Goal: Transaction & Acquisition: Purchase product/service

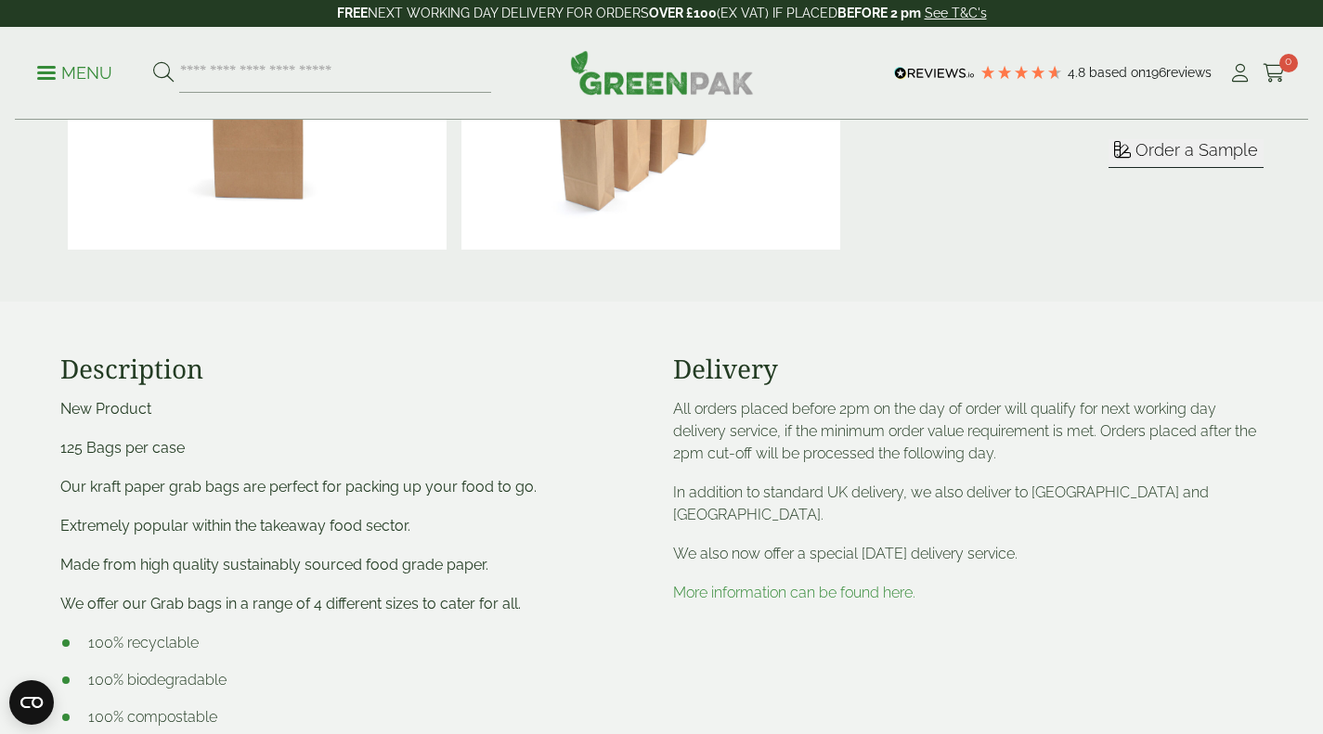
scroll to position [650, 0]
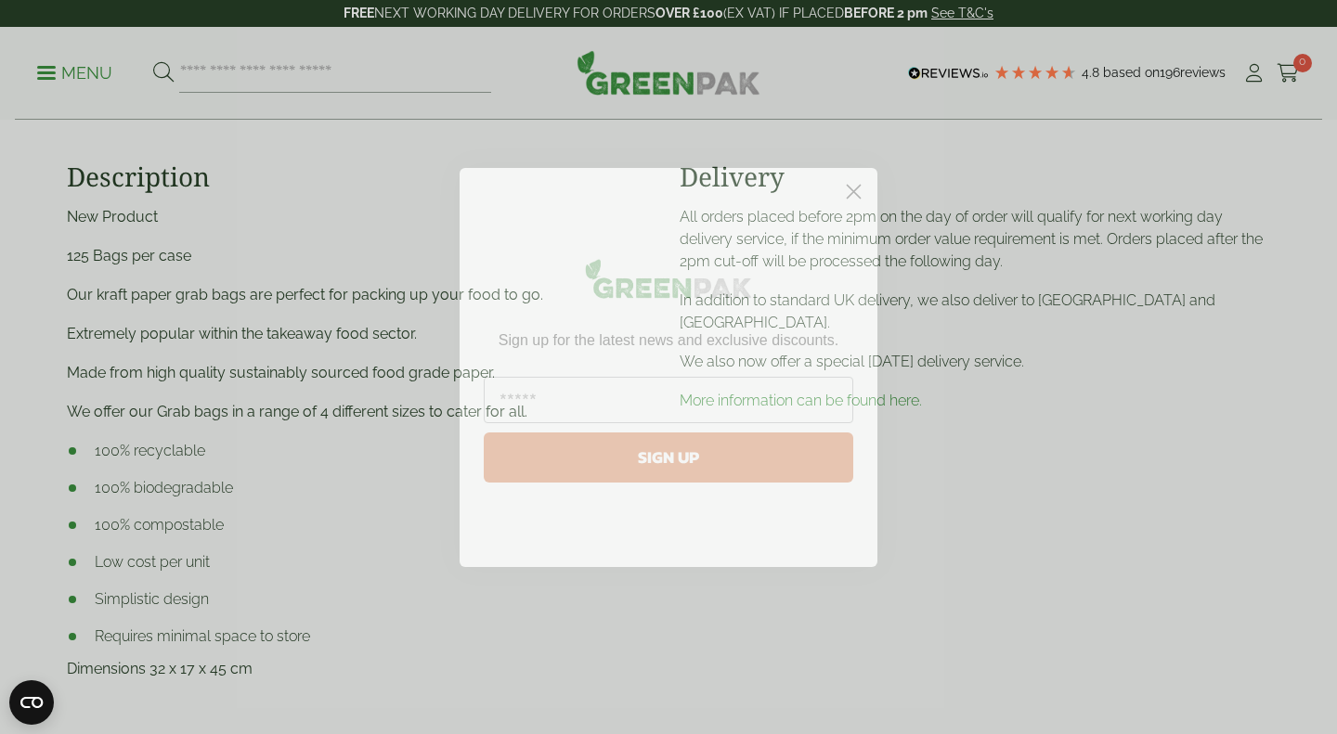
click at [852, 186] on circle "Close dialog" at bounding box center [853, 190] width 31 height 31
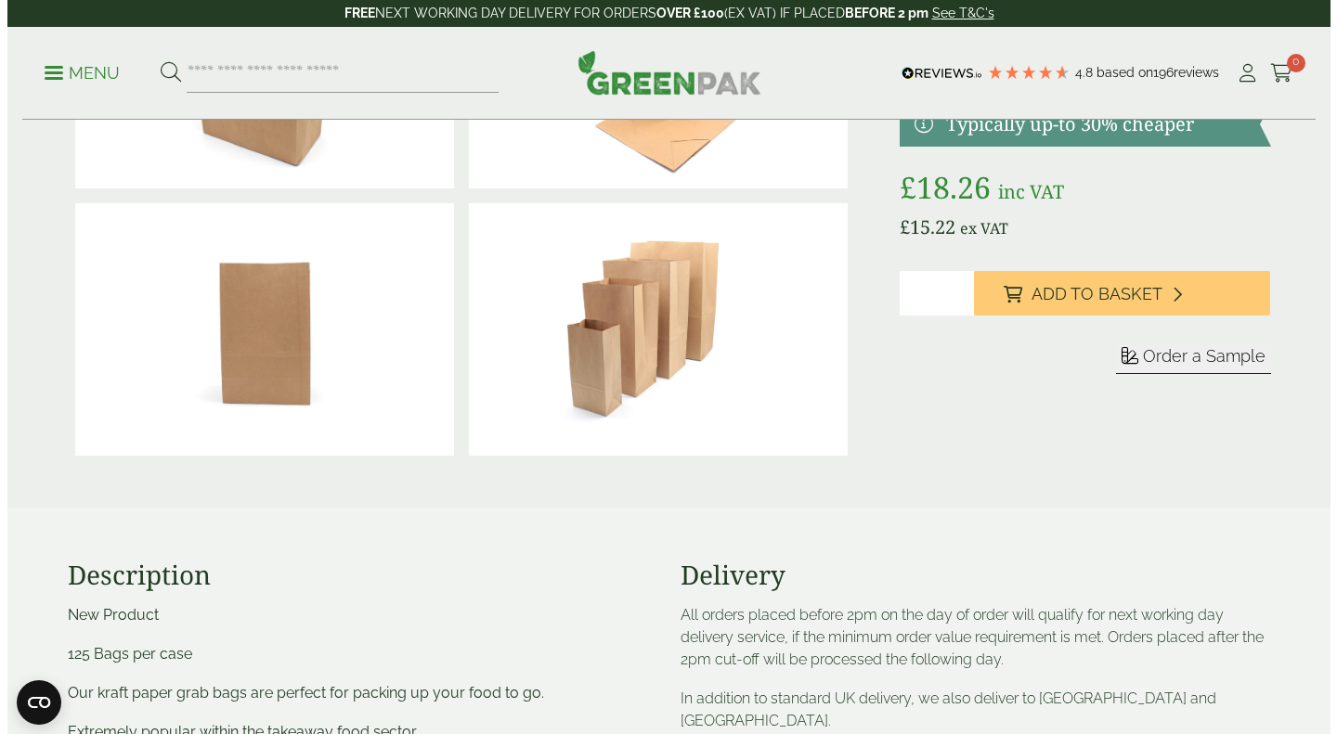
scroll to position [0, 0]
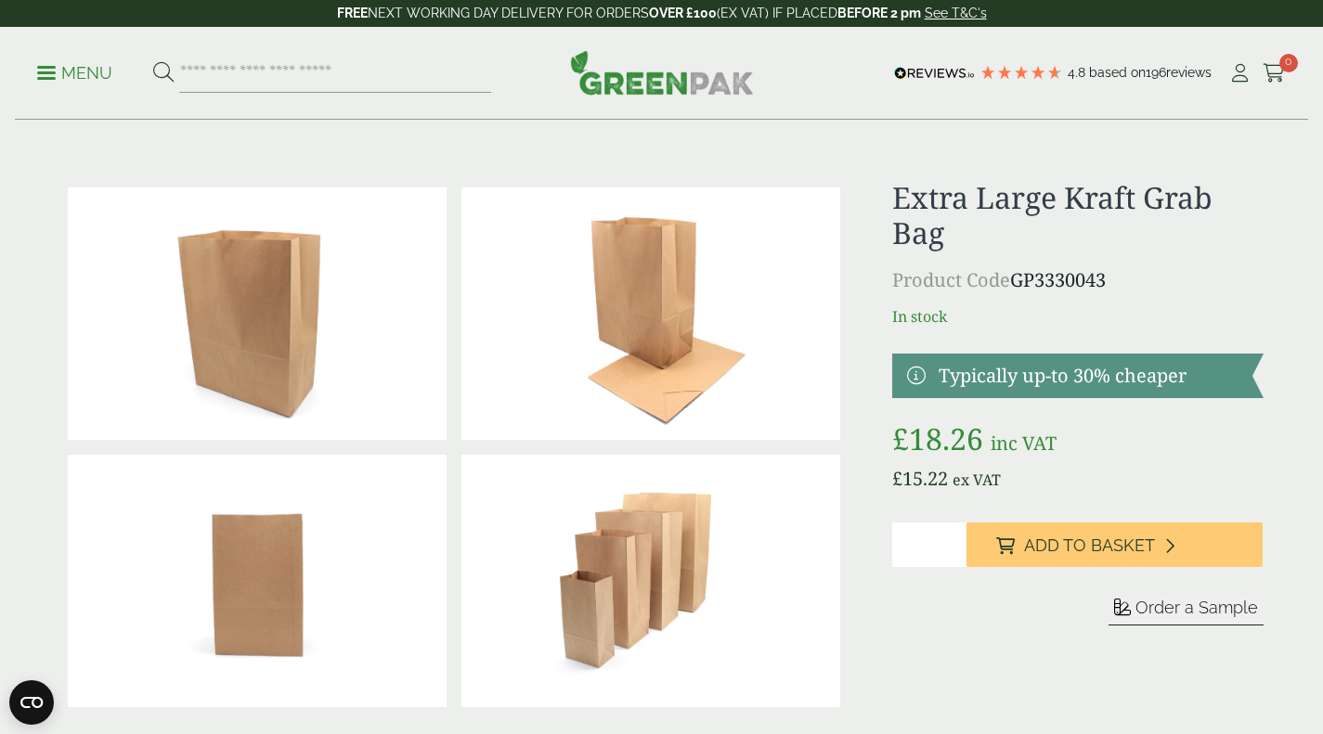
click at [1160, 614] on span "Order a Sample" at bounding box center [1197, 607] width 123 height 19
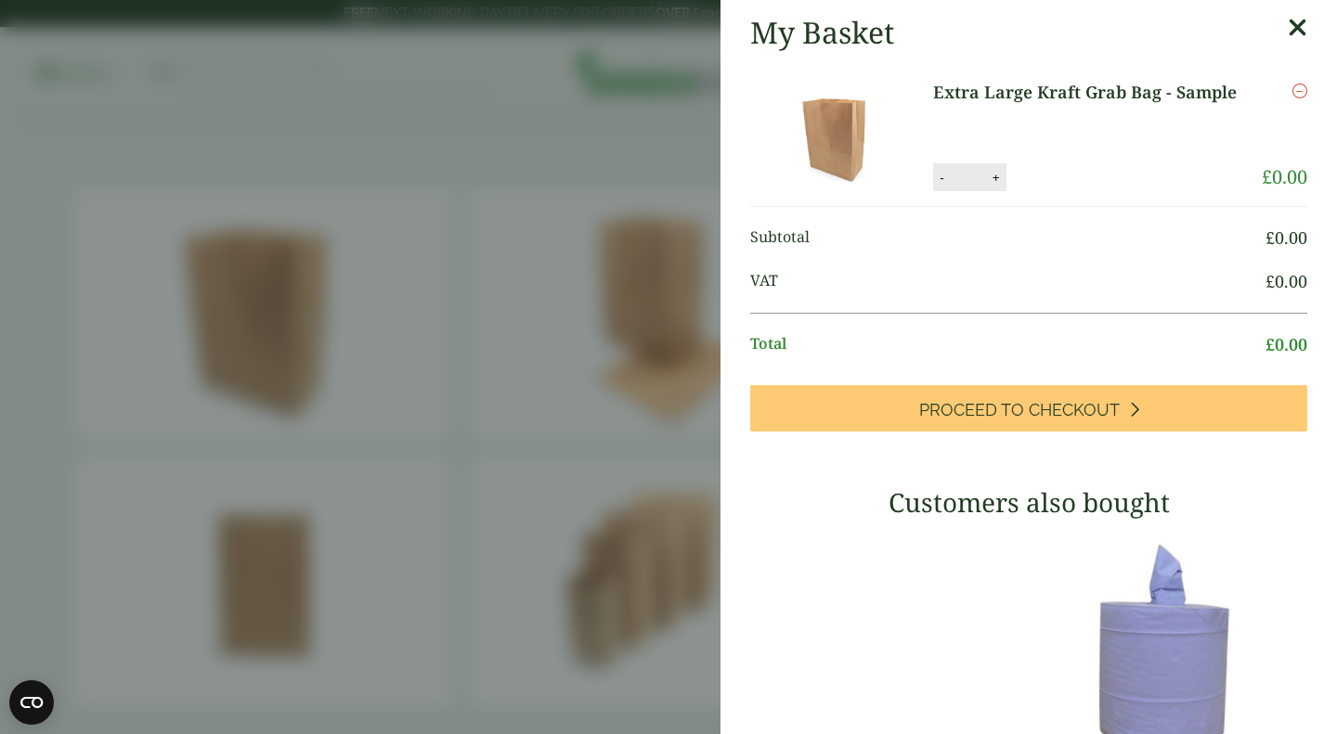
click at [1288, 40] on icon at bounding box center [1297, 28] width 19 height 26
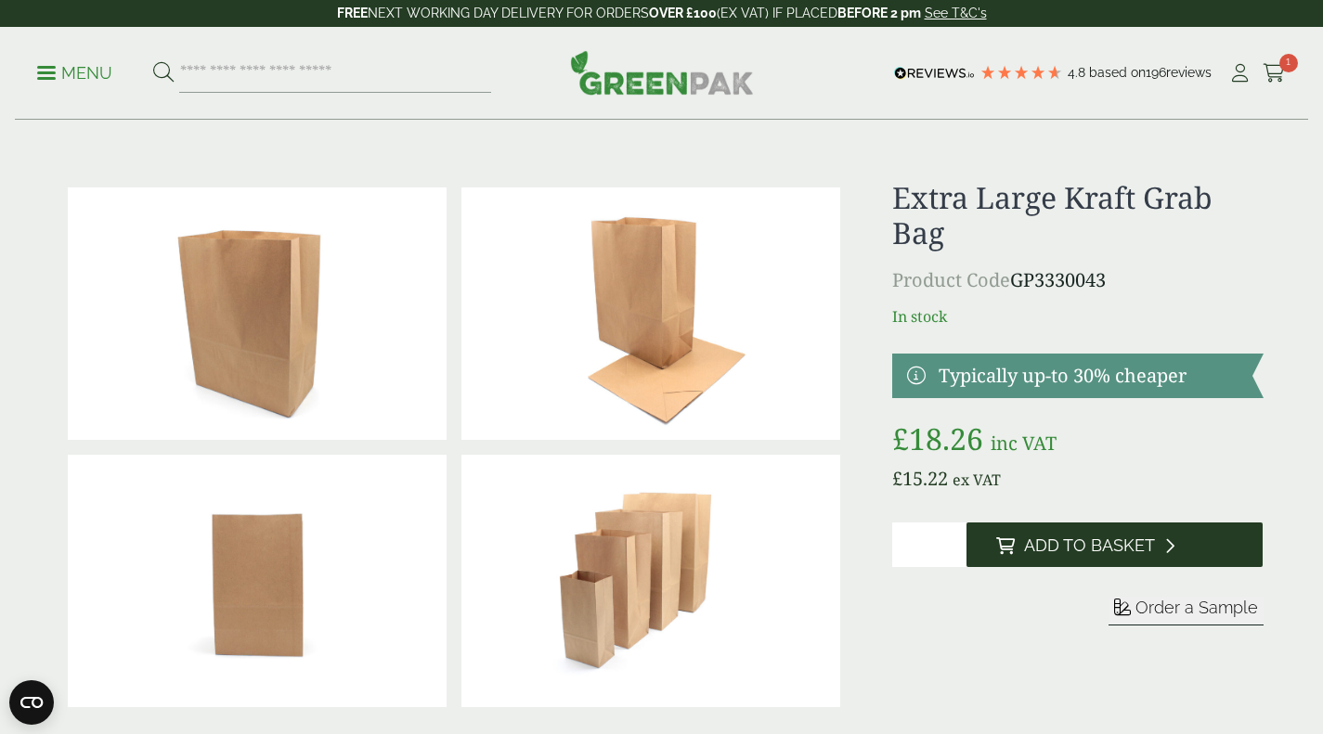
click at [1134, 534] on button "Add to Basket" at bounding box center [1115, 545] width 296 height 45
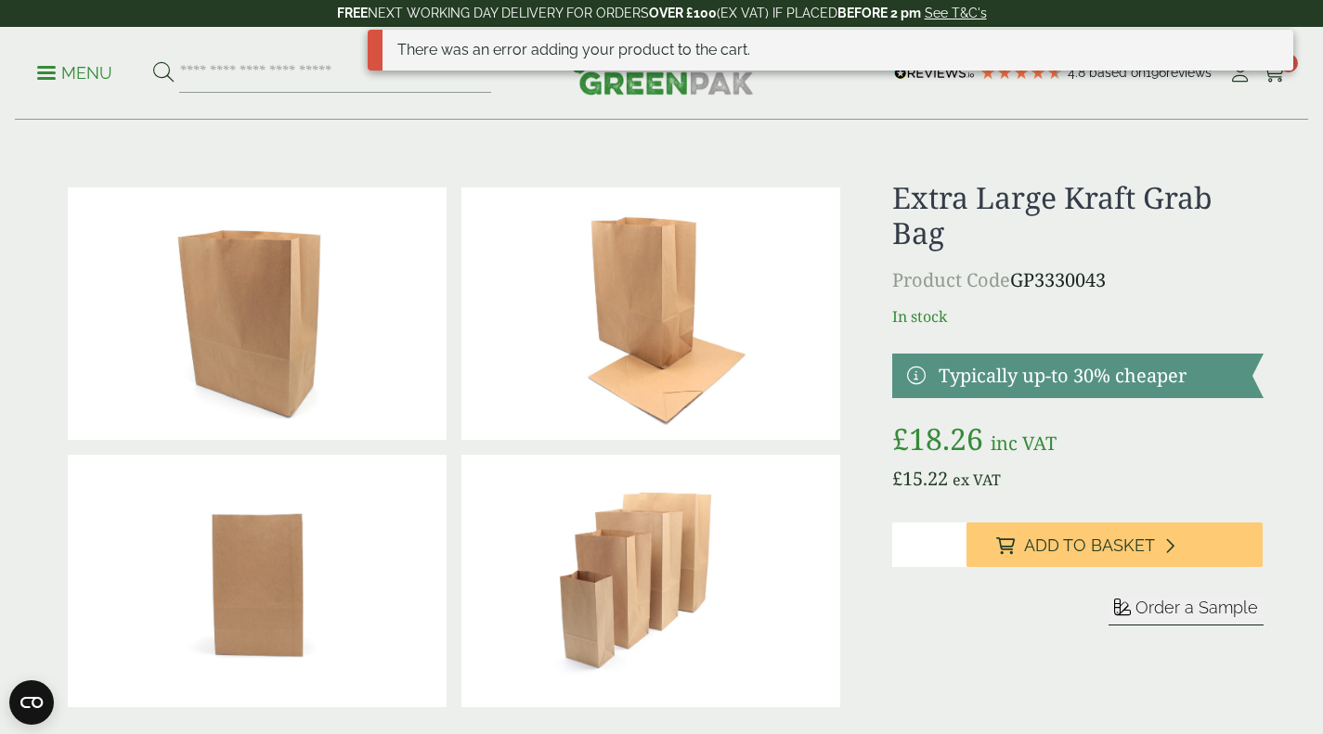
click at [1267, 76] on div "There was an error adding your product to the cart." at bounding box center [831, 58] width 927 height 56
click at [1284, 65] on div "There was an error adding your product to the cart." at bounding box center [831, 50] width 927 height 41
click at [1229, 211] on h1 "Extra Large Kraft Grab Bag" at bounding box center [1077, 215] width 370 height 71
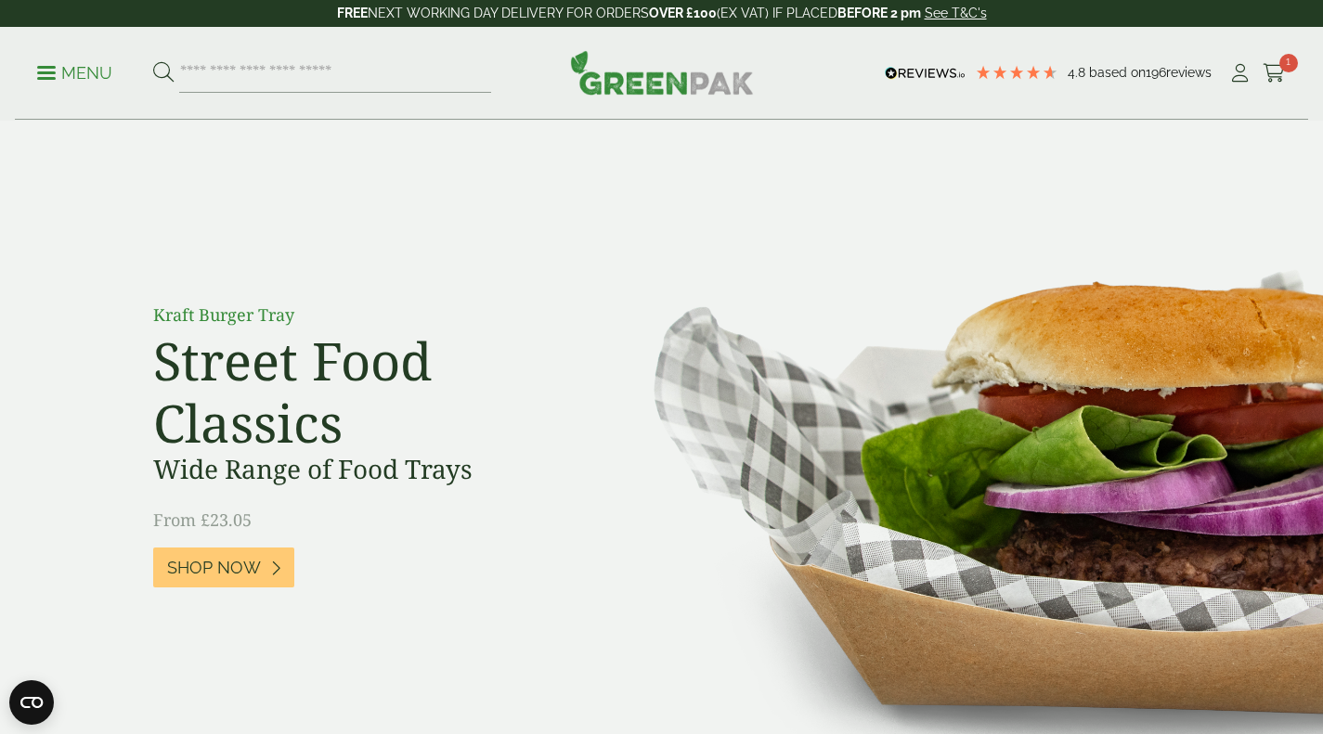
click at [60, 63] on p "Menu" at bounding box center [74, 73] width 75 height 22
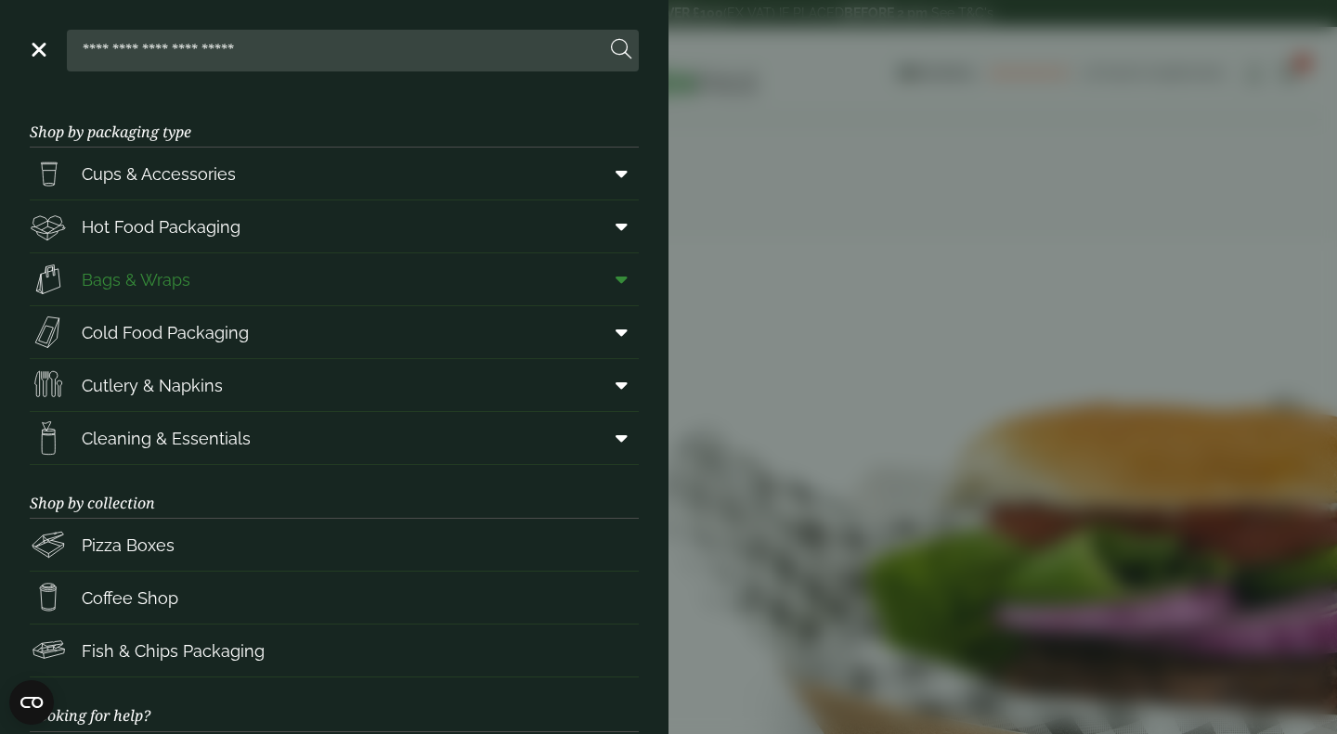
click at [149, 290] on span "Bags & Wraps" at bounding box center [136, 279] width 109 height 25
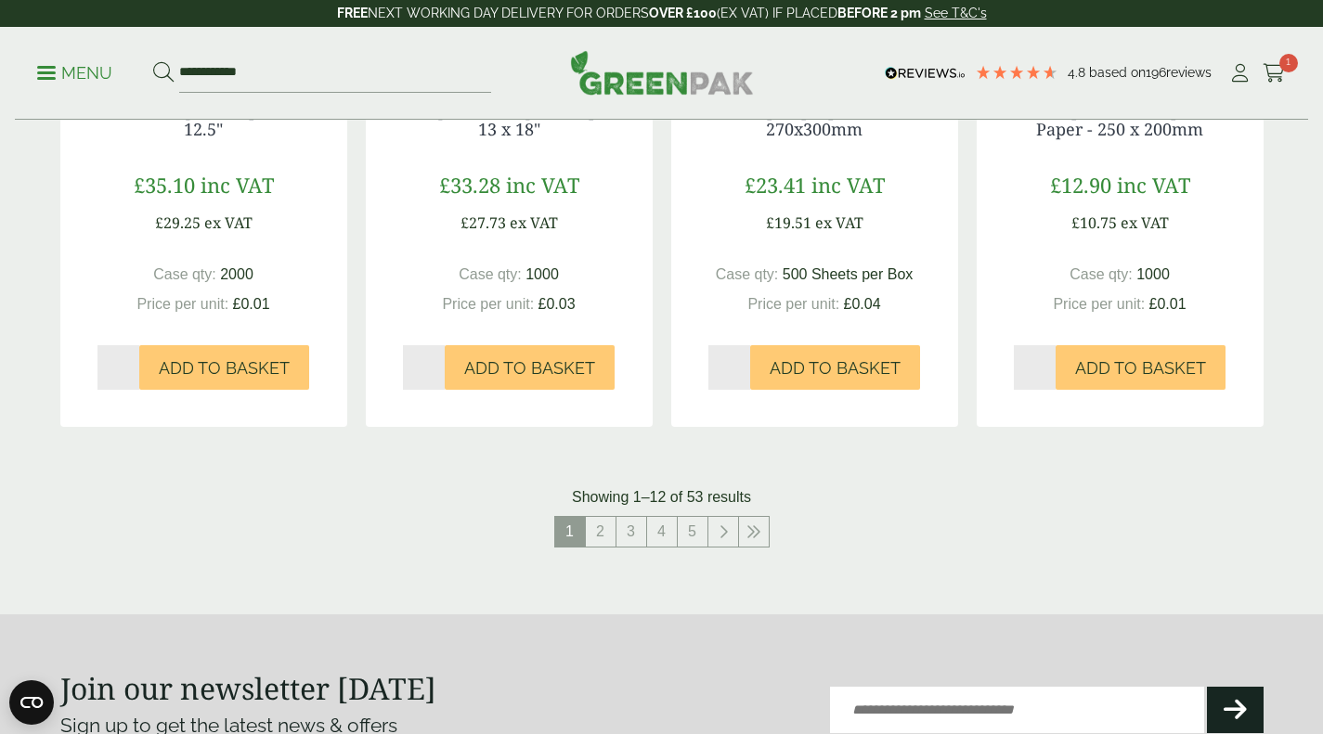
scroll to position [1950, 0]
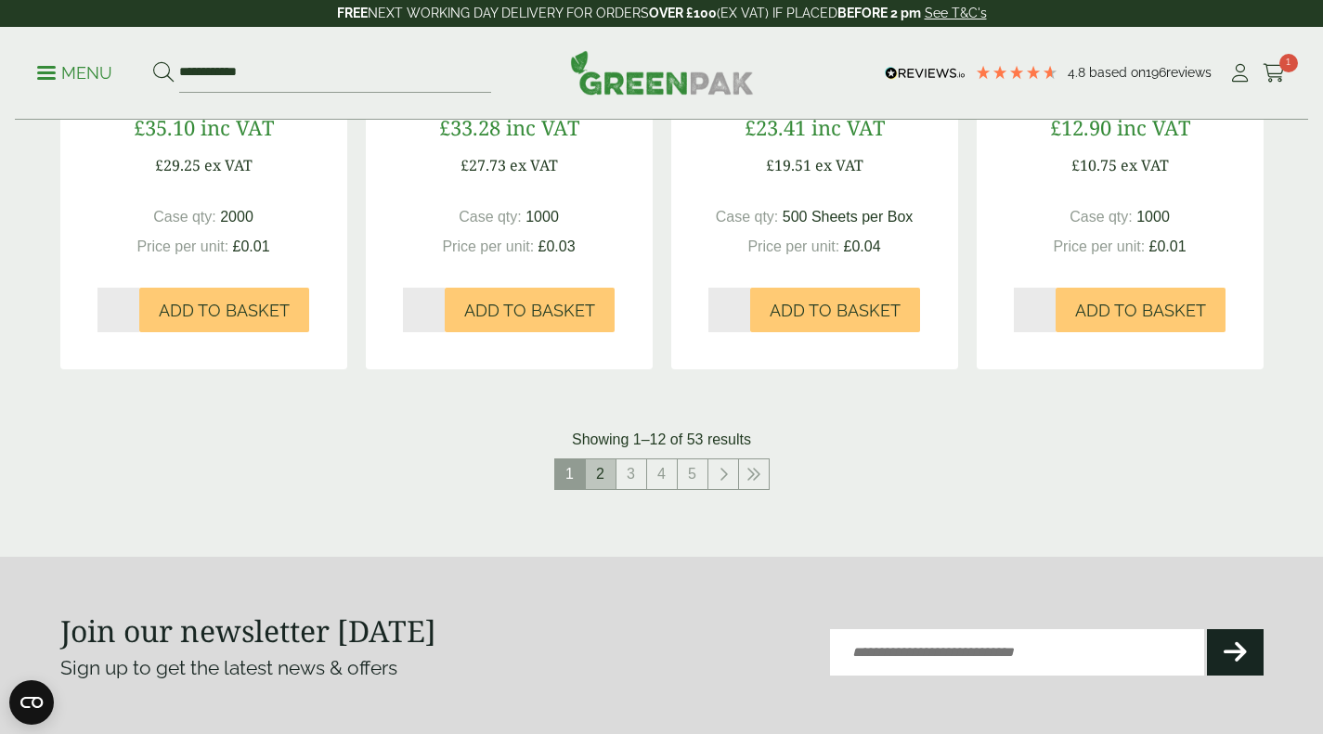
click at [596, 486] on link "2" at bounding box center [601, 475] width 30 height 30
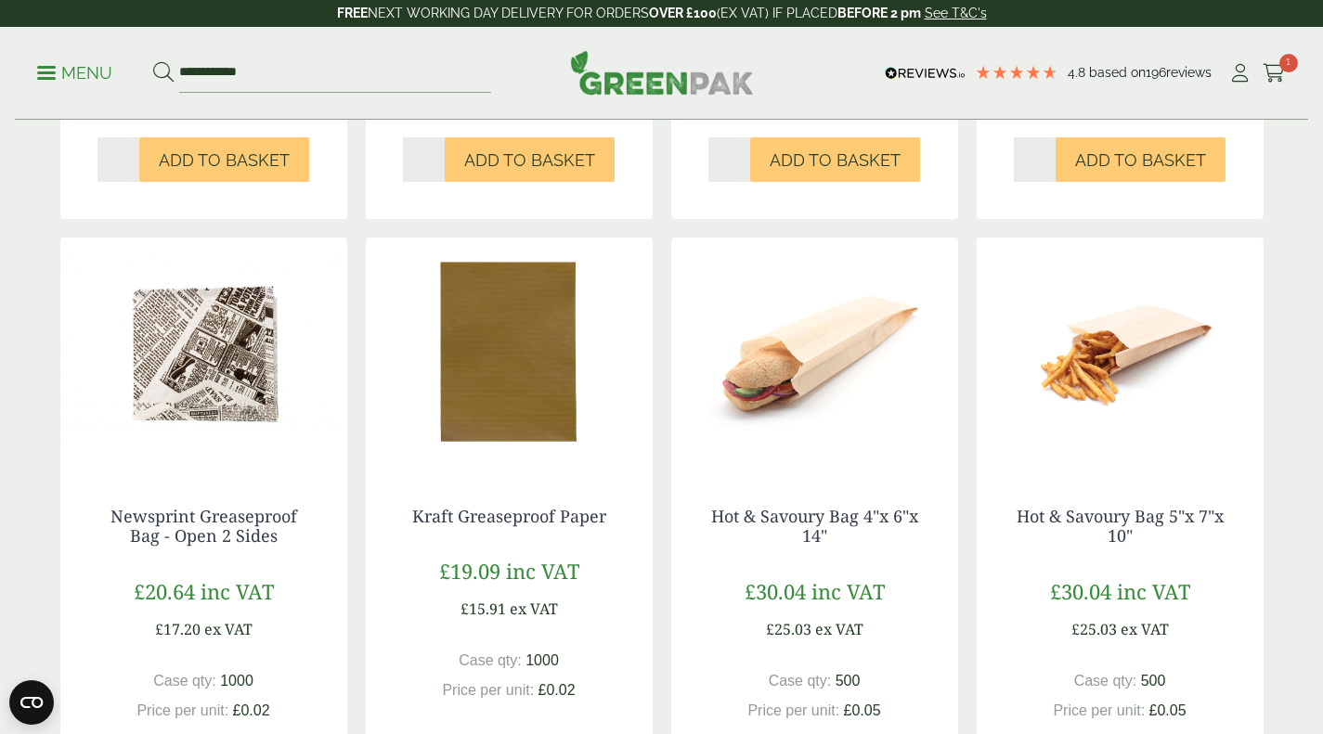
scroll to position [1764, 0]
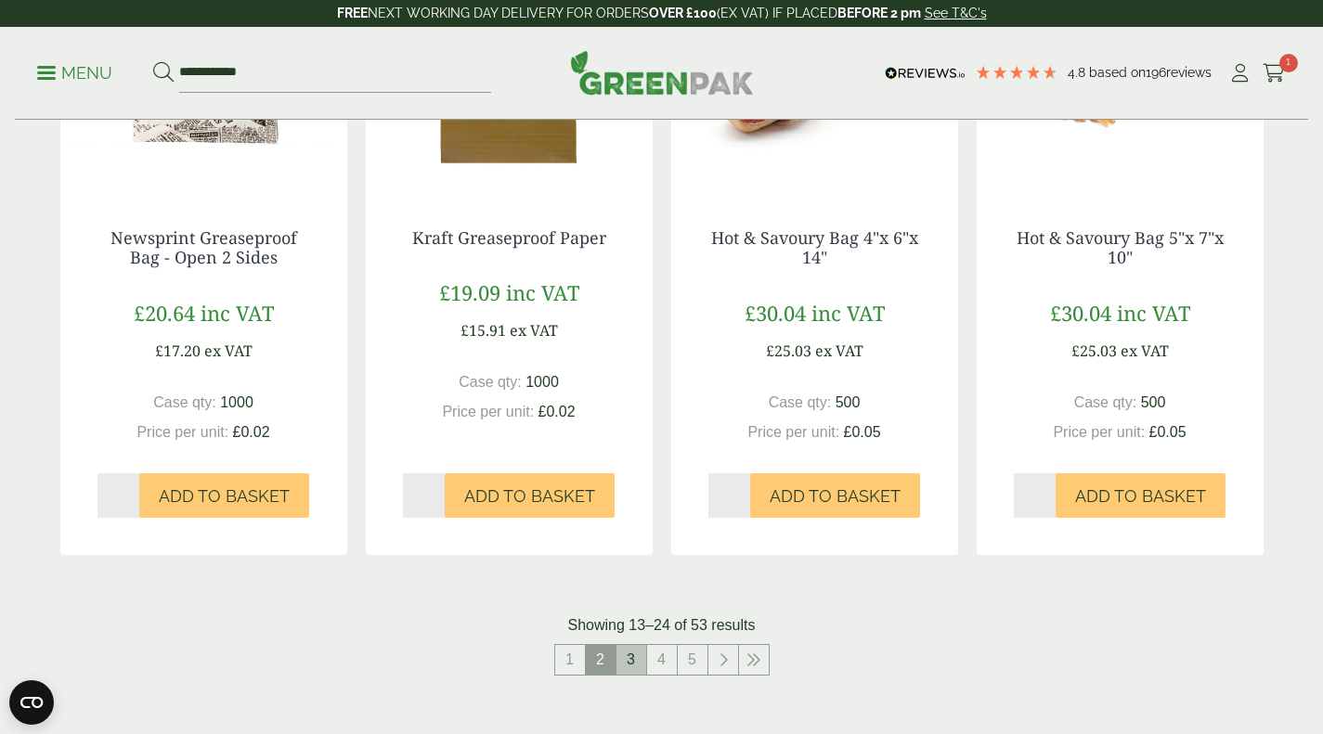
click at [642, 673] on link "3" at bounding box center [632, 660] width 30 height 30
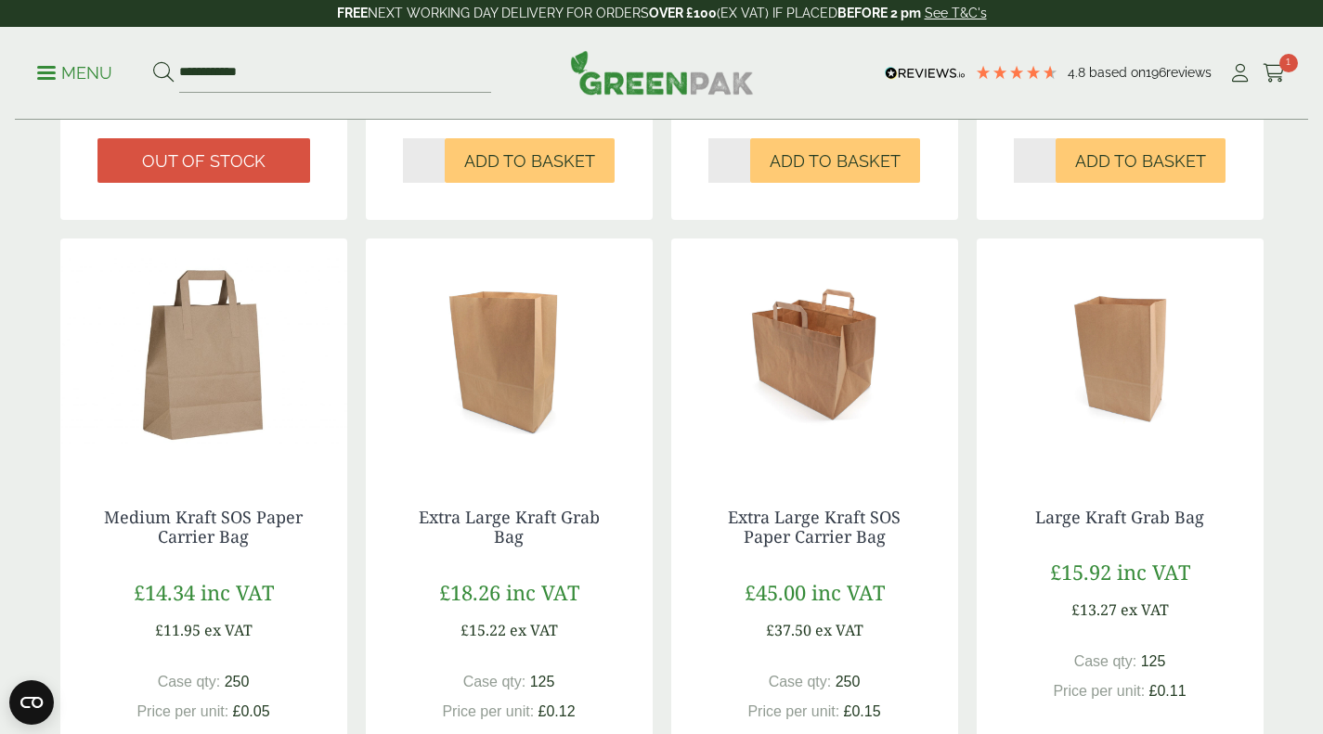
scroll to position [1486, 0]
click at [209, 428] on img at bounding box center [203, 354] width 287 height 232
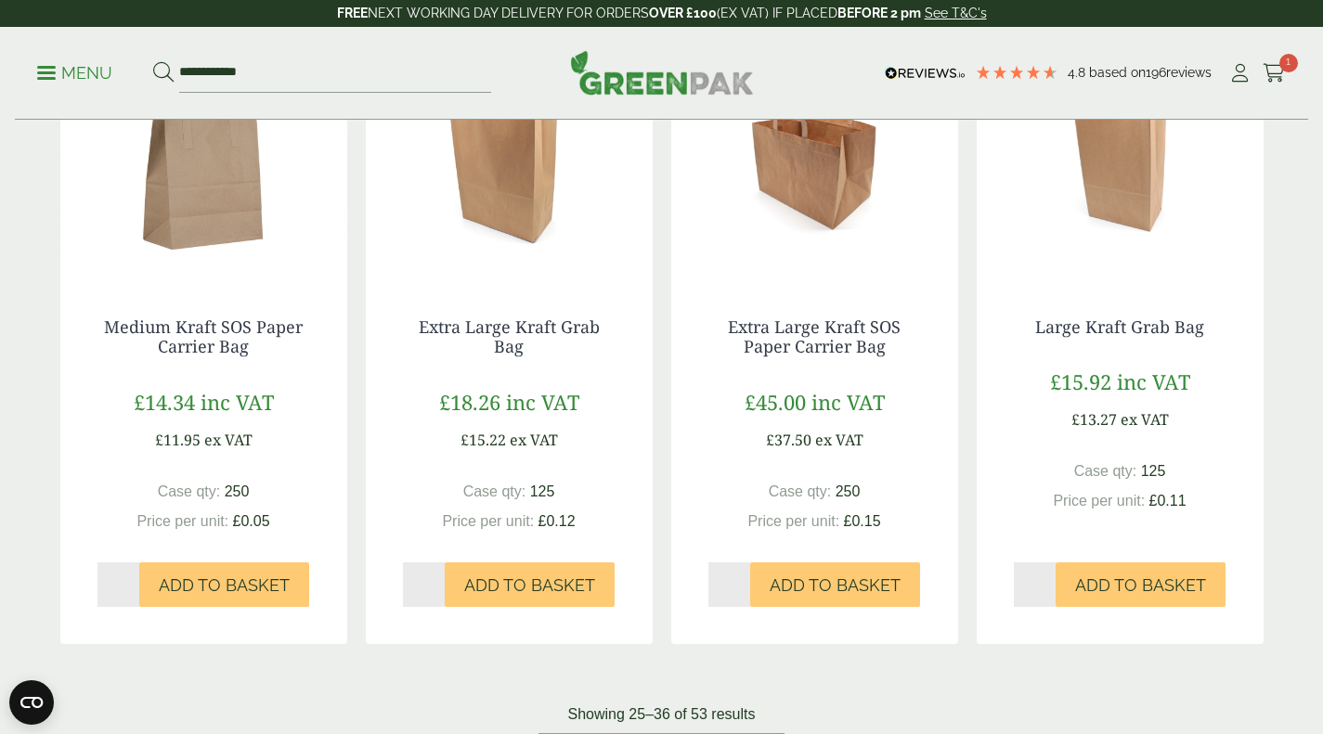
scroll to position [1764, 0]
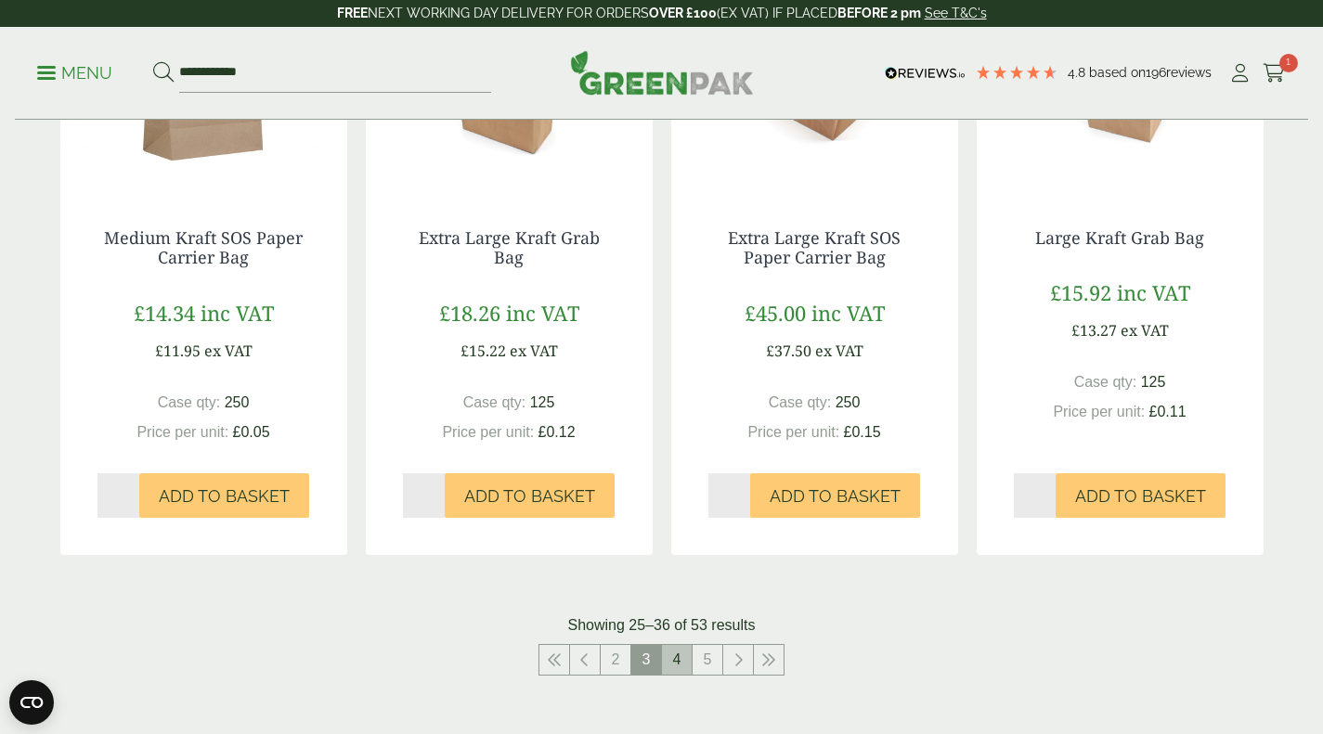
click at [674, 664] on link "4" at bounding box center [677, 660] width 30 height 30
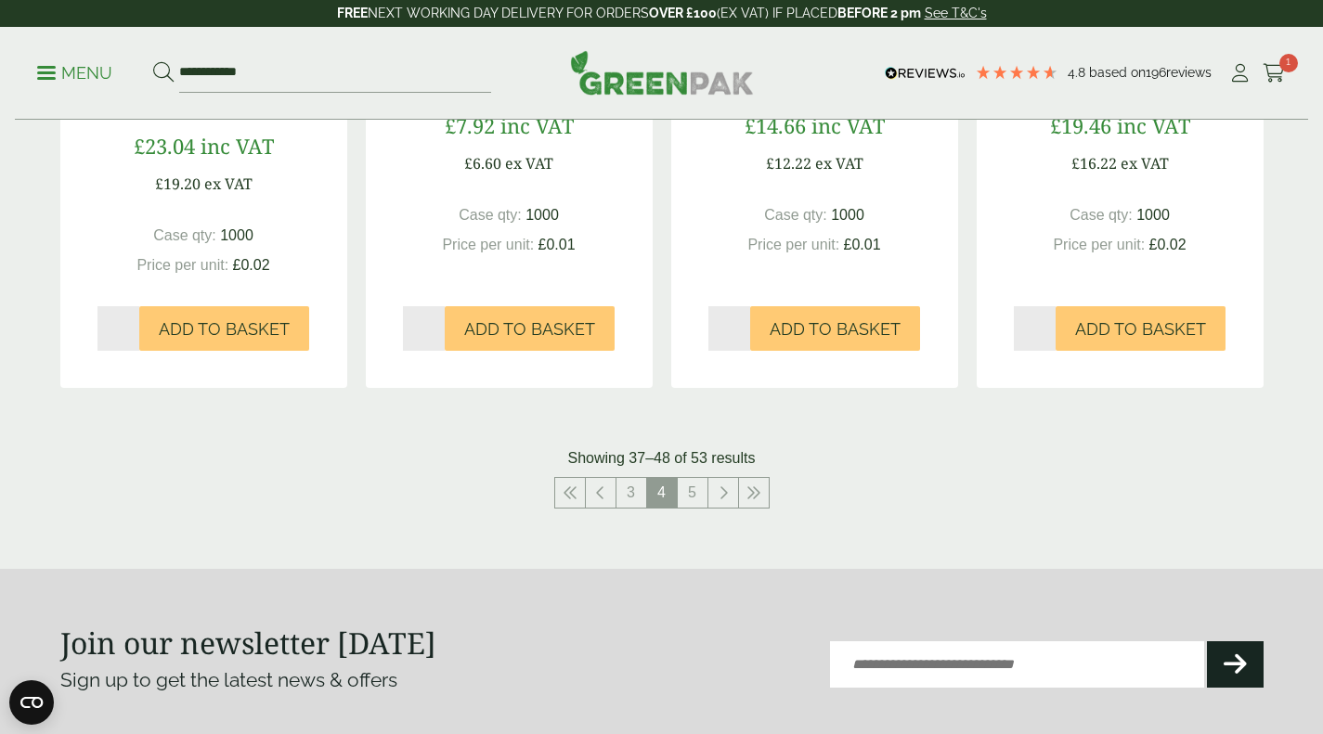
scroll to position [1950, 0]
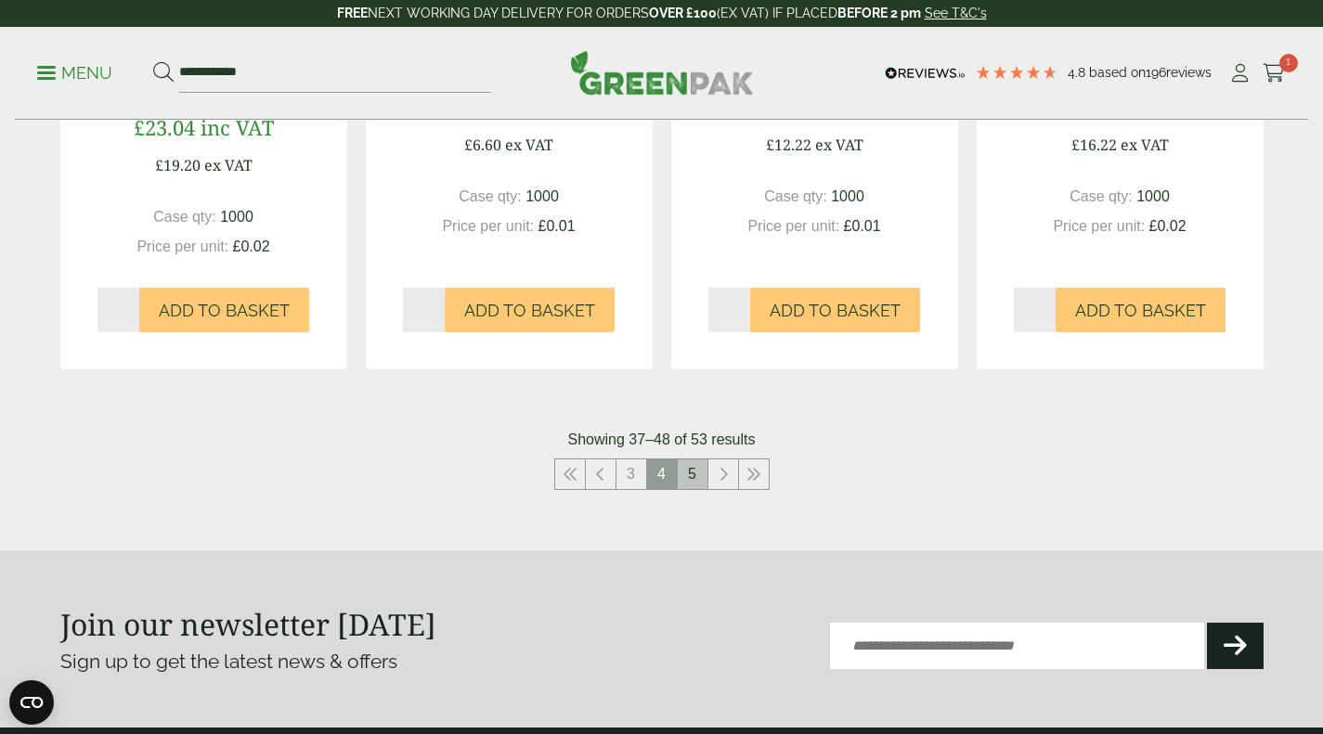
click at [698, 481] on link "5" at bounding box center [693, 475] width 30 height 30
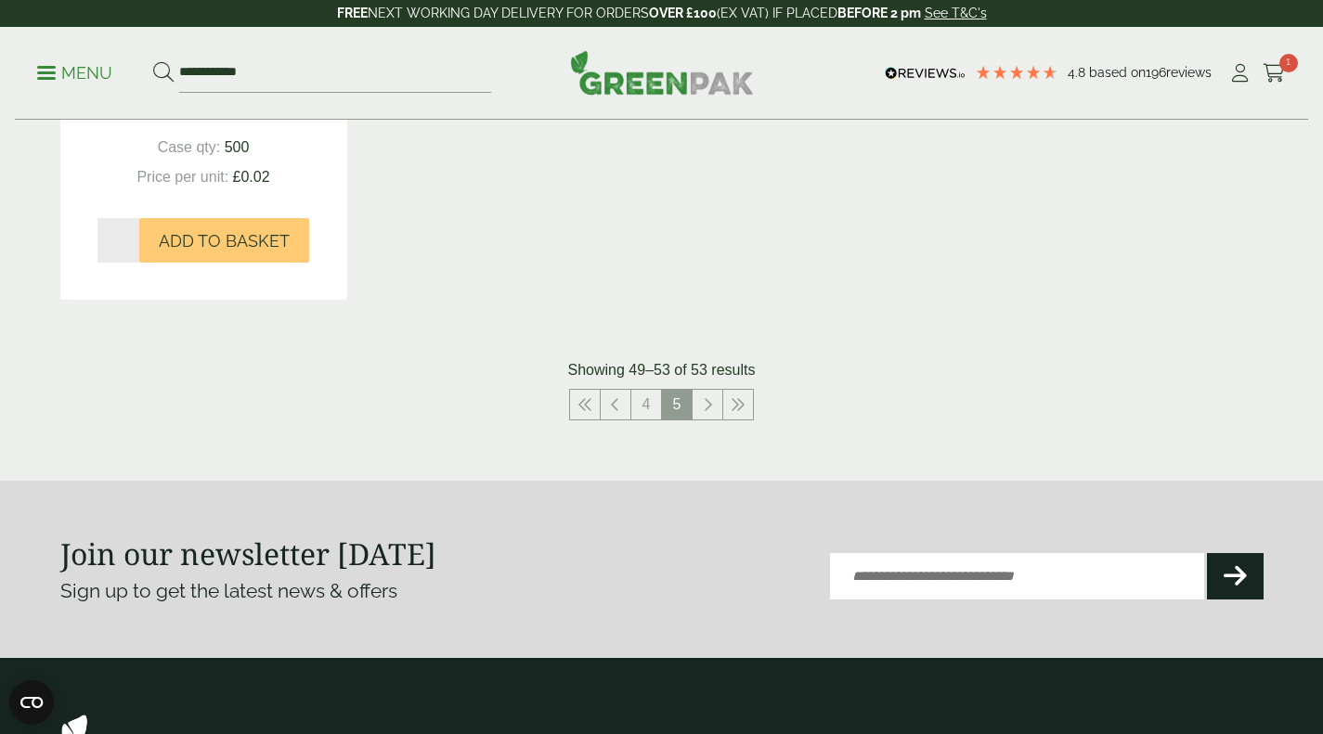
scroll to position [1486, 0]
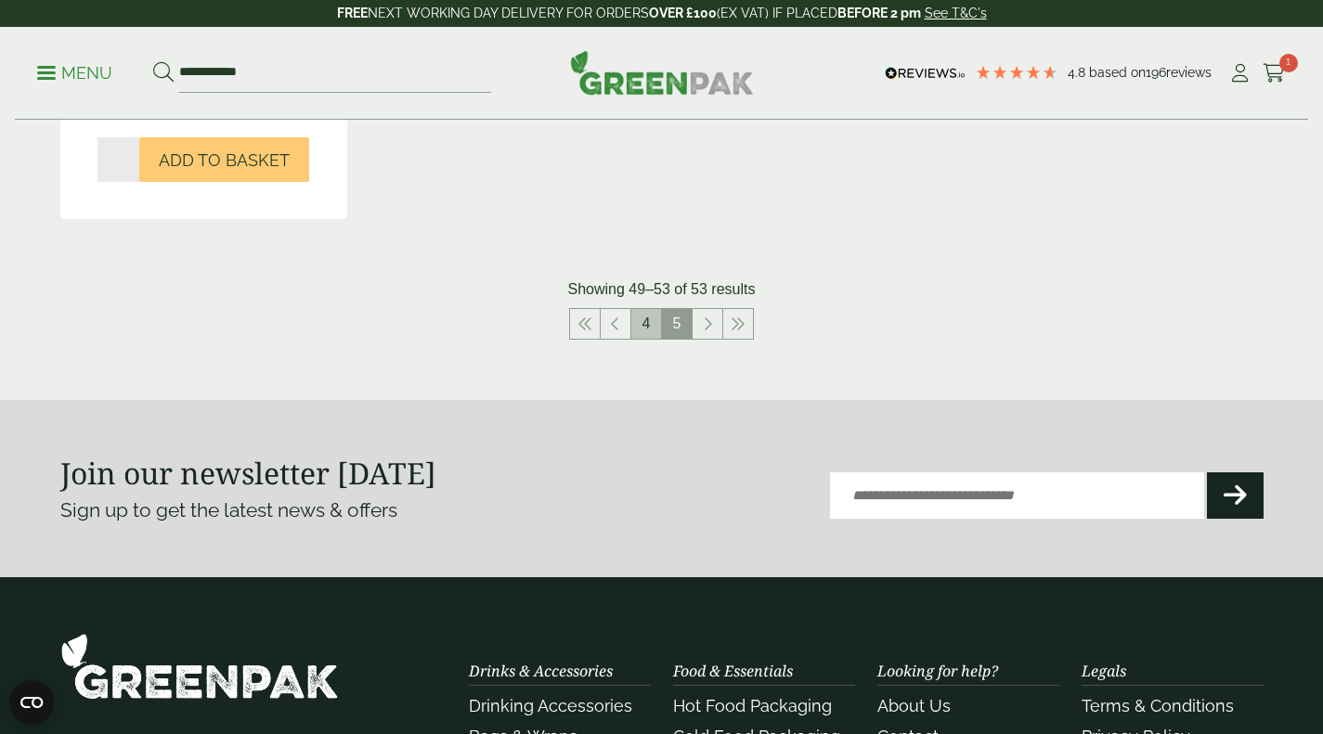
click at [646, 329] on link "4" at bounding box center [646, 324] width 30 height 30
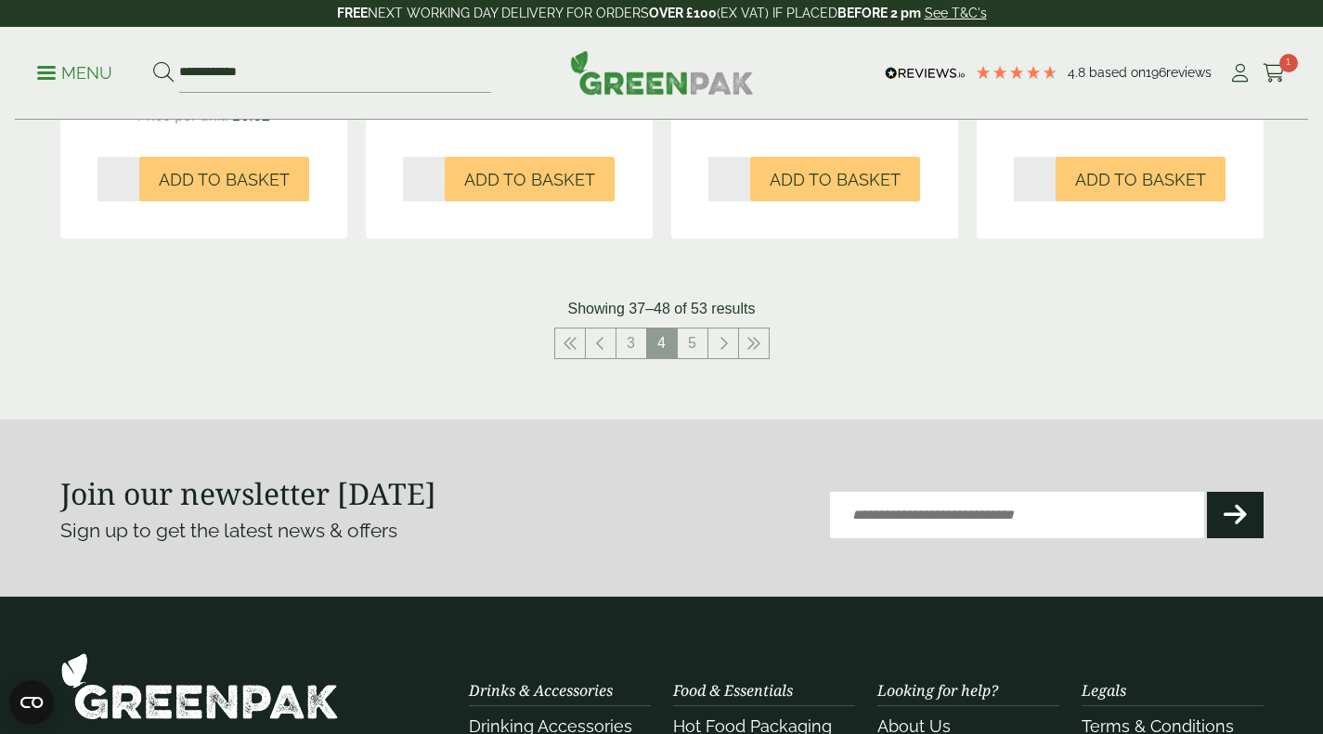
scroll to position [2136, 0]
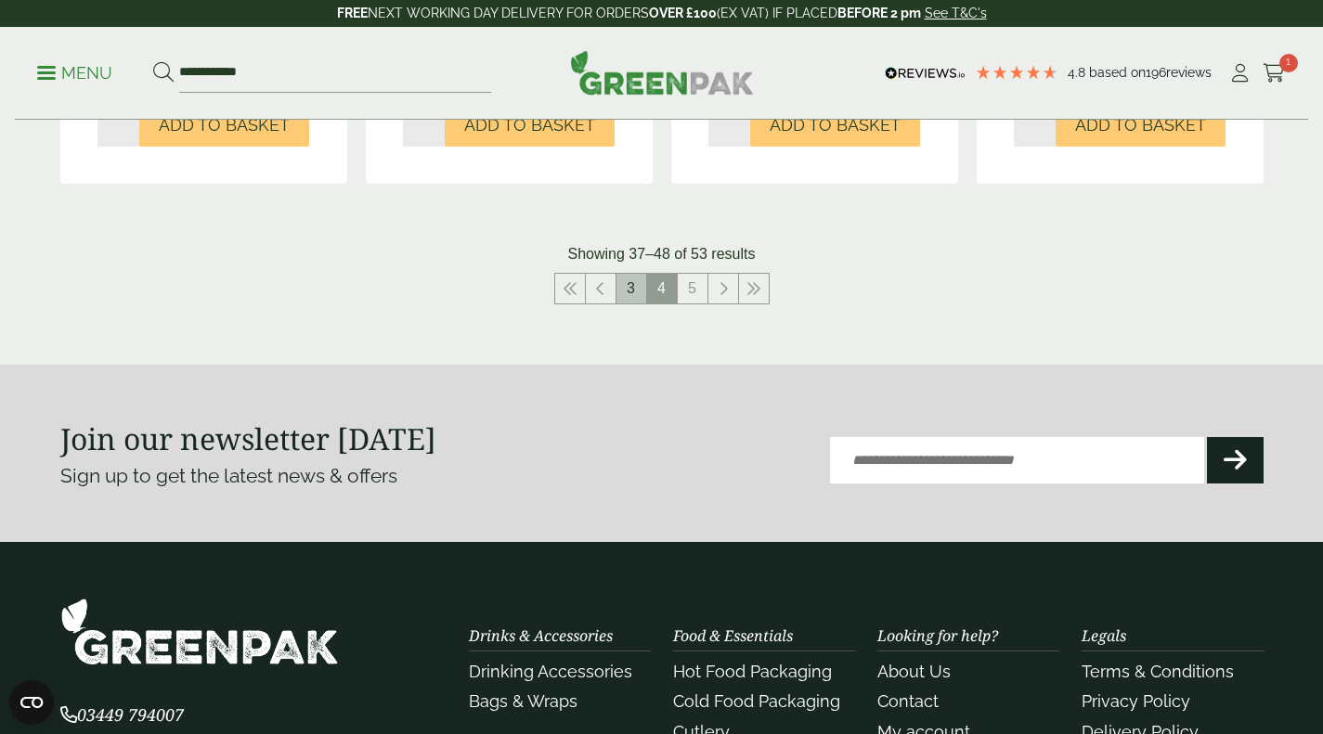
click at [632, 285] on link "3" at bounding box center [632, 289] width 30 height 30
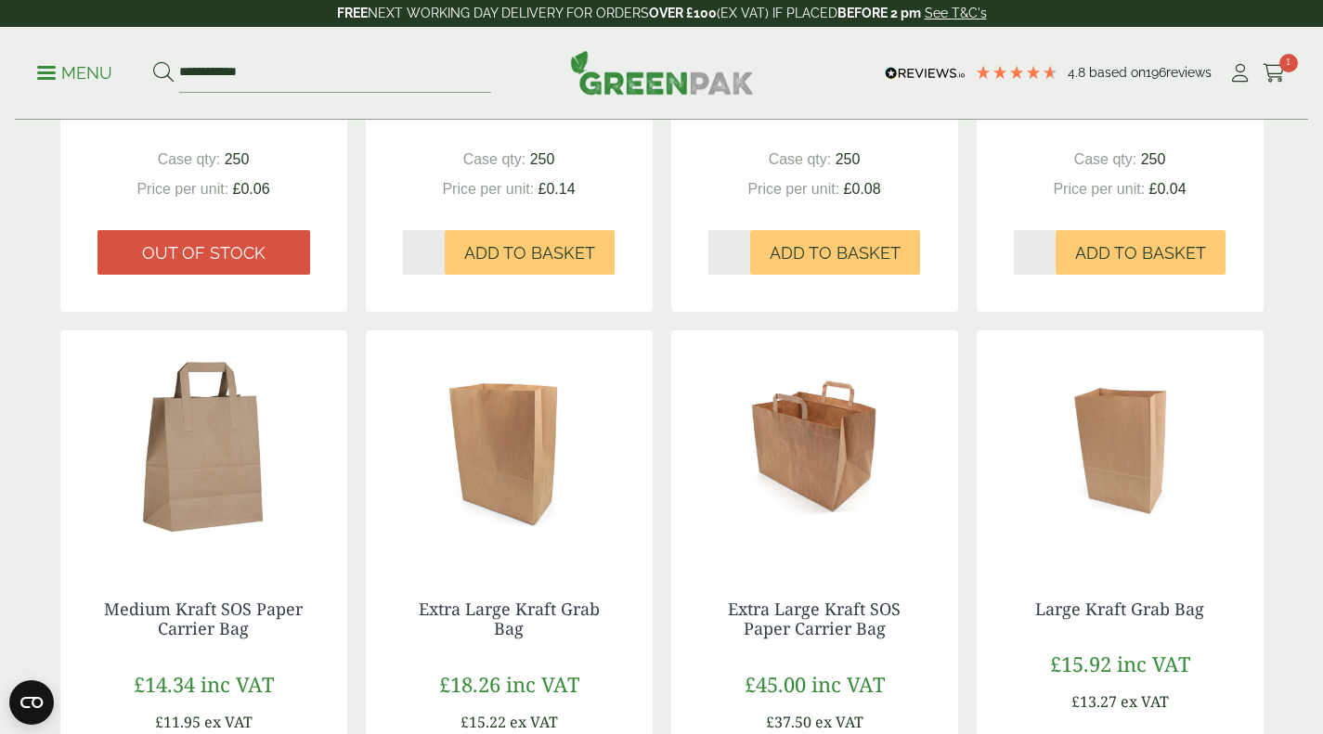
scroll to position [1579, 0]
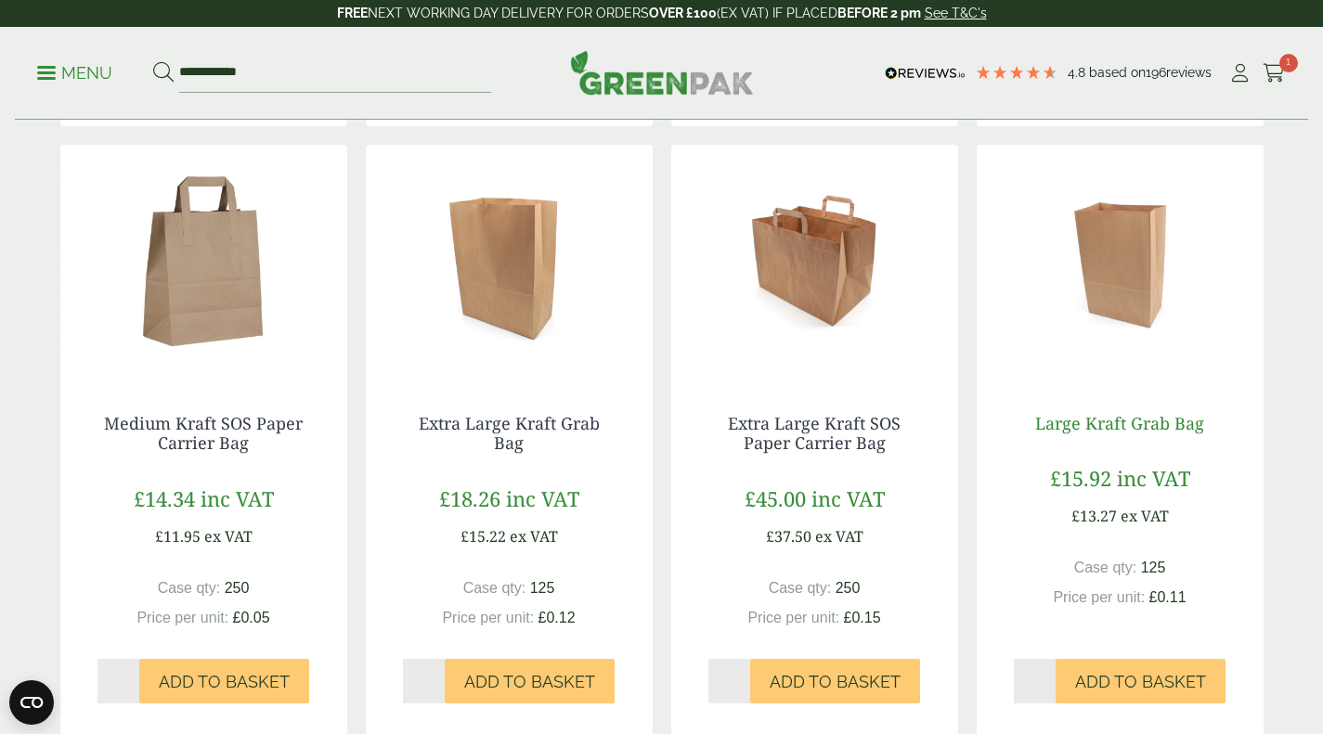
click at [1102, 426] on link "Large Kraft Grab Bag" at bounding box center [1119, 423] width 169 height 22
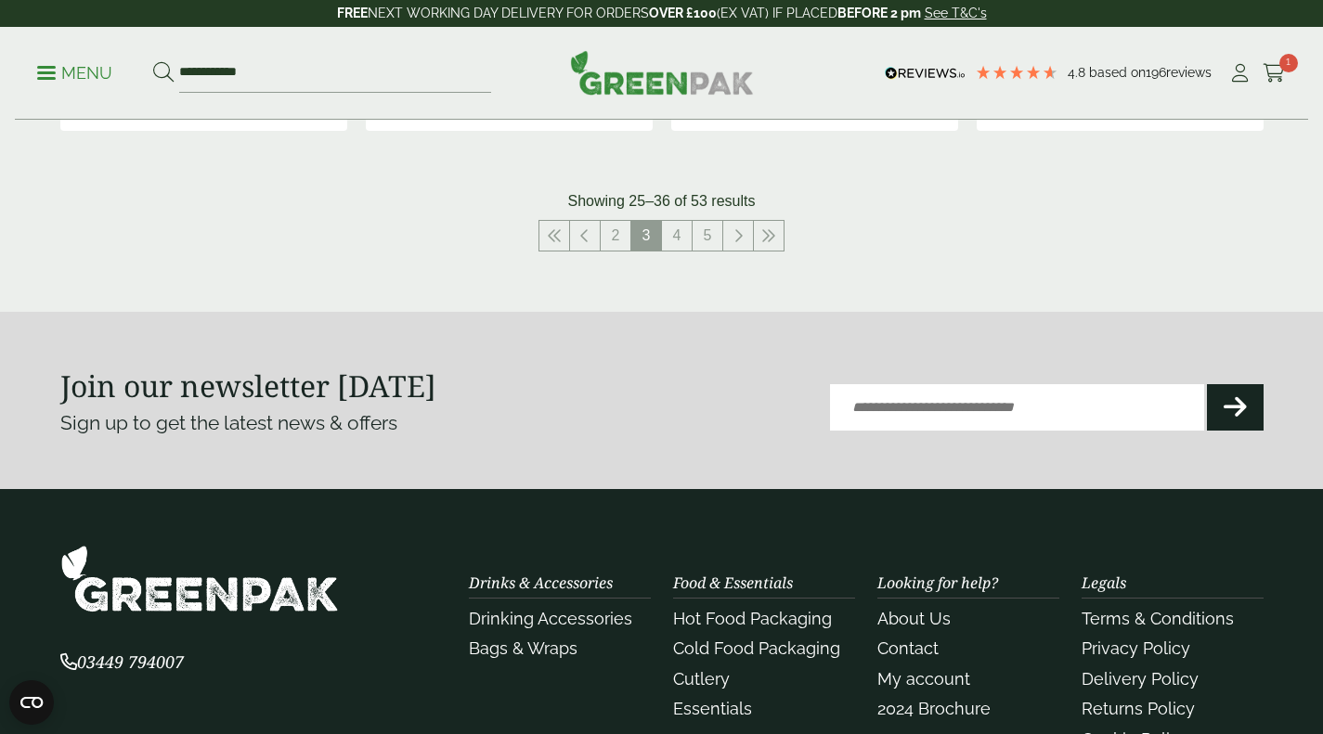
scroll to position [2229, 0]
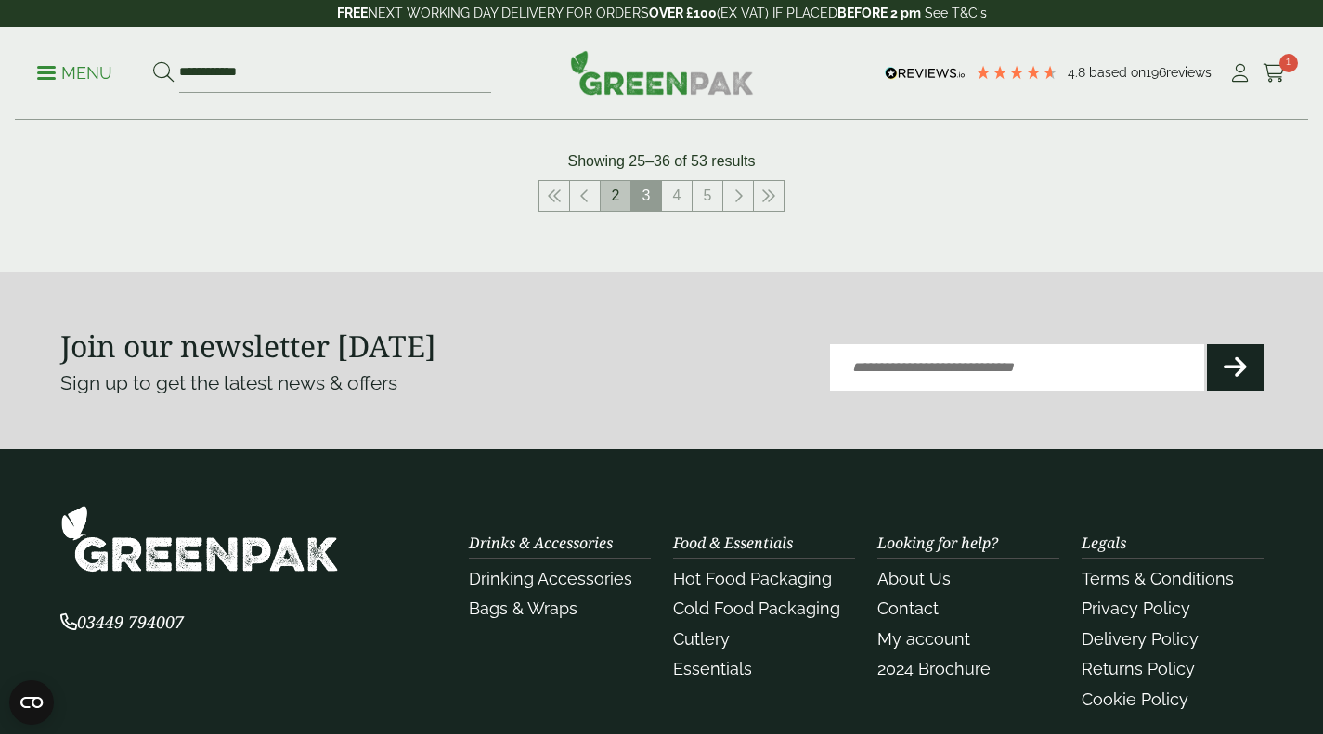
click at [613, 196] on link "2" at bounding box center [616, 196] width 30 height 30
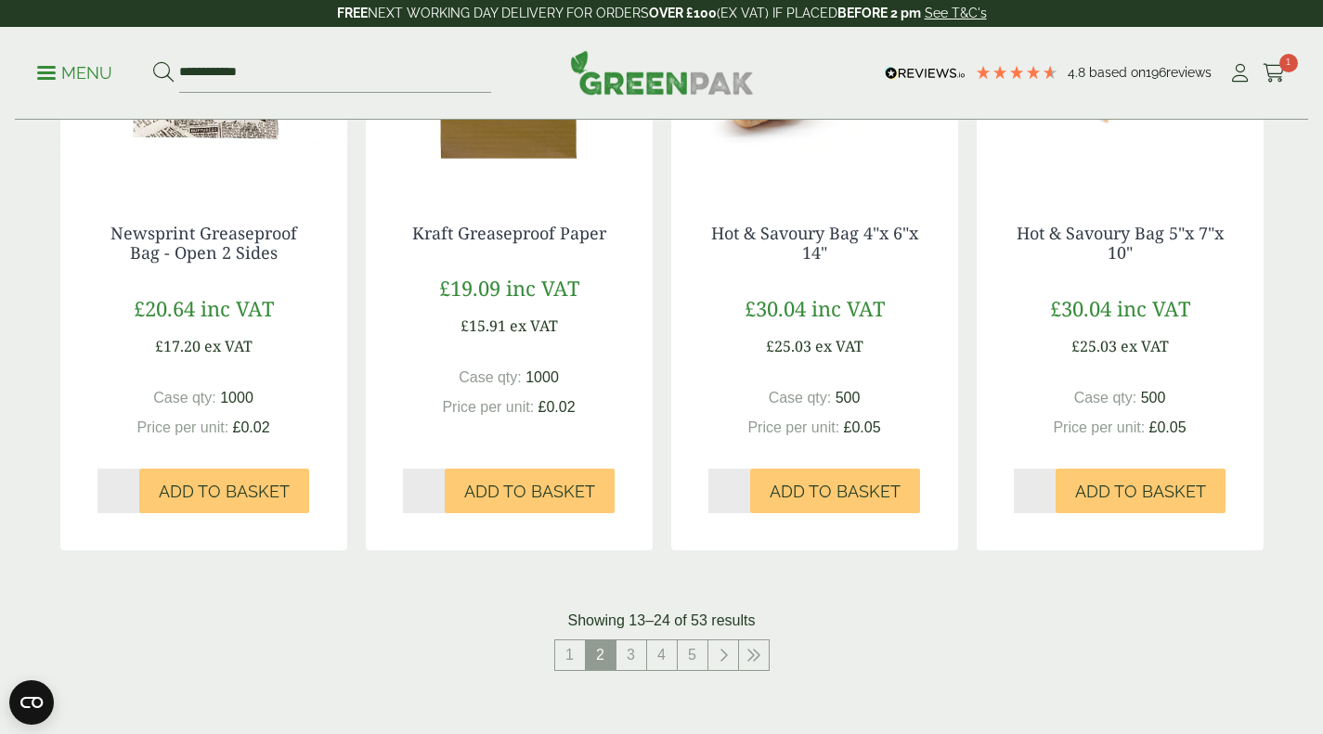
scroll to position [1857, 0]
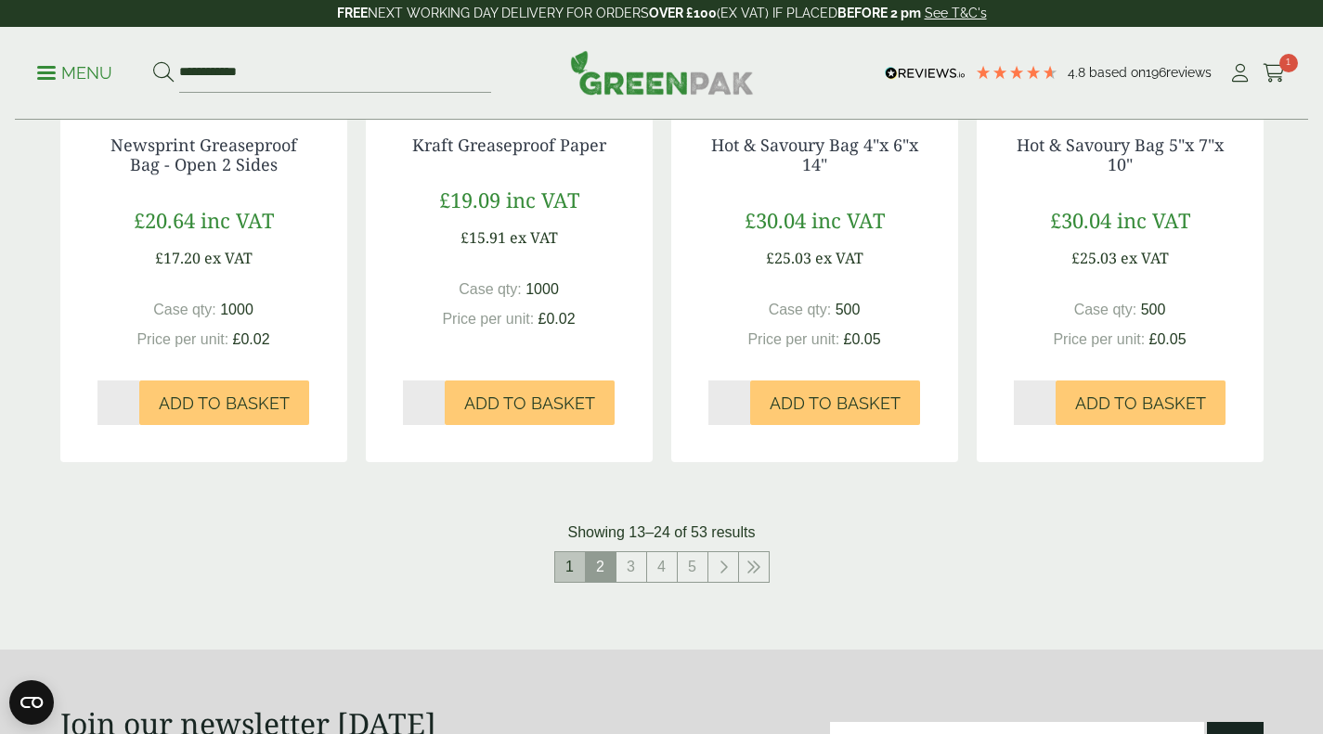
click at [567, 570] on link "1" at bounding box center [570, 567] width 30 height 30
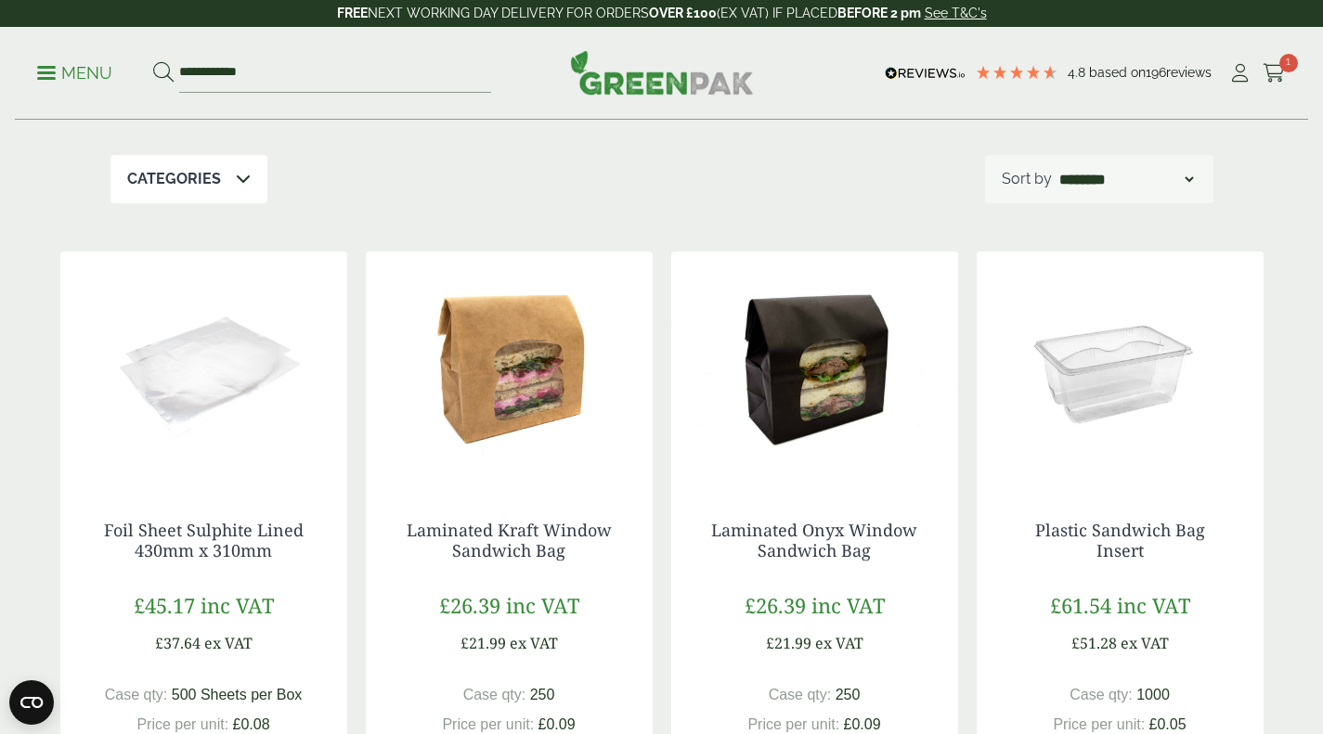
scroll to position [279, 0]
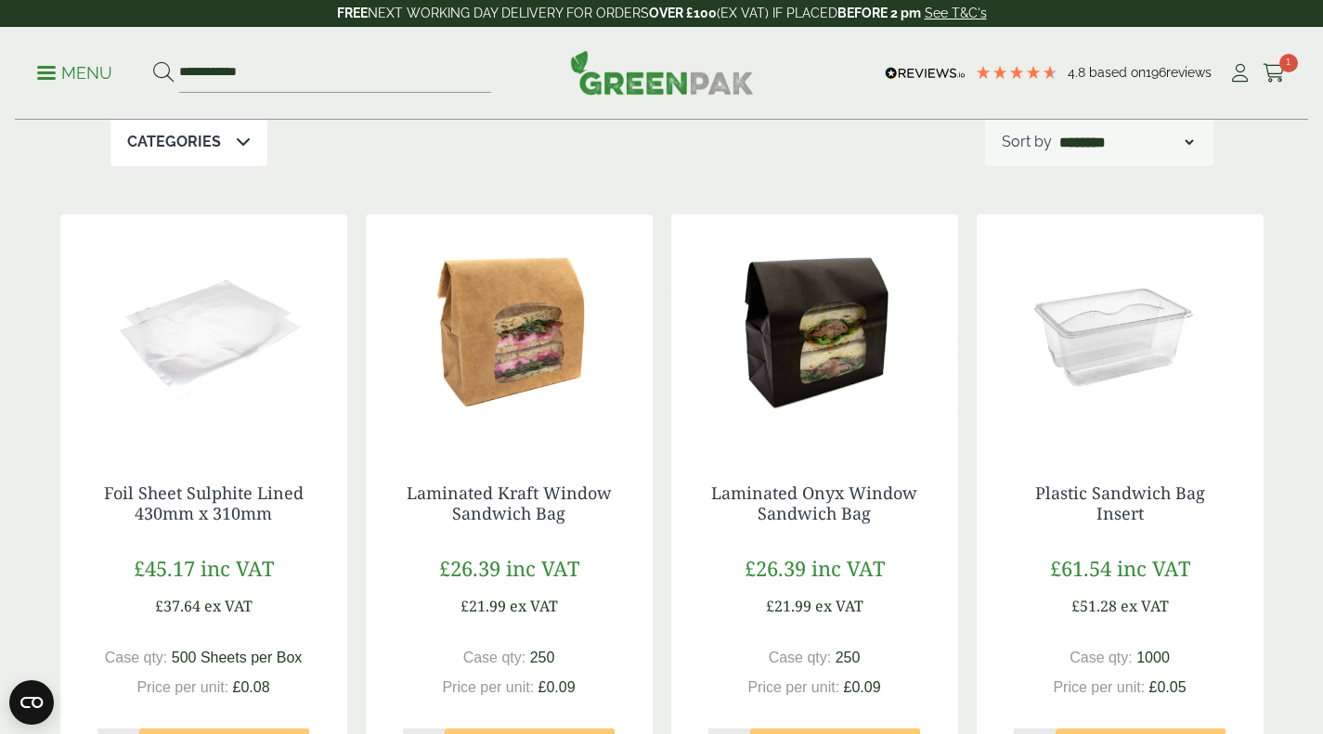
click at [543, 357] on img at bounding box center [509, 330] width 287 height 232
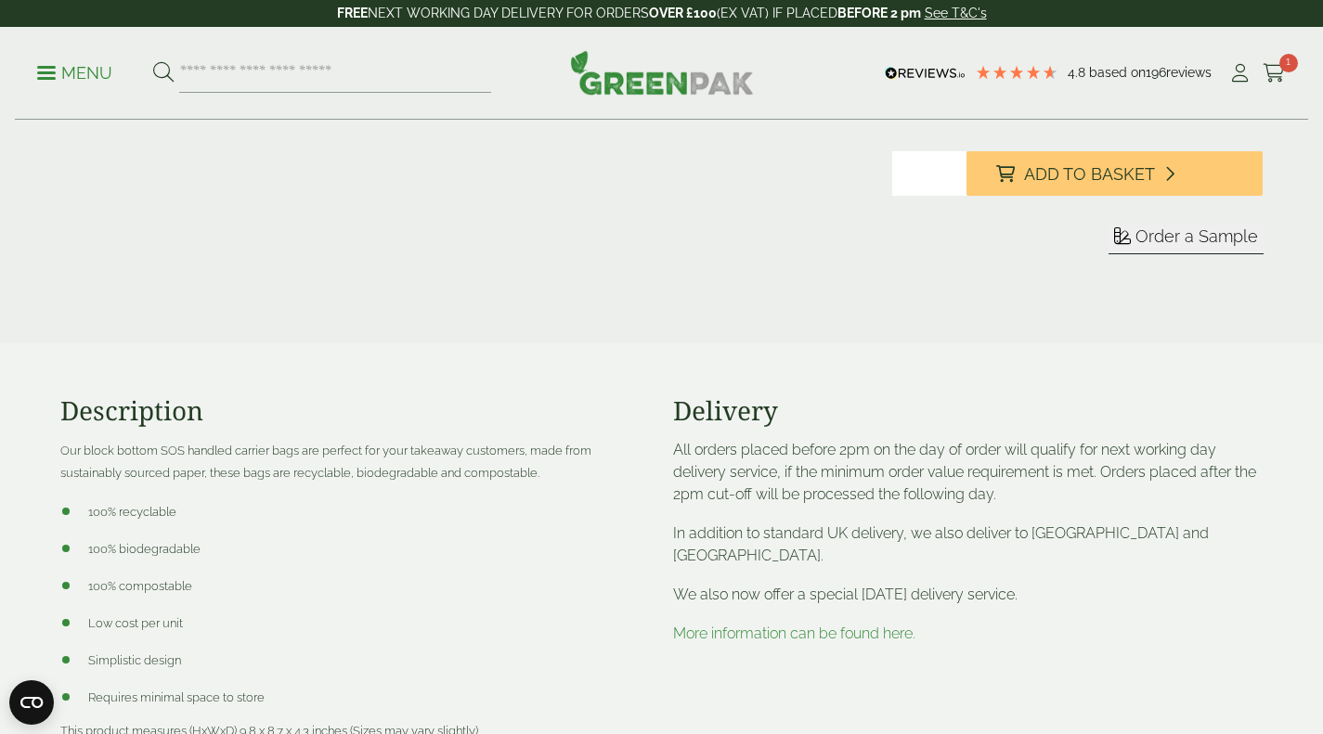
scroll to position [557, 0]
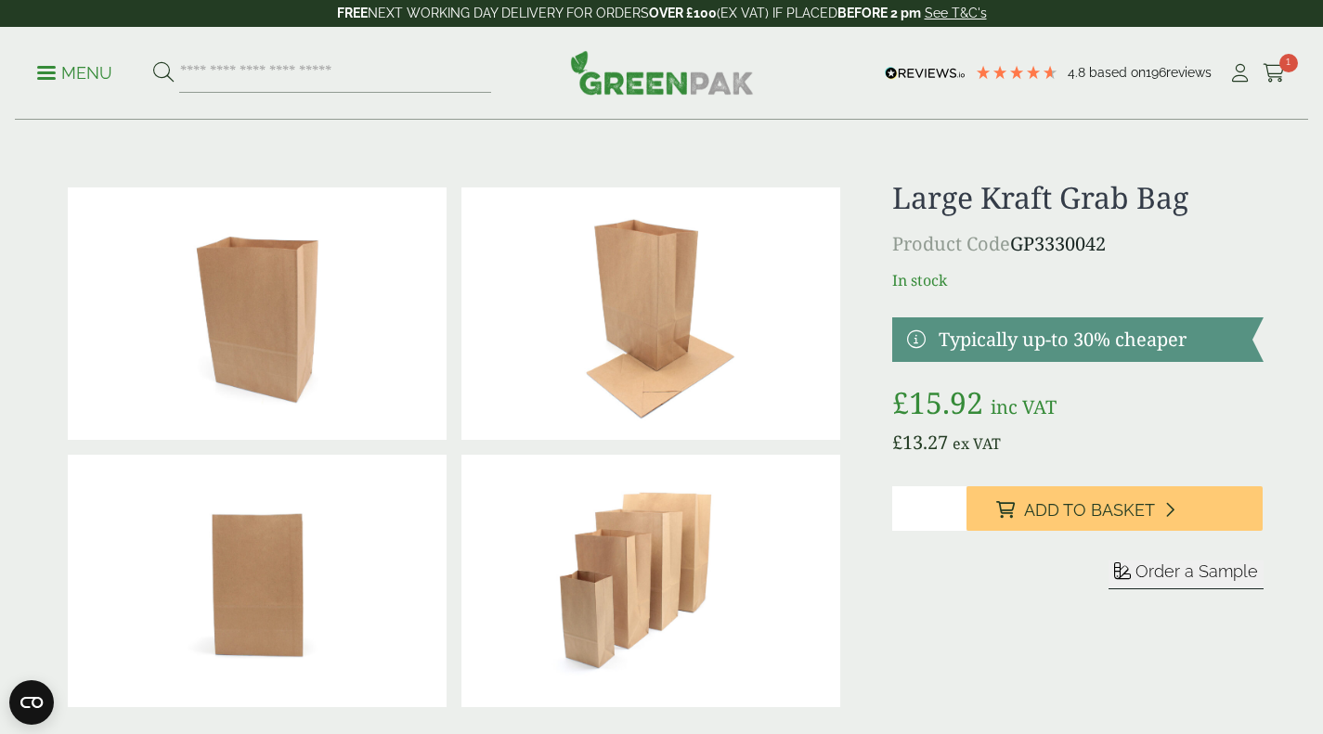
click at [1180, 579] on span "Order a Sample" at bounding box center [1197, 571] width 123 height 19
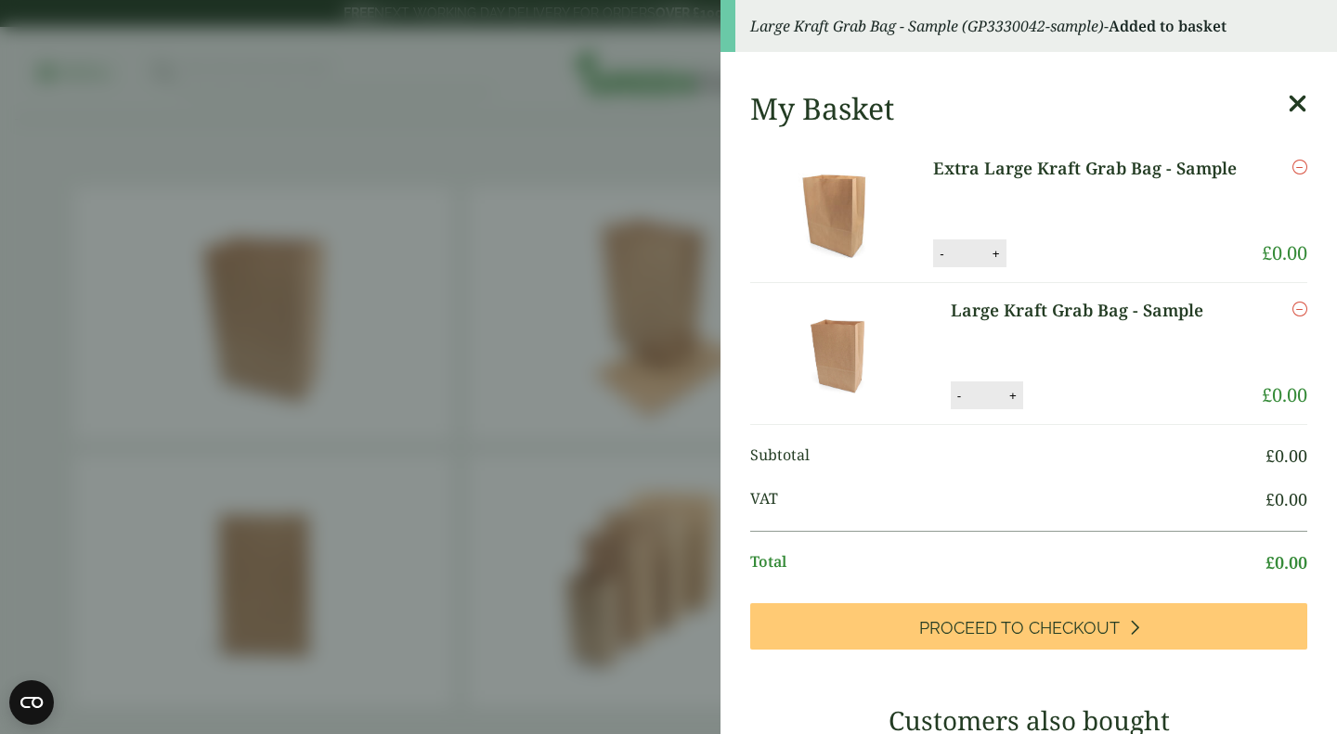
click at [1288, 102] on icon at bounding box center [1297, 104] width 19 height 26
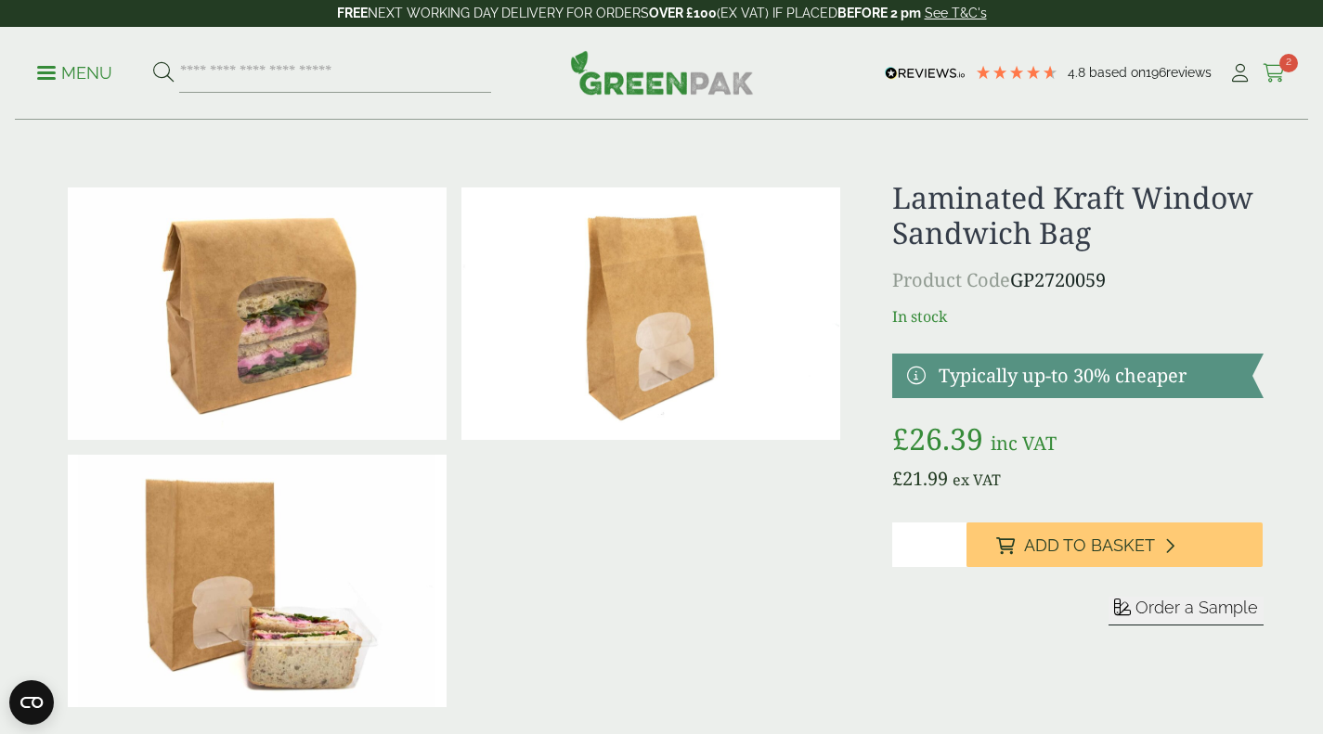
click at [1281, 74] on icon at bounding box center [1274, 73] width 23 height 19
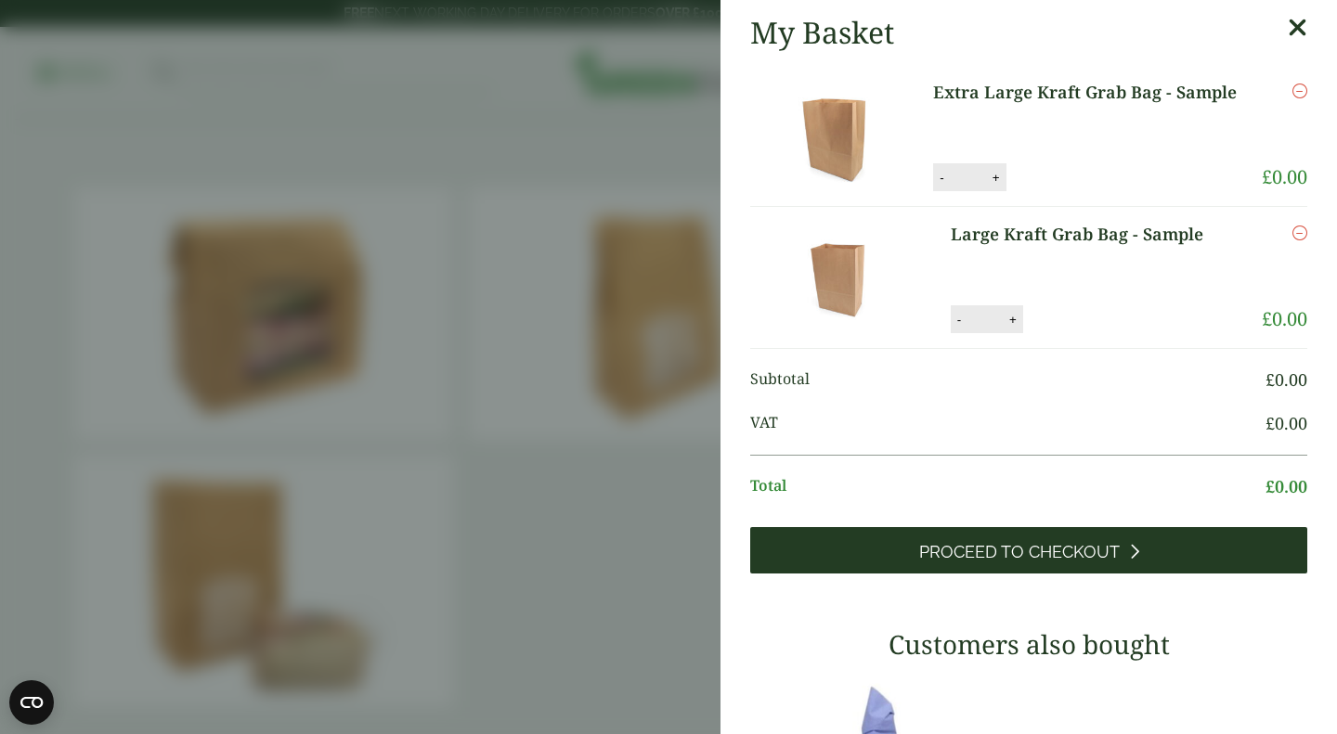
click at [1108, 541] on link "Proceed to Checkout" at bounding box center [1028, 550] width 557 height 46
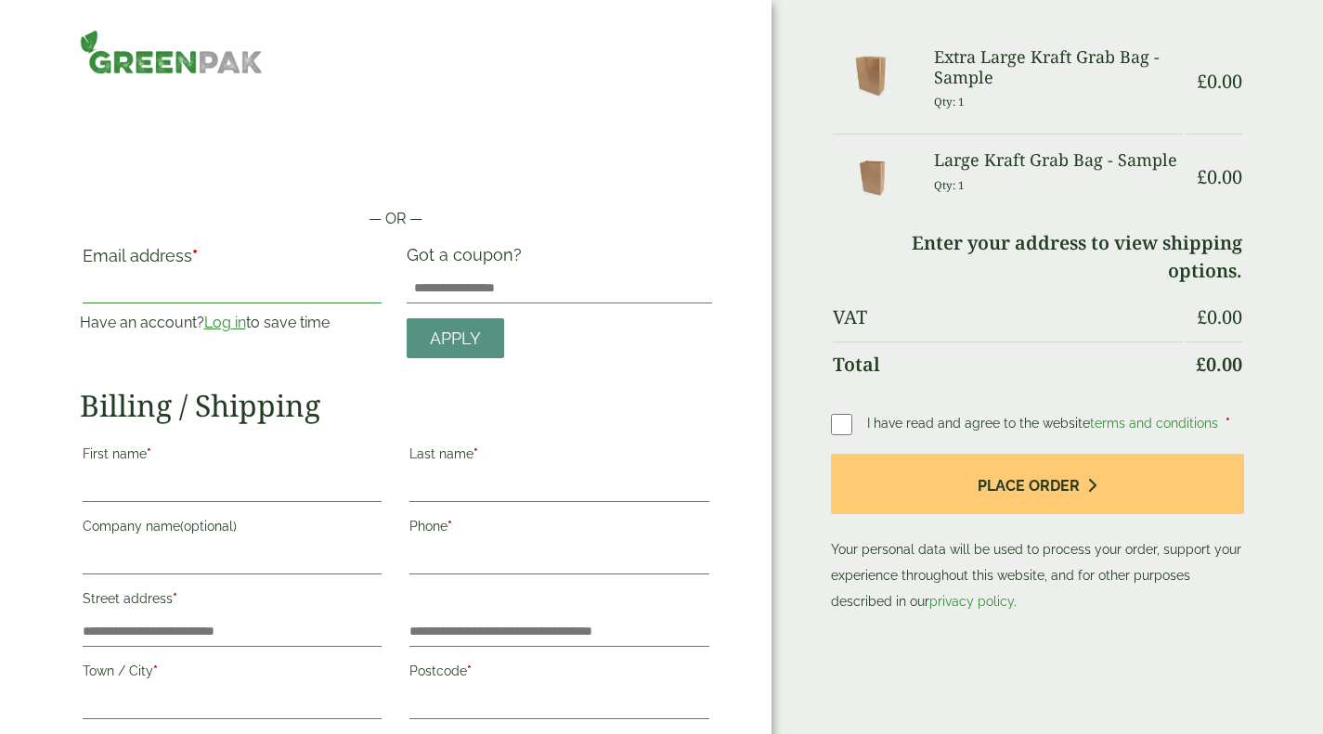
click at [230, 292] on input "Email address *" at bounding box center [233, 289] width 300 height 30
click at [638, 408] on h2 "Billing / Shipping" at bounding box center [396, 405] width 633 height 35
click at [260, 470] on label "First name *" at bounding box center [233, 457] width 300 height 32
click at [260, 473] on input "First name *" at bounding box center [233, 488] width 300 height 30
click at [198, 474] on input "First name *" at bounding box center [233, 488] width 300 height 30
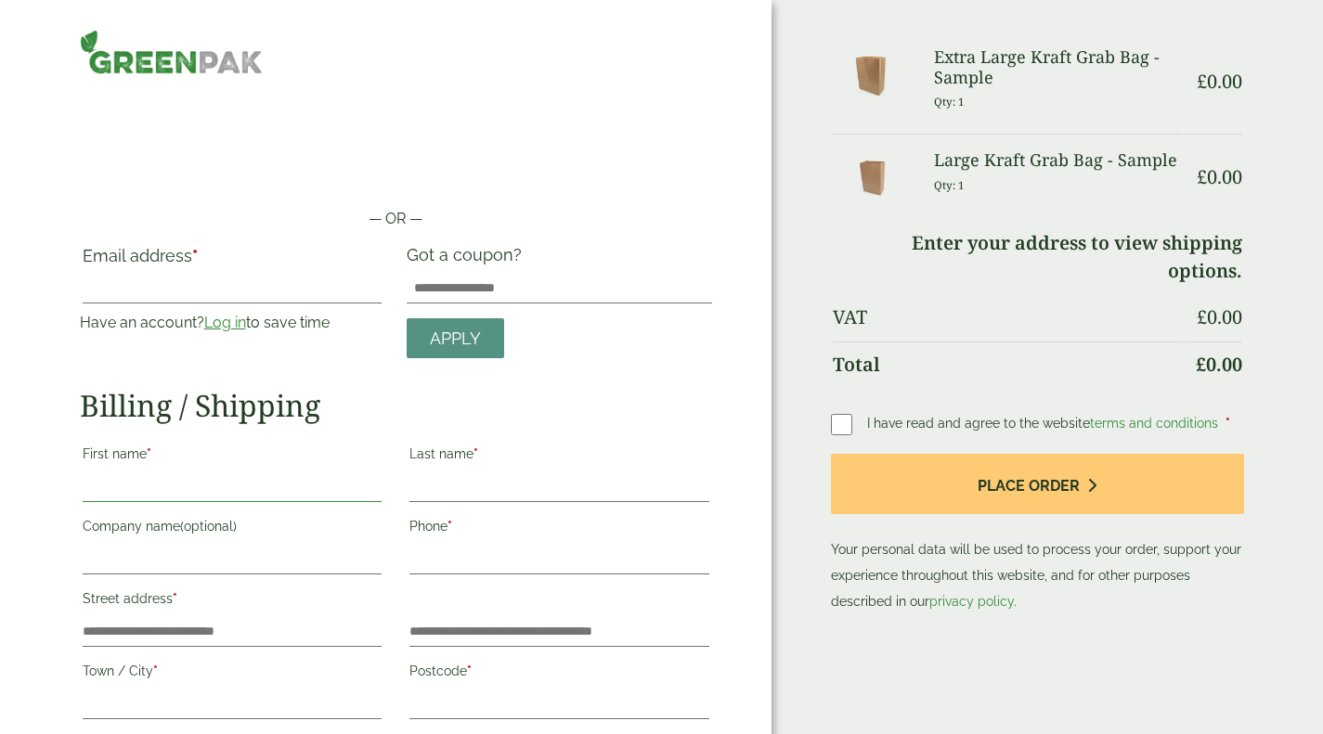
type input "******"
type input "**********"
type input "****"
type input "**********"
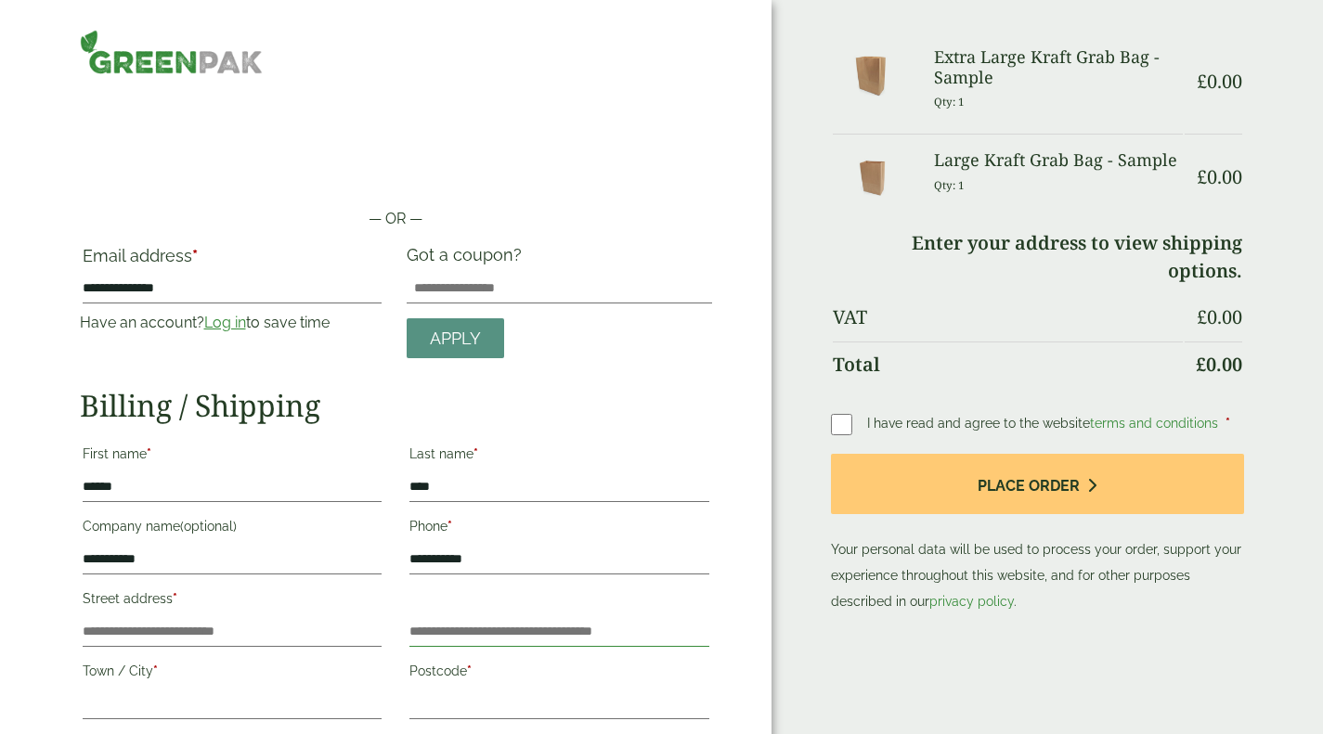
type input "**********"
type input "*******"
type input "**********"
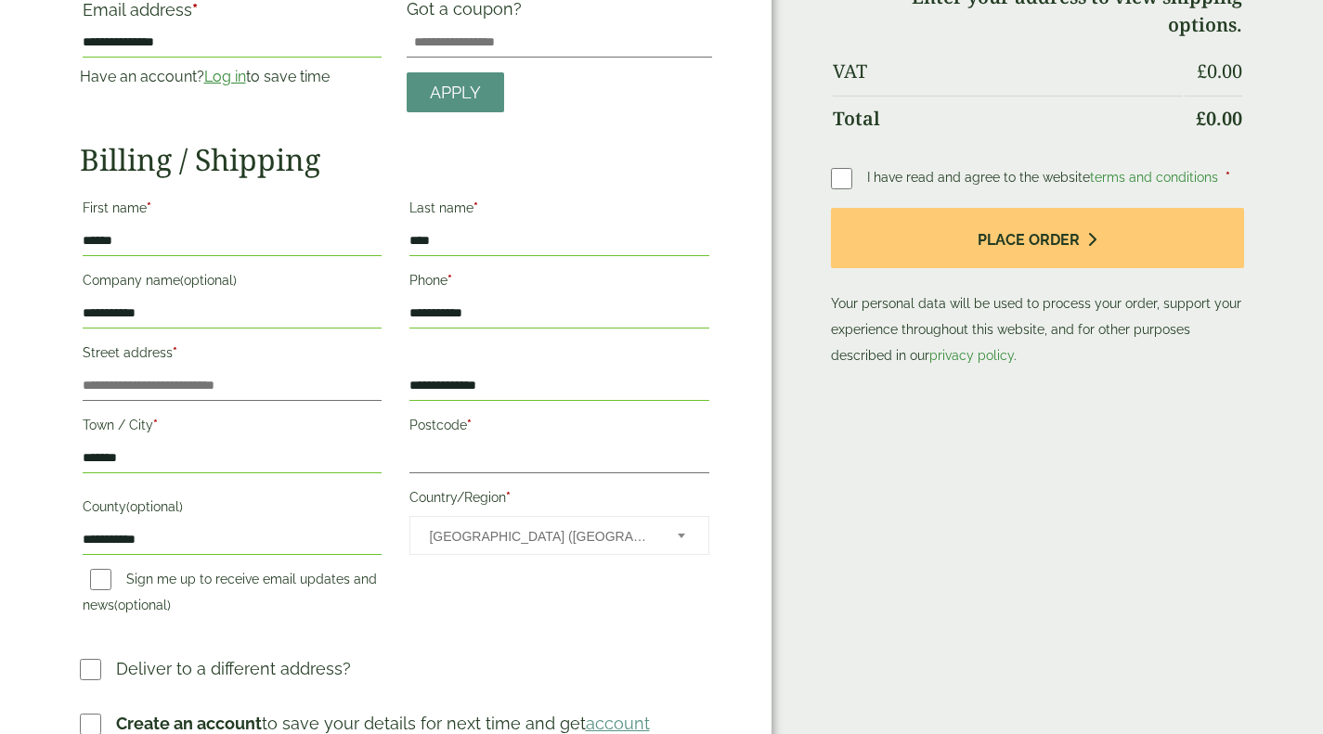
scroll to position [371, 0]
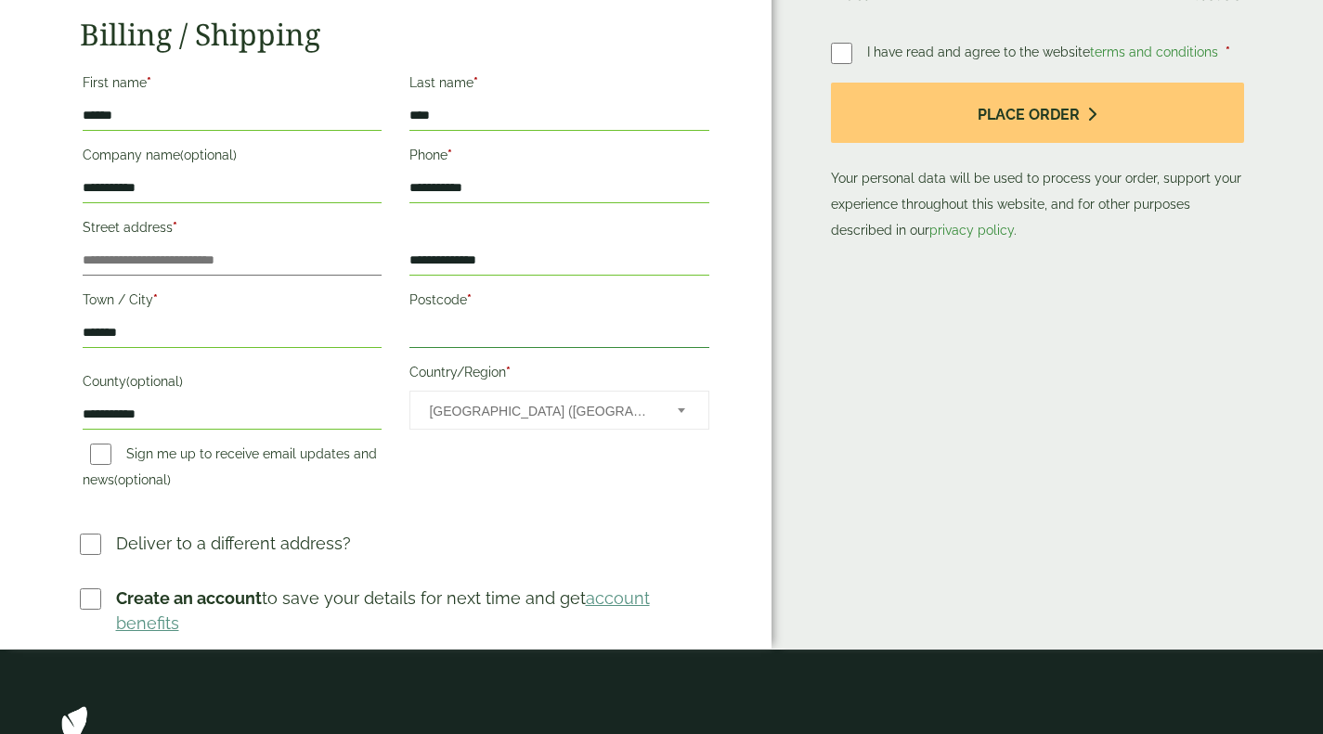
click at [482, 331] on input "Postcode *" at bounding box center [559, 333] width 300 height 30
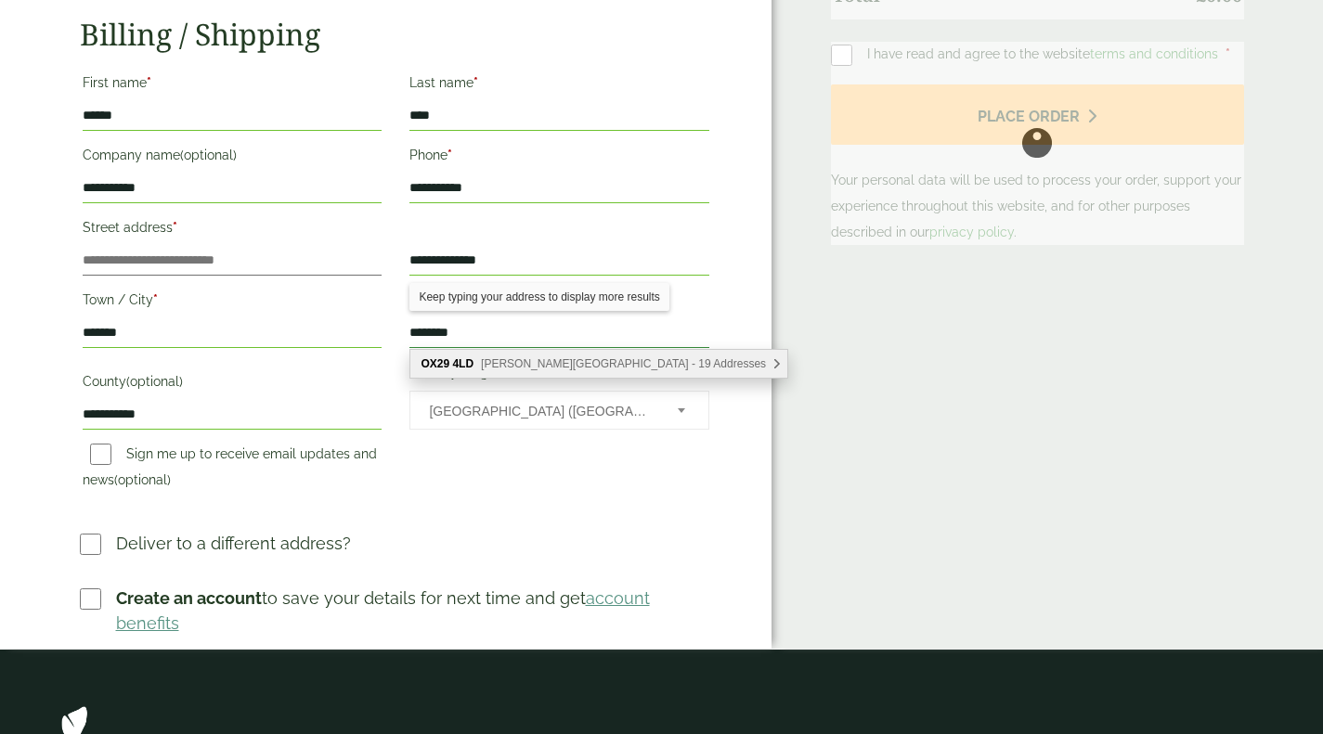
type input "********"
click at [565, 365] on span "Newland Street, Witney - 19 Addresses" at bounding box center [623, 363] width 285 height 13
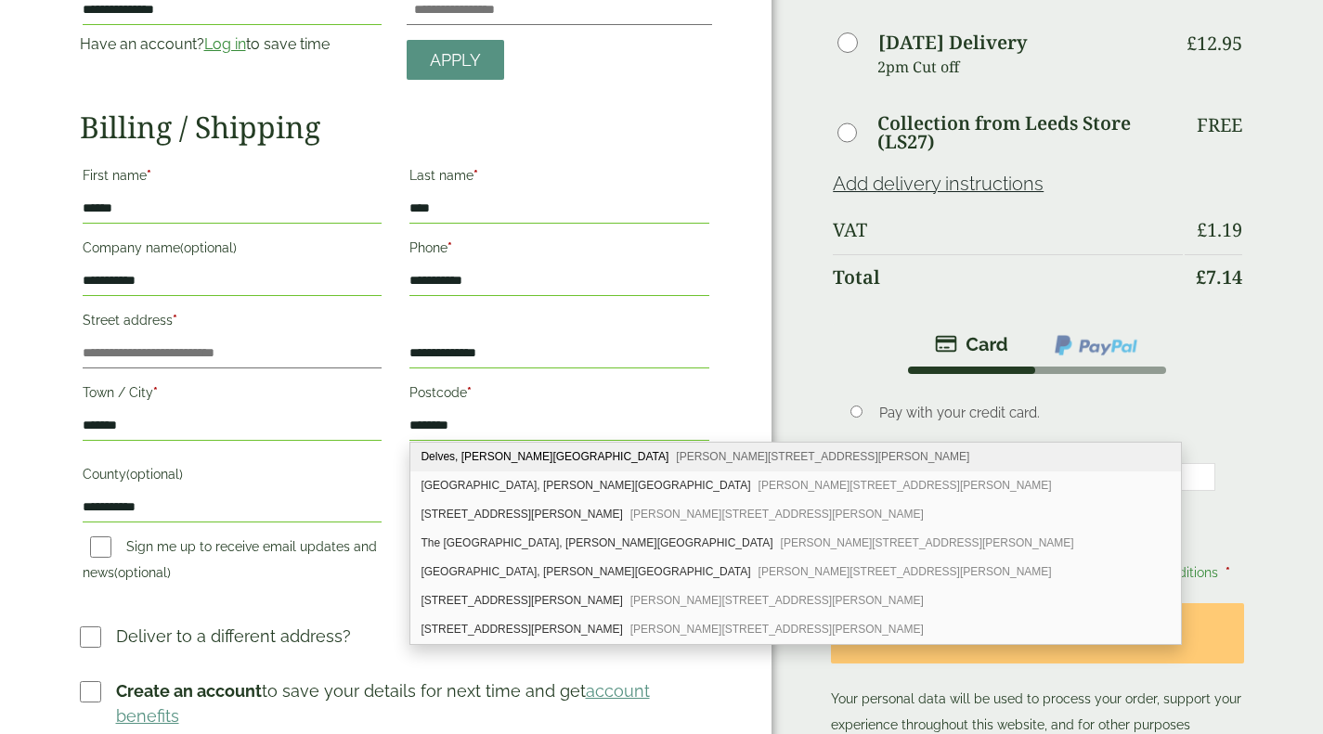
scroll to position [557, 0]
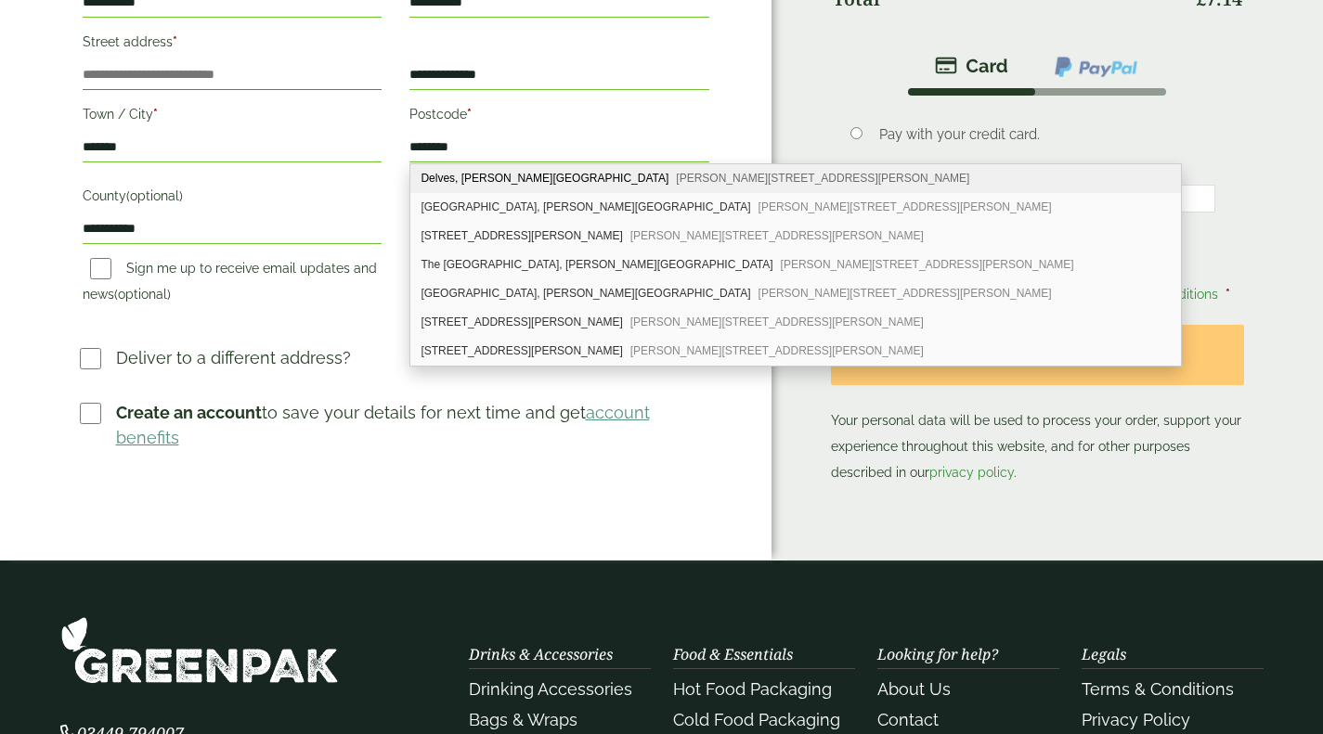
click at [1134, 475] on p "Your personal data will be used to process your order, support your experience …" at bounding box center [1037, 405] width 412 height 161
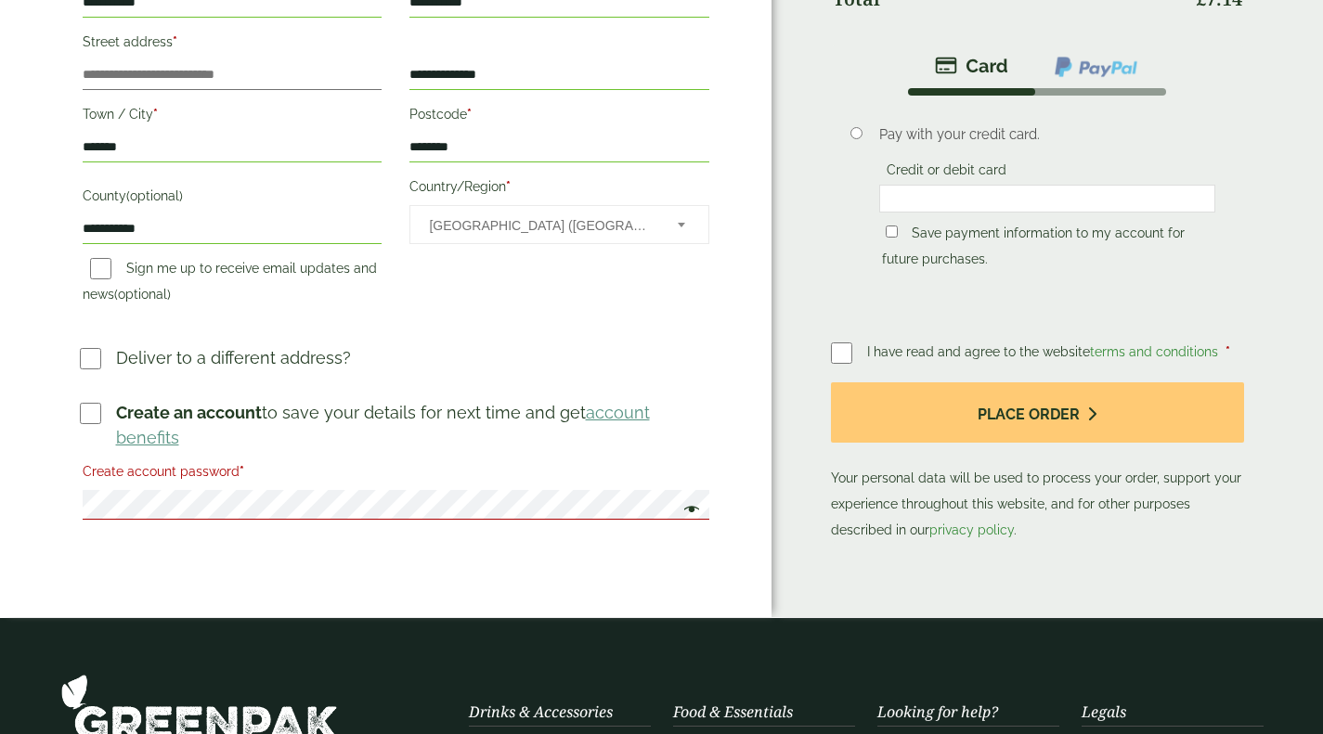
type input "**********"
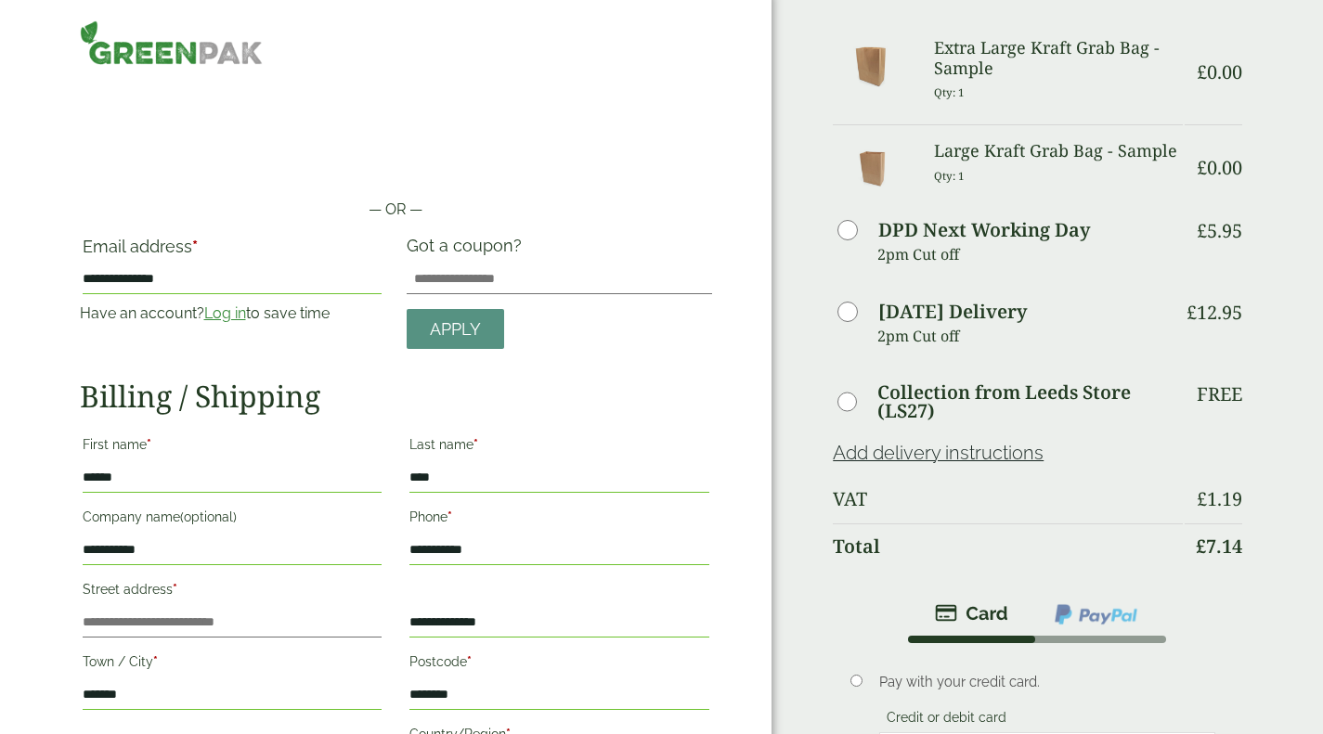
scroll to position [0, 0]
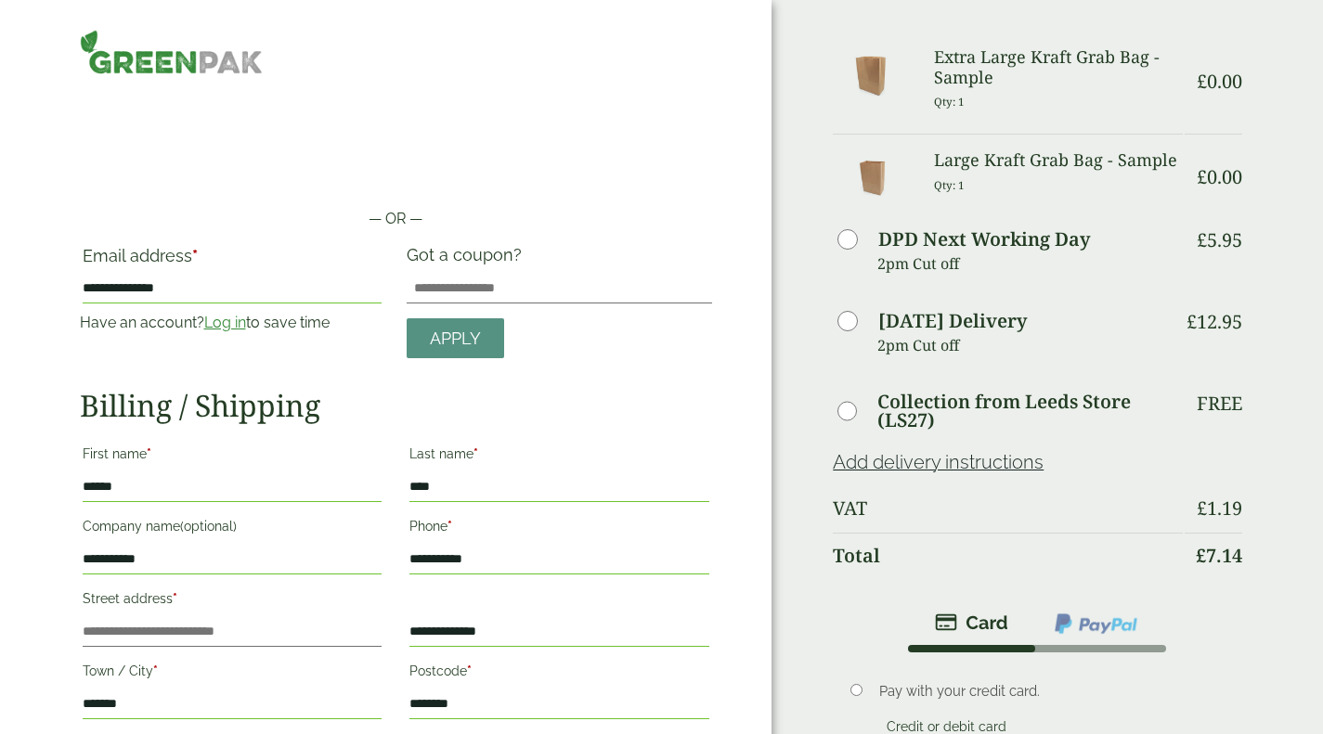
click at [224, 320] on link "Log in" at bounding box center [225, 323] width 42 height 18
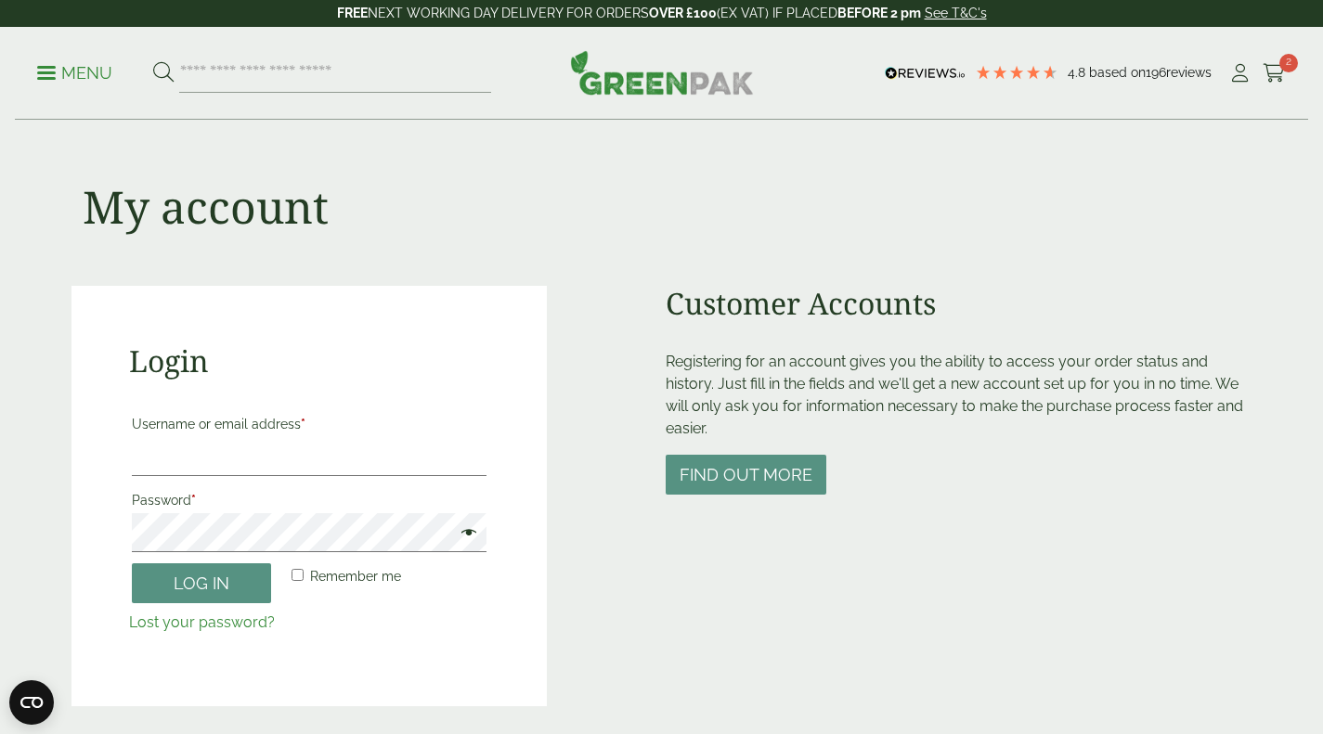
click at [204, 435] on label "Username or email address *" at bounding box center [309, 424] width 355 height 26
click at [204, 437] on input "Username or email address *" at bounding box center [309, 456] width 355 height 39
click at [195, 454] on input "Username or email address *" at bounding box center [309, 456] width 355 height 39
type input "**********"
click at [195, 579] on button "Log in" at bounding box center [201, 584] width 139 height 40
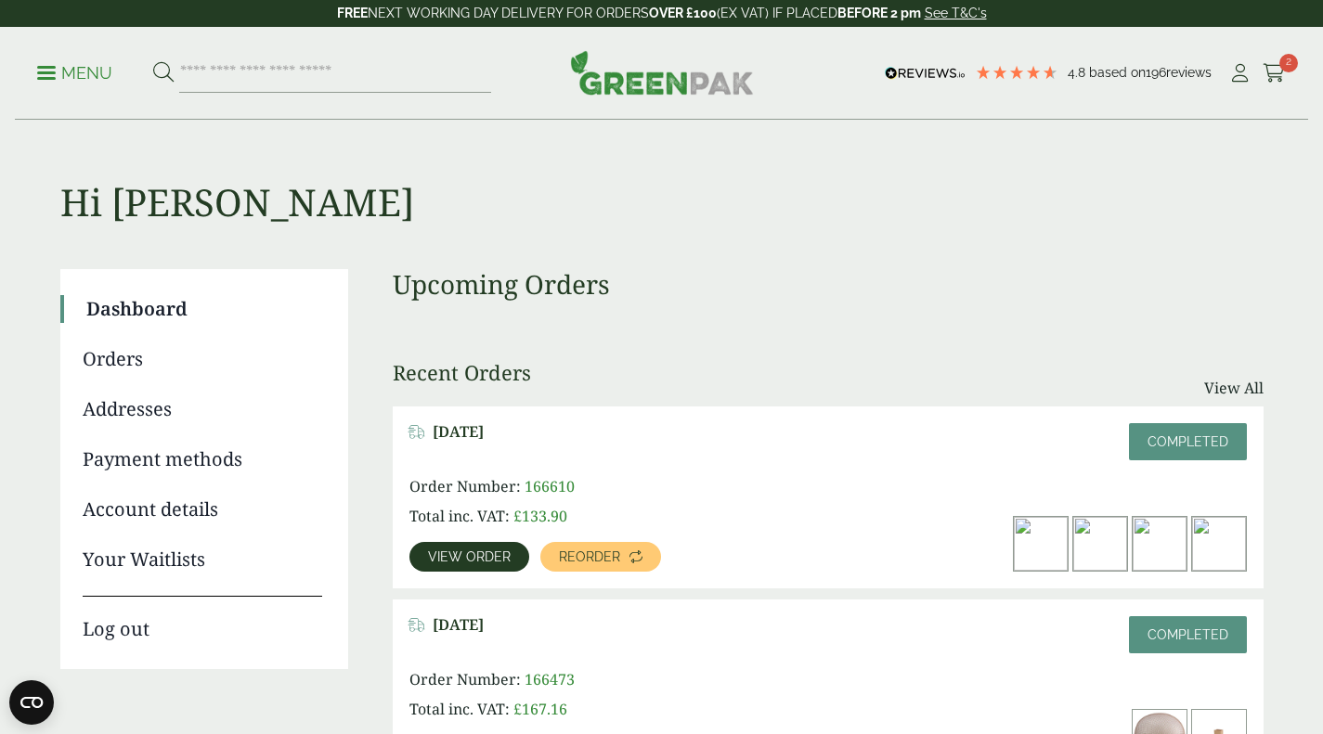
click at [1274, 75] on icon at bounding box center [1274, 73] width 23 height 19
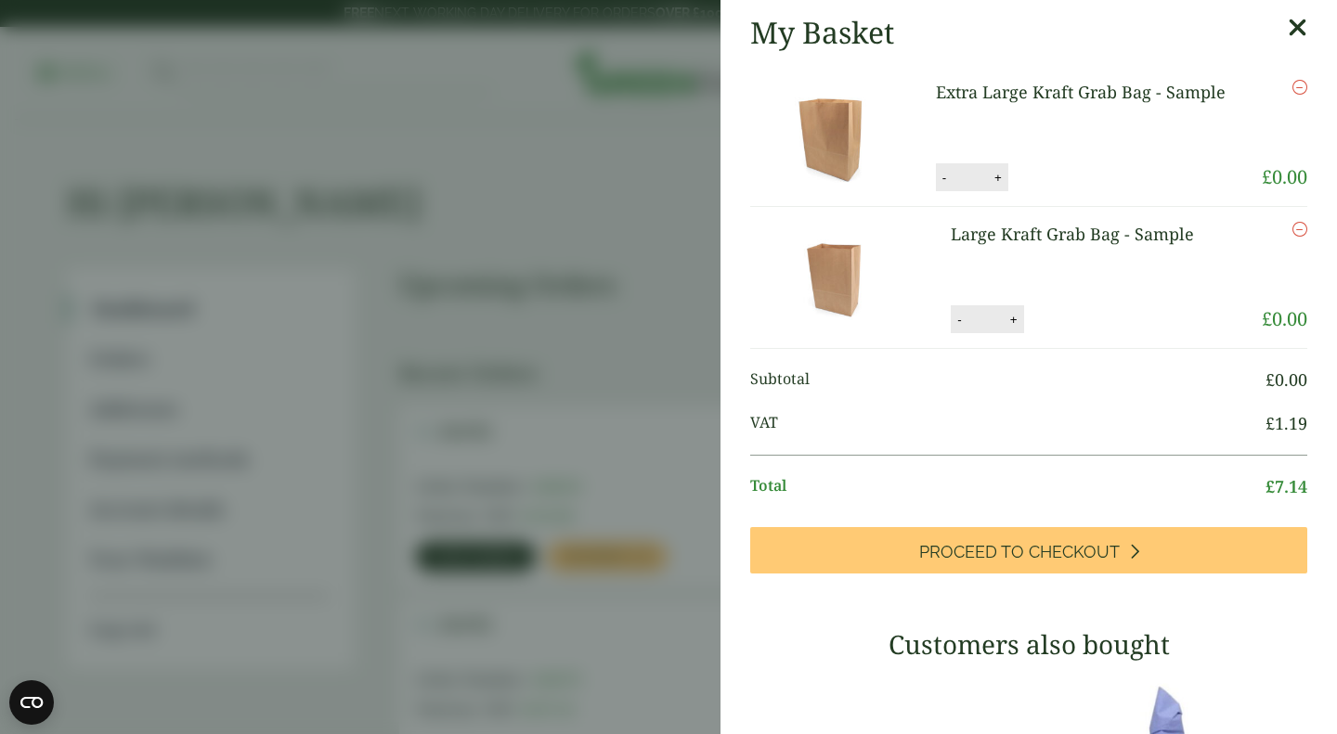
click at [1258, 28] on div "My Basket" at bounding box center [1028, 32] width 557 height 35
click at [1280, 35] on div "My Basket Extra Large Kraft Grab Bag - Sample Extra Large Kraft Grab Bag - Samp…" at bounding box center [1029, 642] width 617 height 1285
click at [1251, 34] on div "My Basket" at bounding box center [1028, 32] width 557 height 35
click at [1288, 33] on icon at bounding box center [1297, 28] width 19 height 26
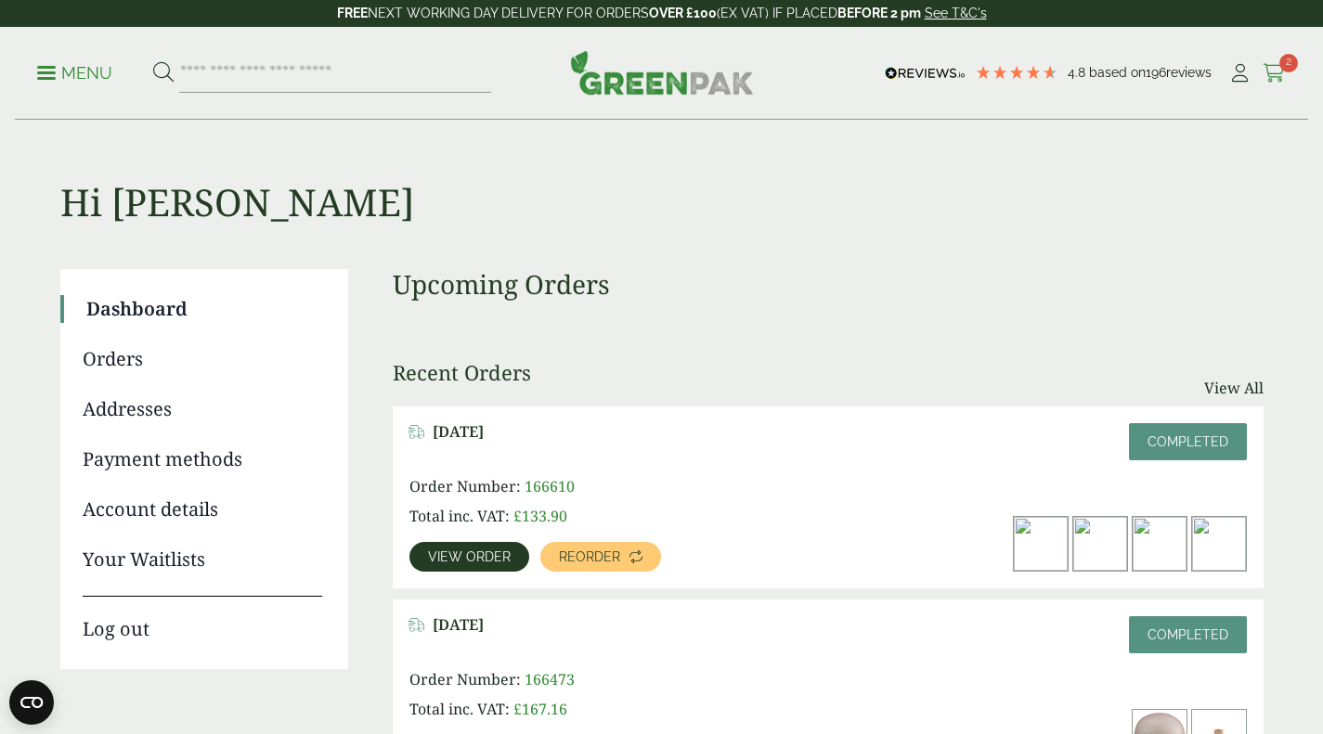
click at [1279, 71] on icon at bounding box center [1274, 73] width 23 height 19
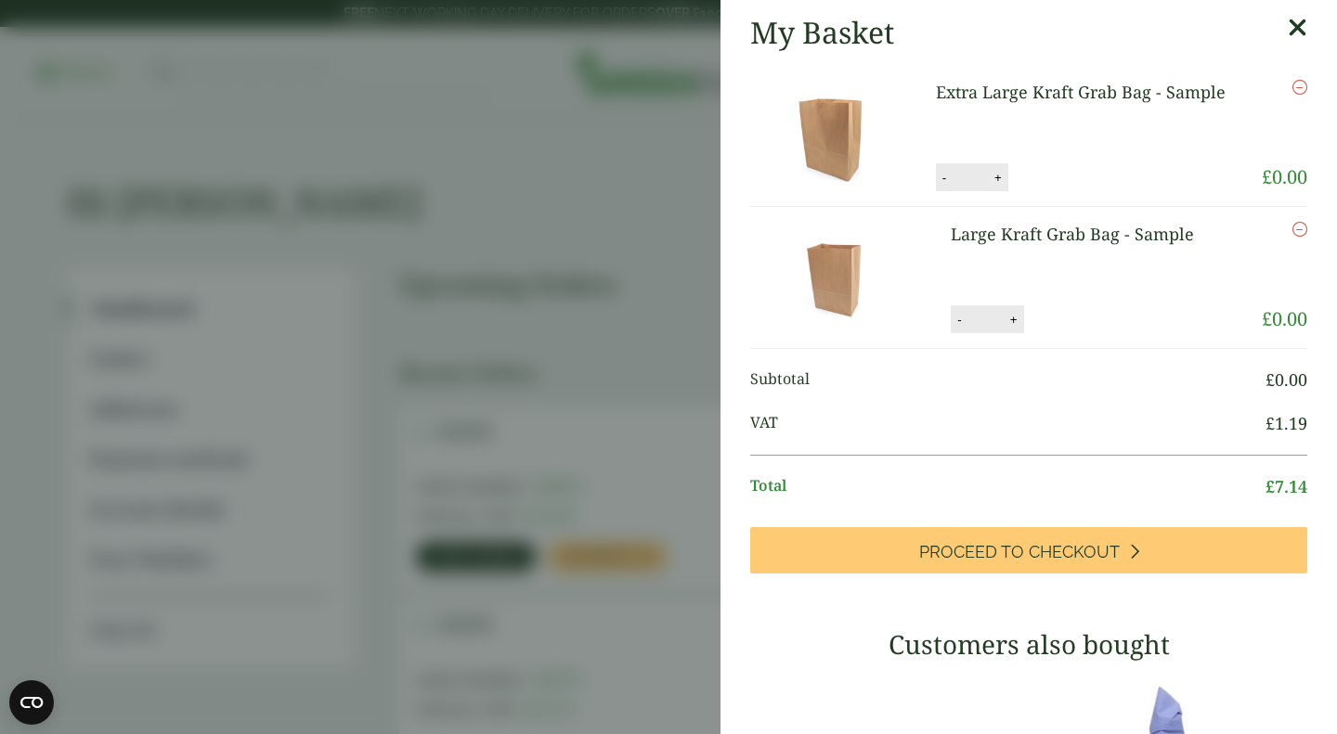
click at [989, 181] on button "+" at bounding box center [998, 178] width 19 height 16
click at [1012, 179] on button "Update" at bounding box center [1058, 178] width 93 height 28
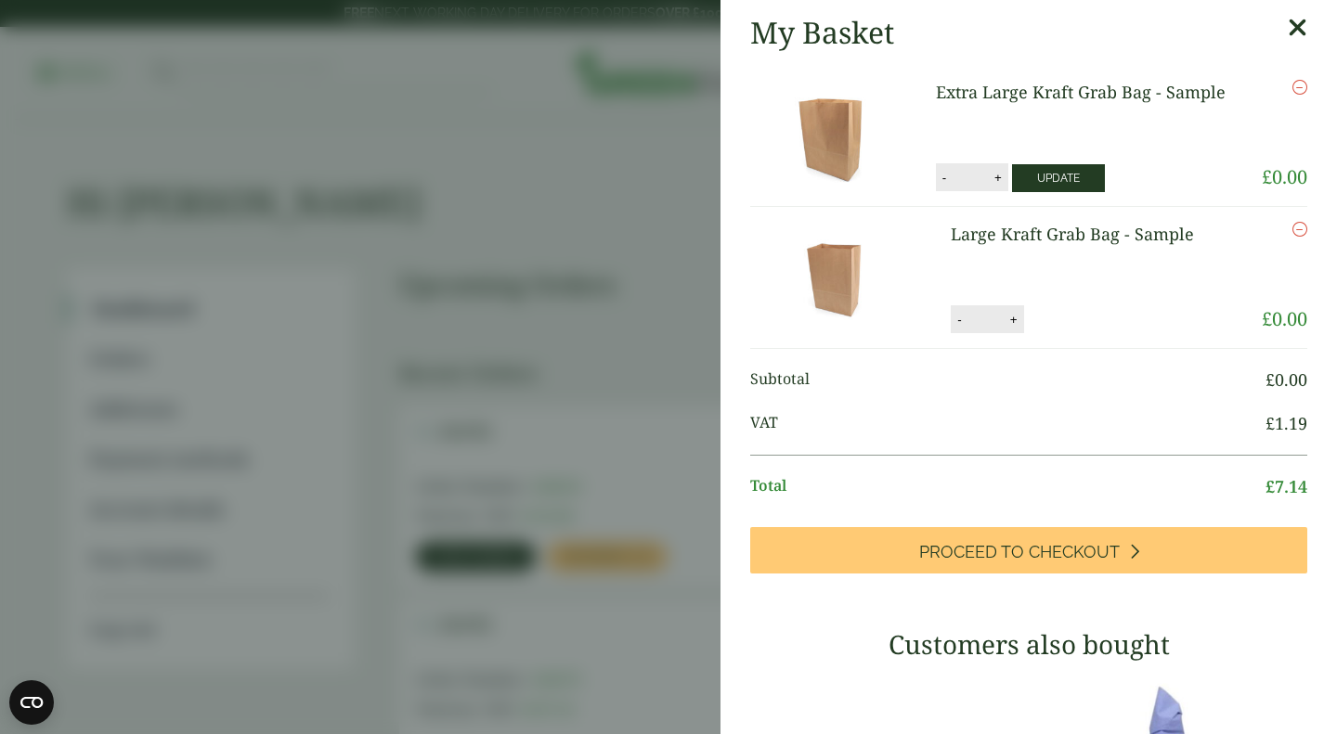
type input "*"
click at [1288, 29] on icon at bounding box center [1297, 28] width 19 height 26
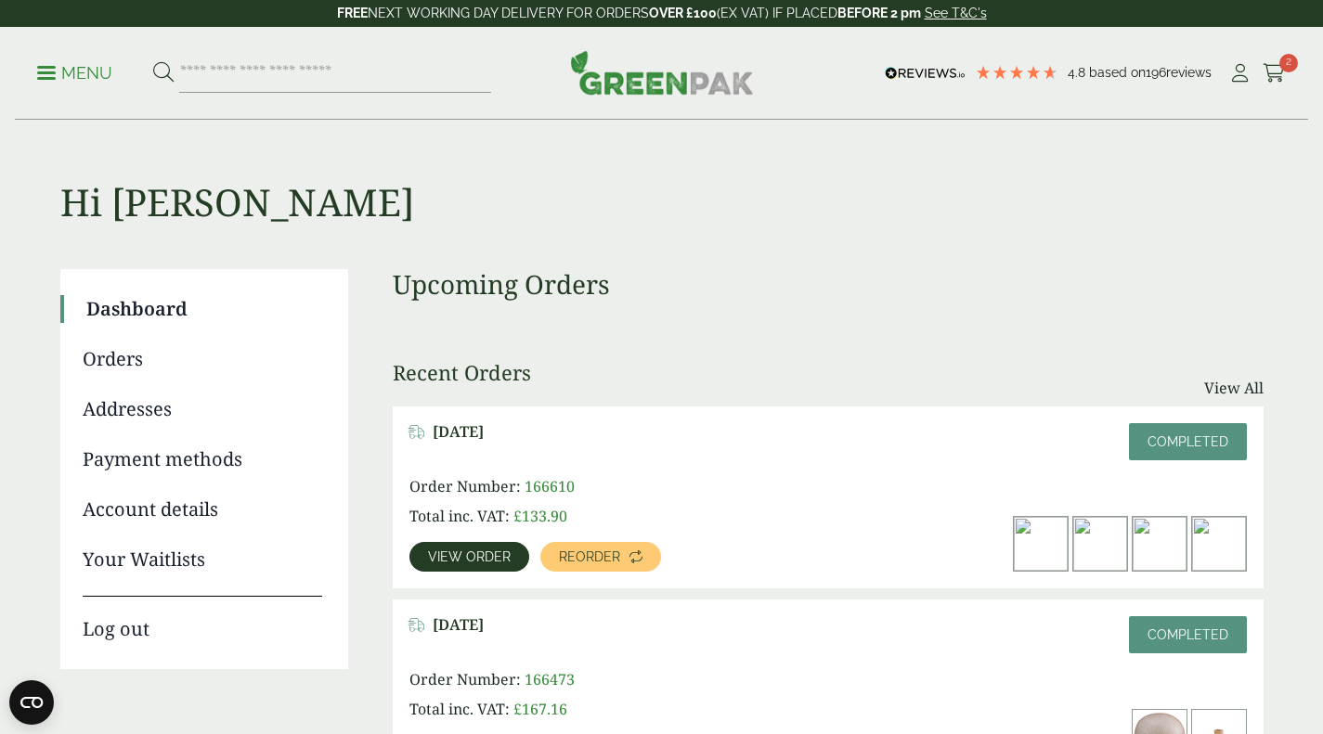
click at [121, 364] on link "Orders" at bounding box center [203, 359] width 240 height 28
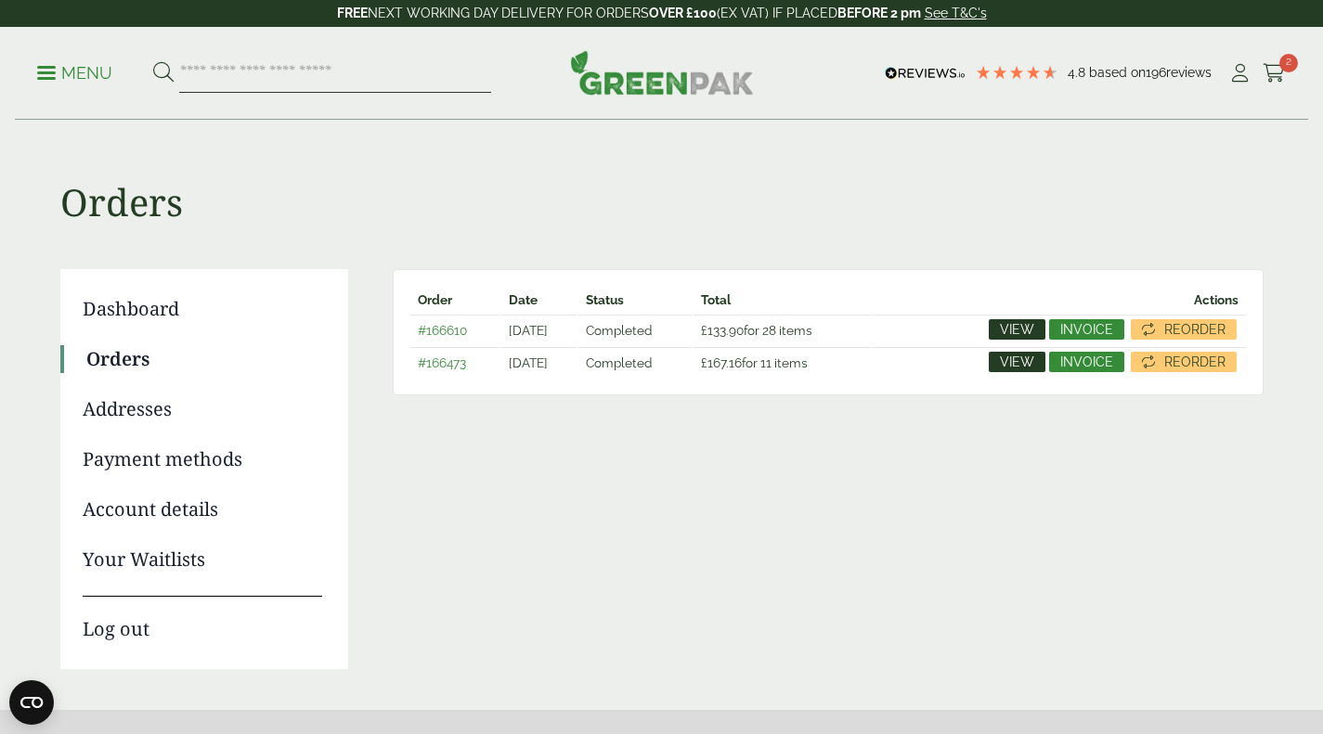
click at [319, 70] on input "search" at bounding box center [335, 73] width 312 height 39
click at [1270, 64] on icon at bounding box center [1274, 73] width 23 height 19
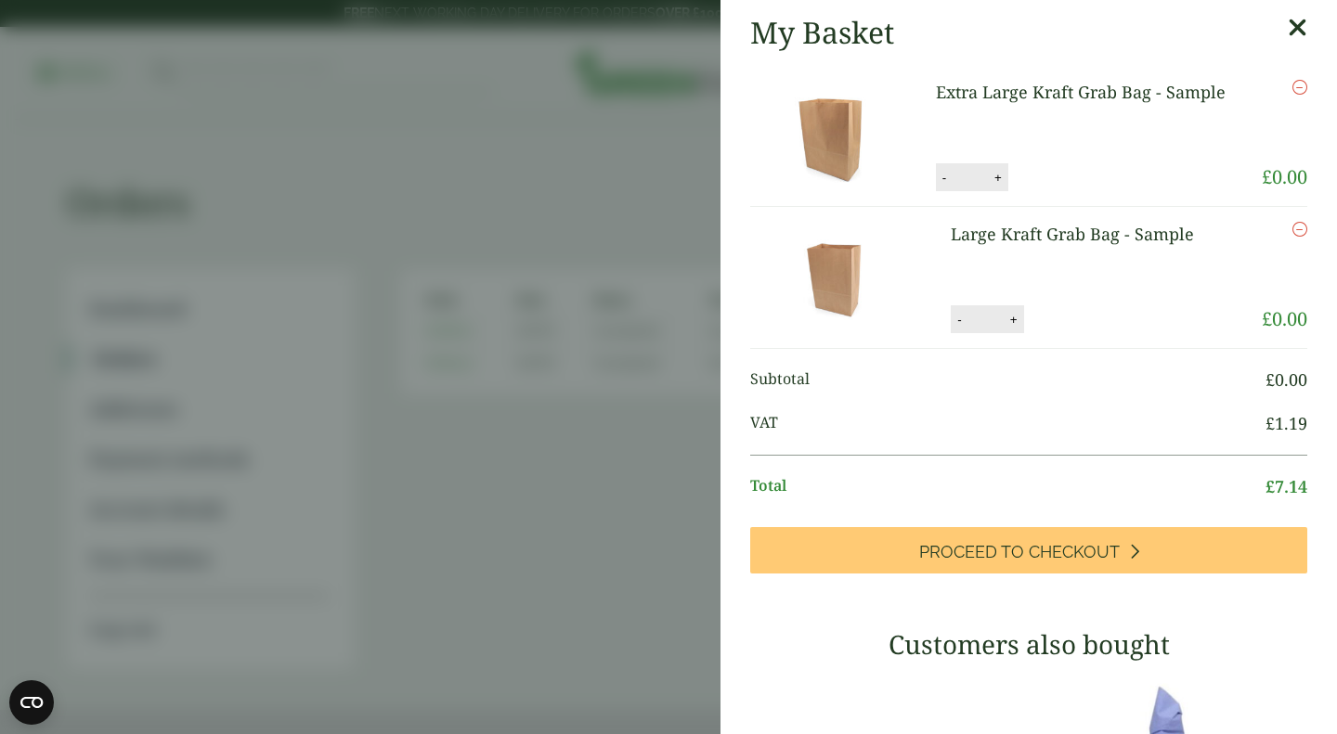
click at [847, 138] on img at bounding box center [833, 135] width 167 height 111
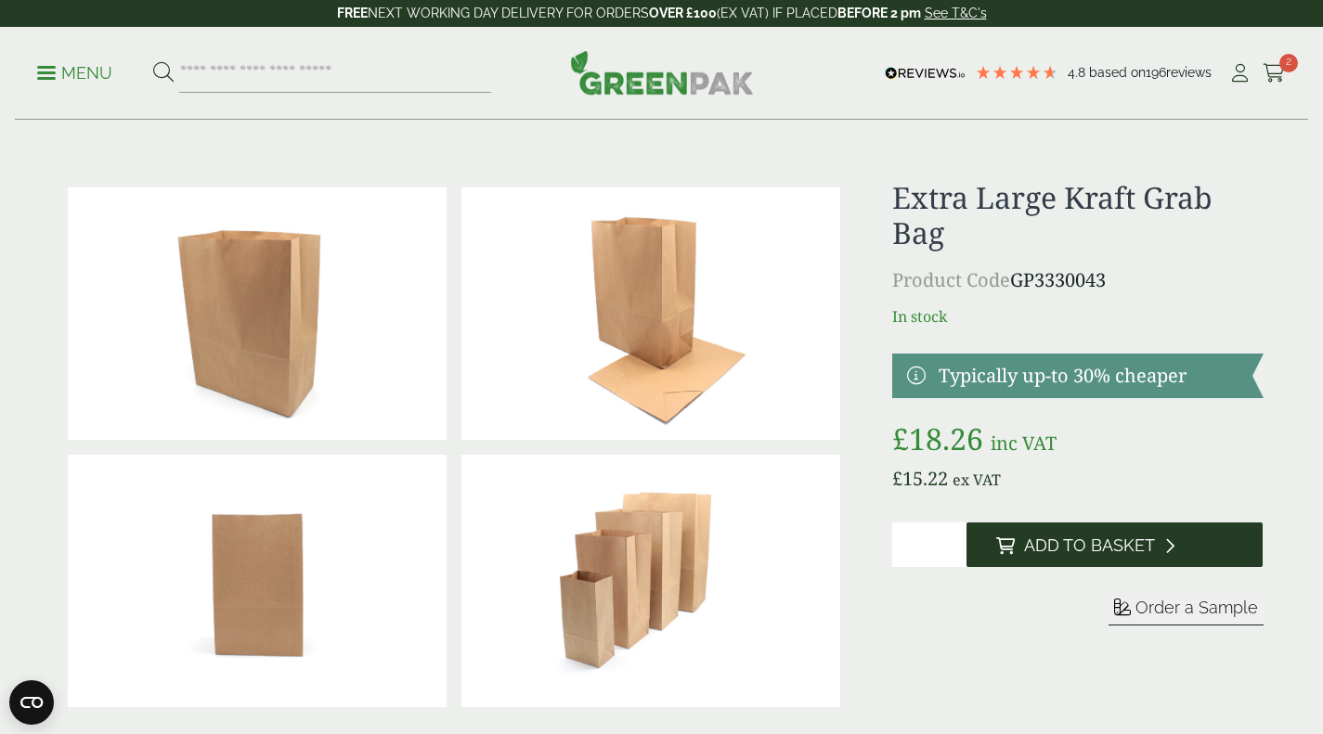
click at [1086, 547] on span "Add to Basket" at bounding box center [1089, 546] width 131 height 20
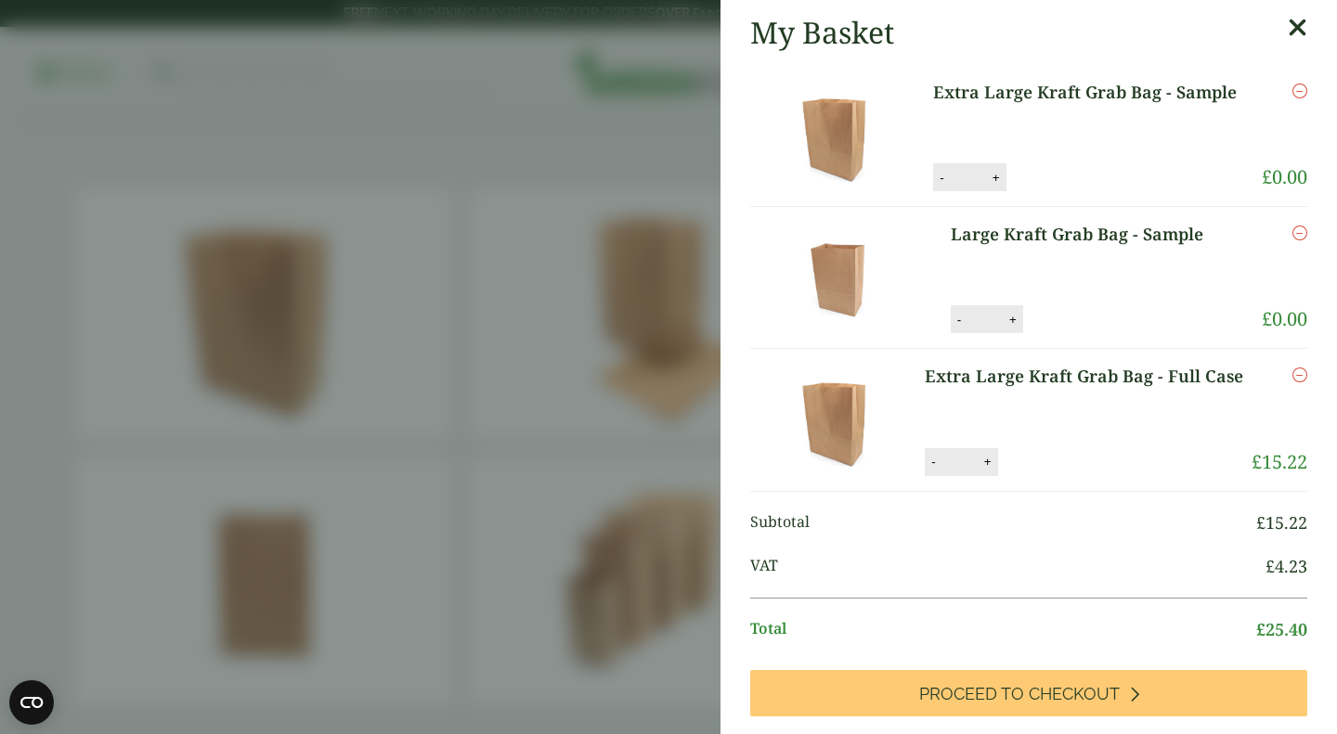
click at [950, 173] on input "*" at bounding box center [968, 177] width 37 height 39
click at [1293, 95] on icon "Remove this item" at bounding box center [1300, 91] width 15 height 15
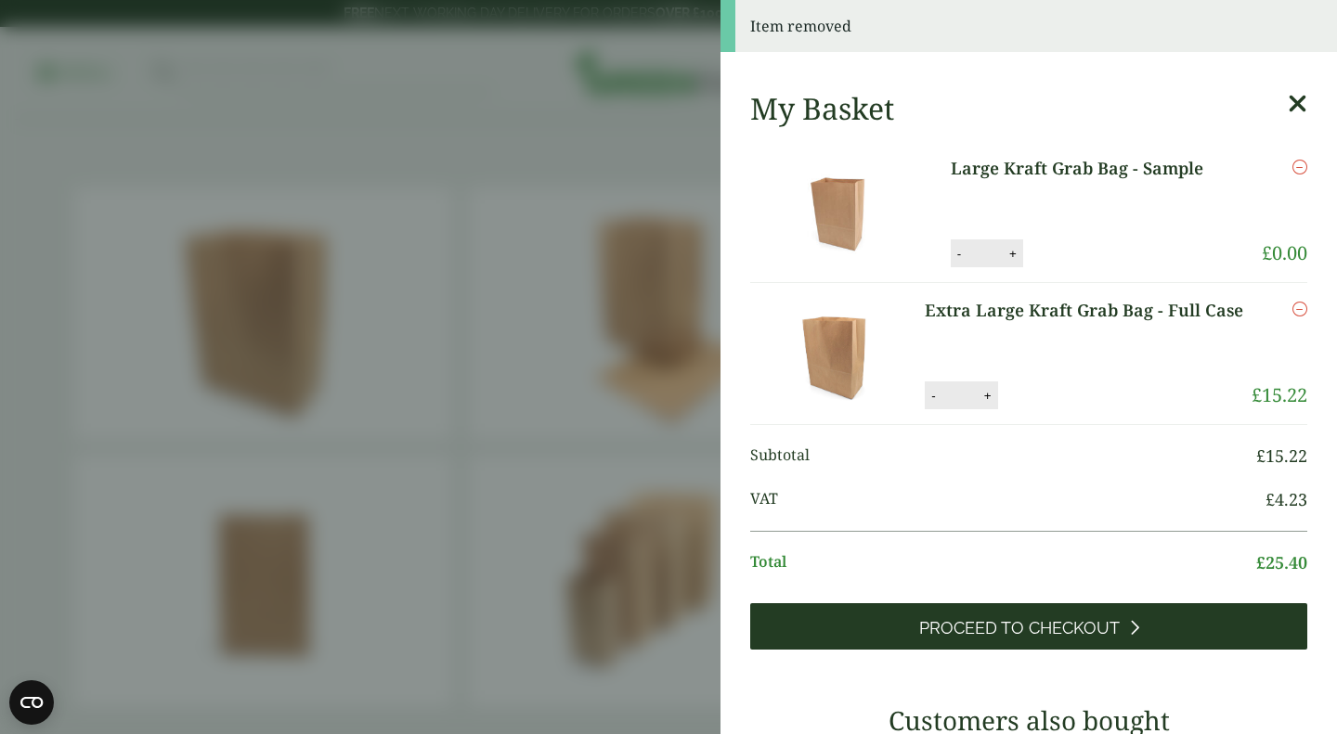
click at [1160, 622] on link "Proceed to Checkout" at bounding box center [1028, 627] width 557 height 46
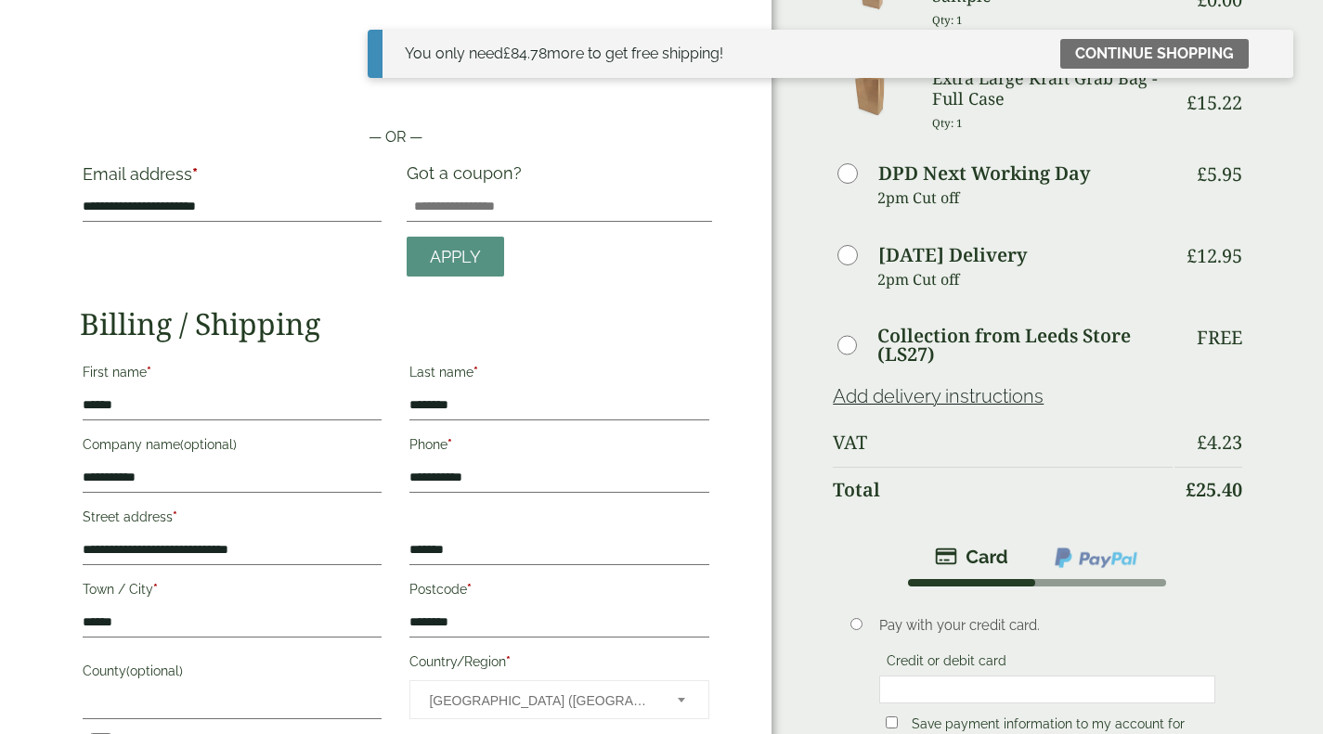
scroll to position [93, 0]
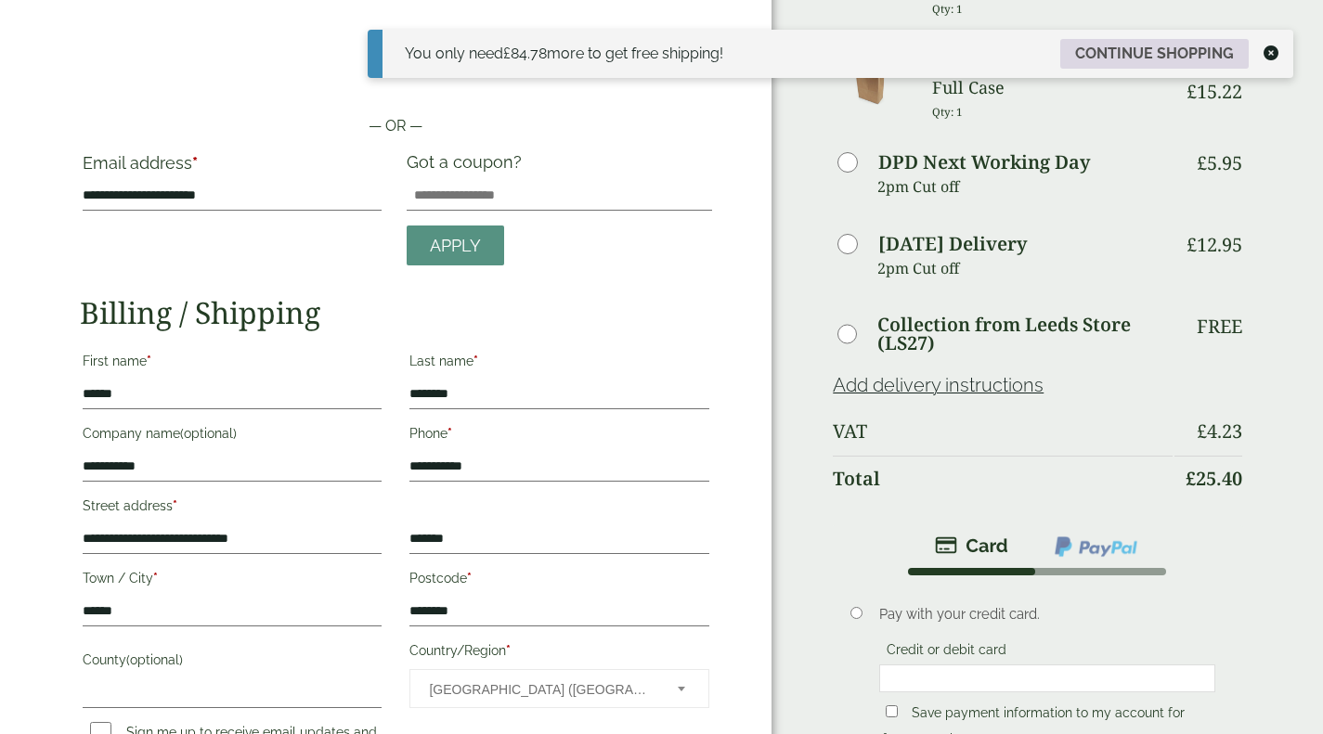
click at [1150, 50] on link "Continue shopping" at bounding box center [1154, 54] width 188 height 30
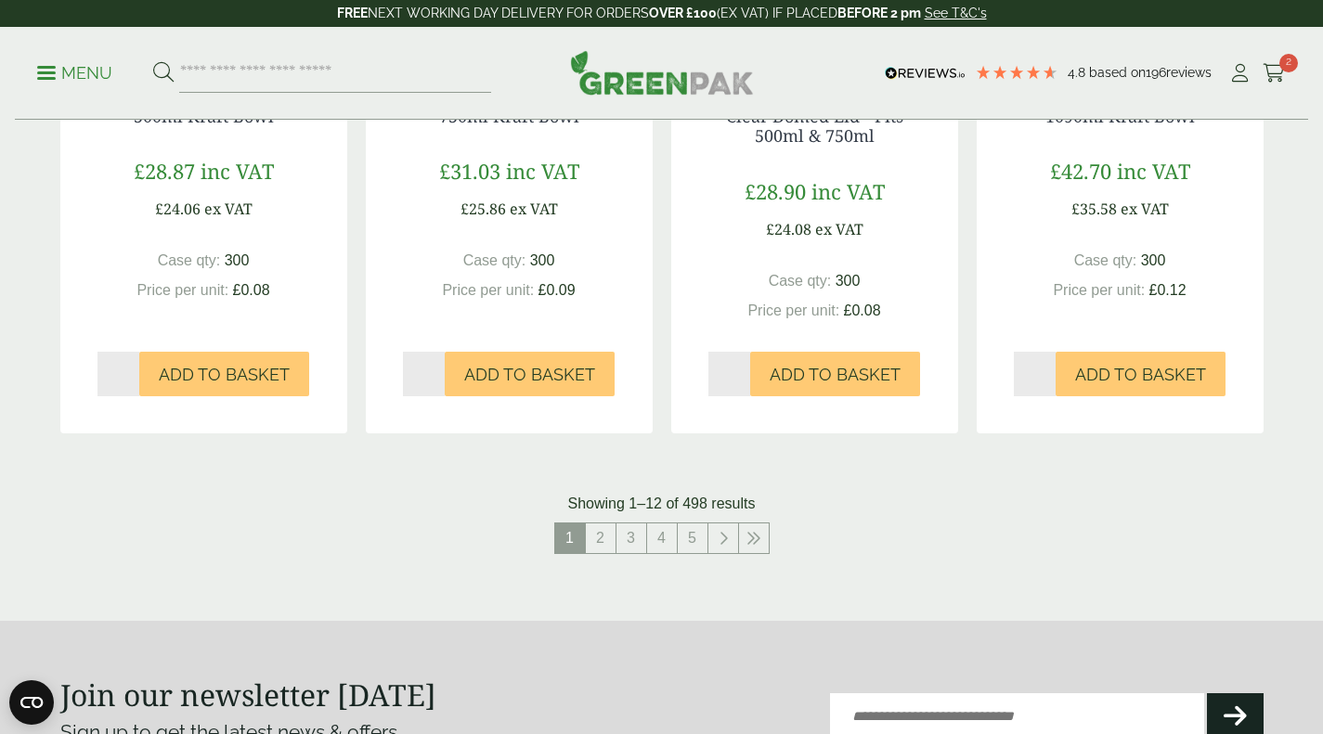
scroll to position [2043, 0]
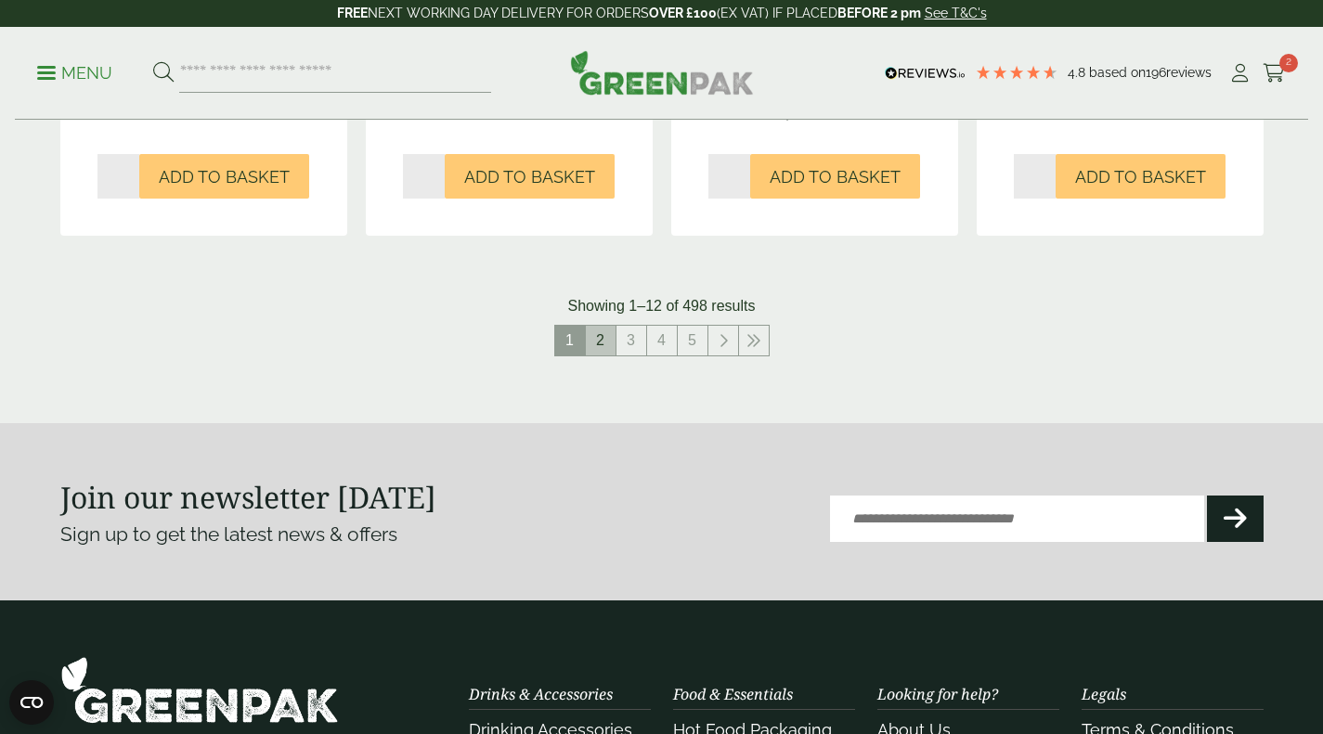
click at [604, 331] on link "2" at bounding box center [601, 341] width 30 height 30
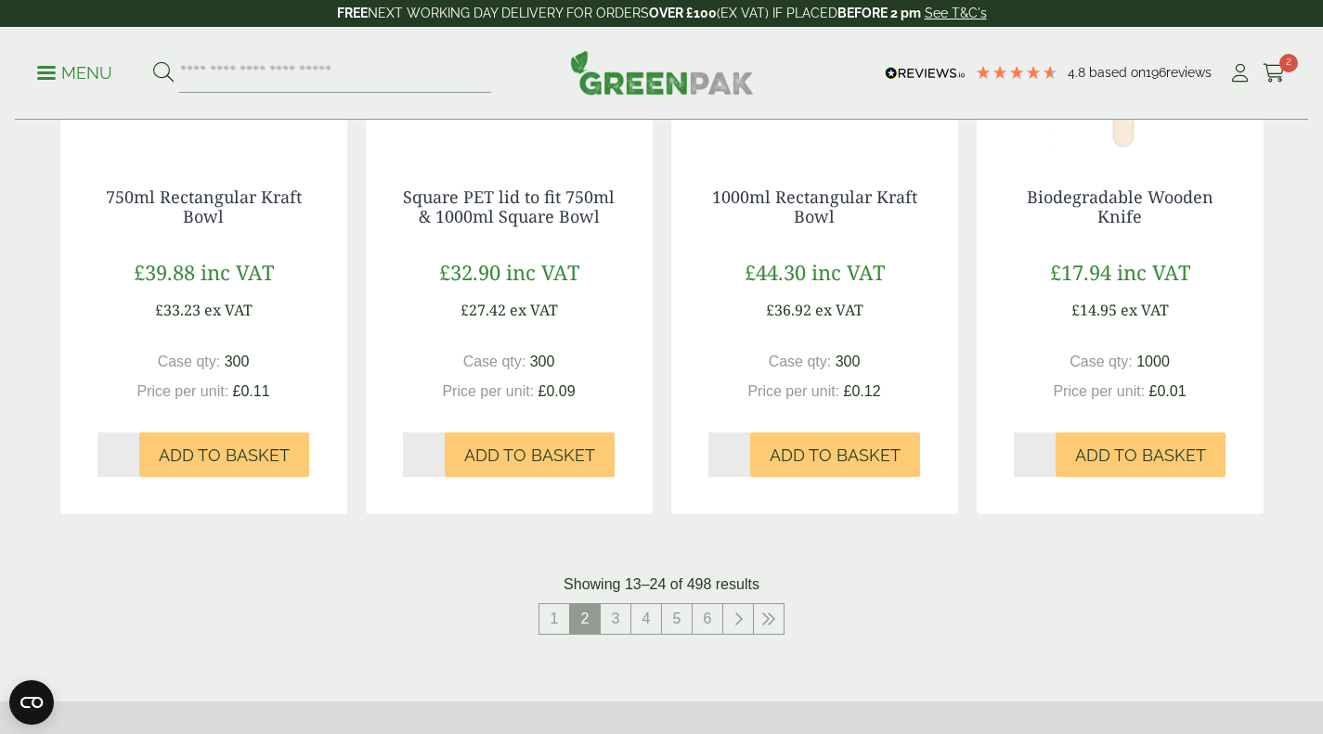
scroll to position [1950, 0]
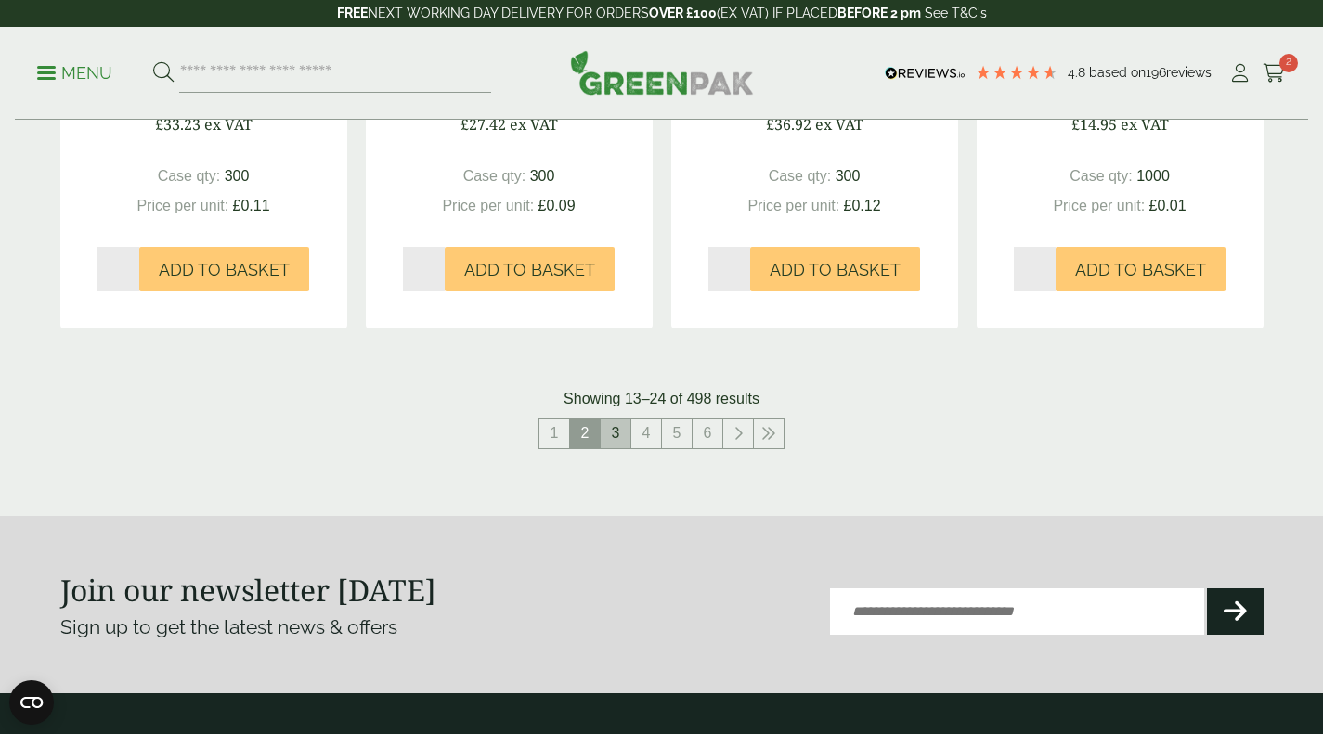
click at [613, 430] on link "3" at bounding box center [616, 434] width 30 height 30
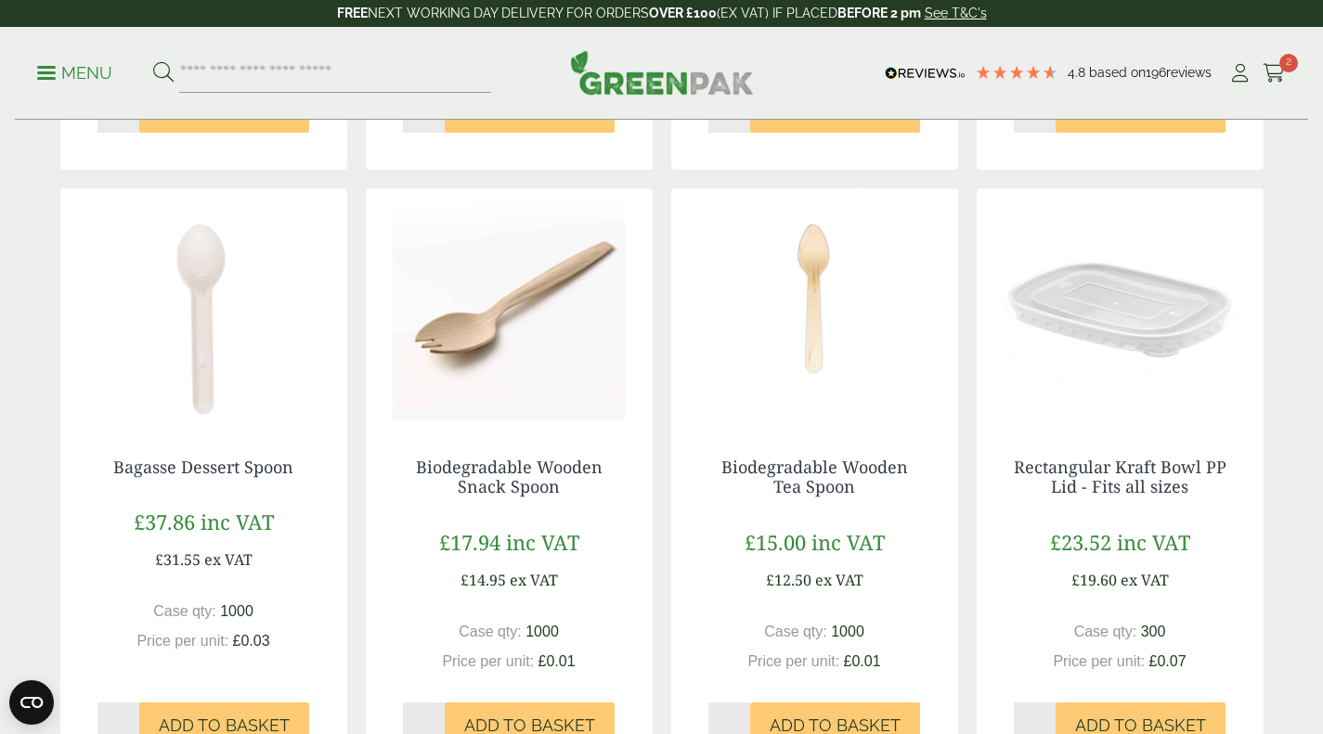
scroll to position [1021, 0]
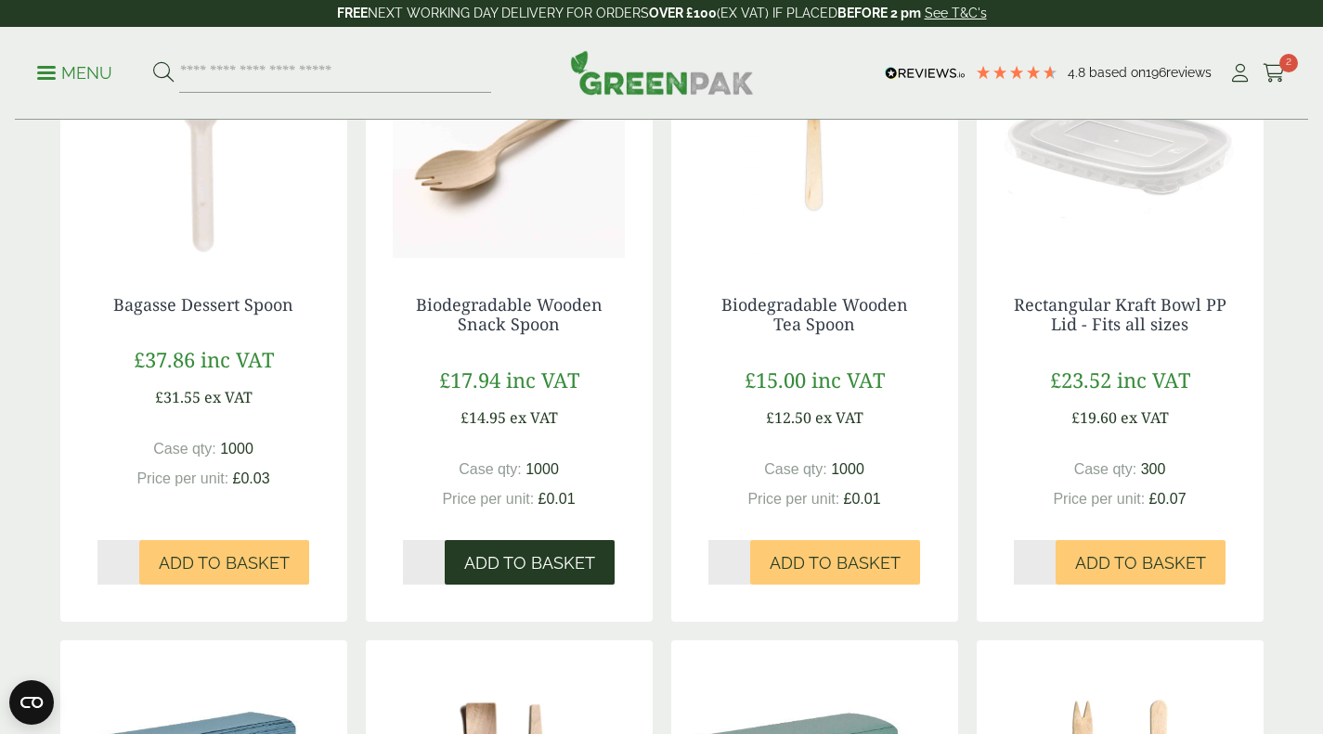
click at [525, 553] on span "Add to Basket" at bounding box center [529, 563] width 131 height 20
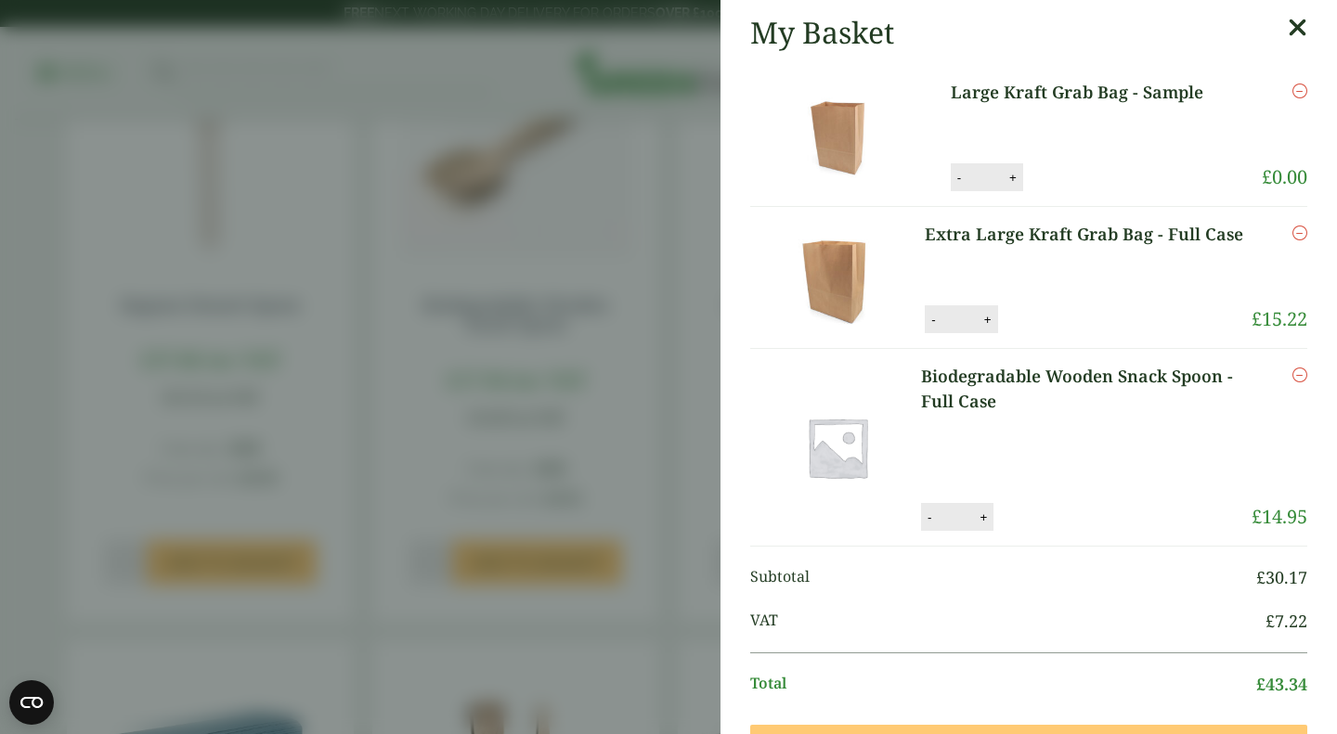
click at [1288, 25] on icon at bounding box center [1297, 28] width 19 height 26
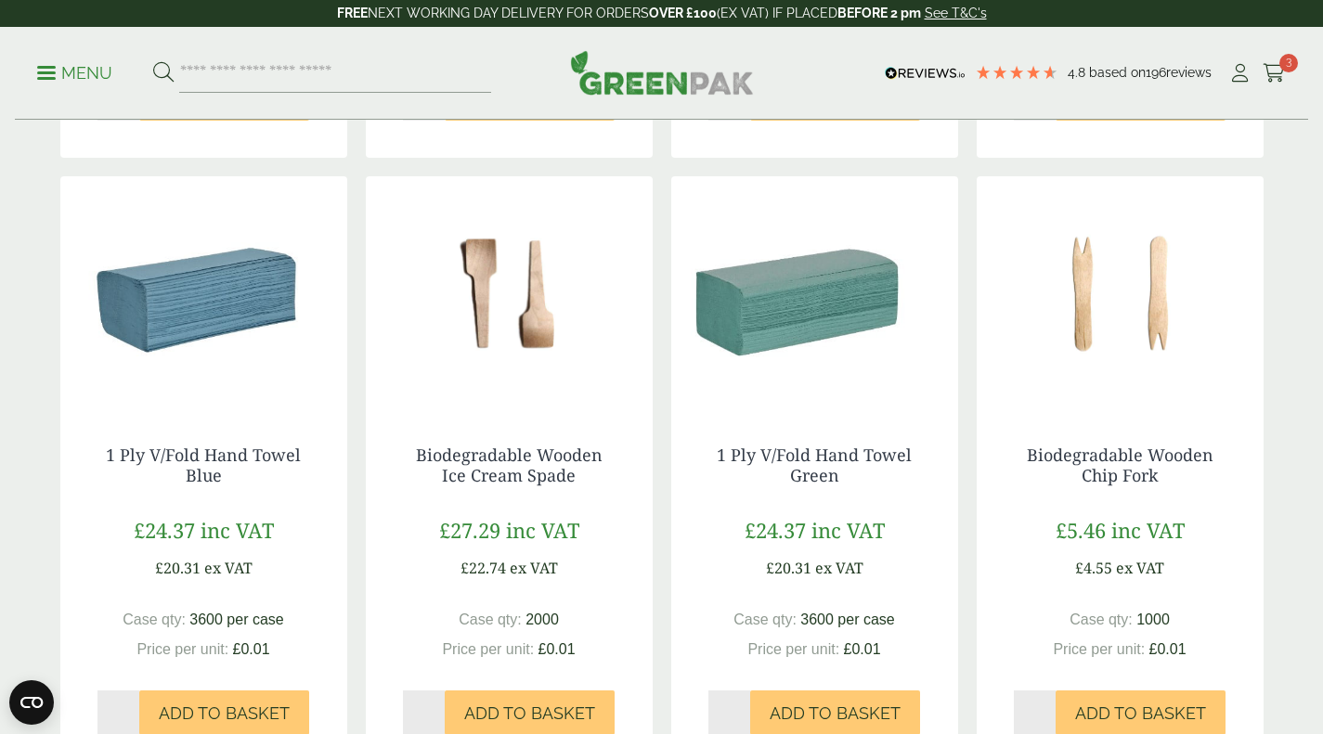
scroll to position [1671, 0]
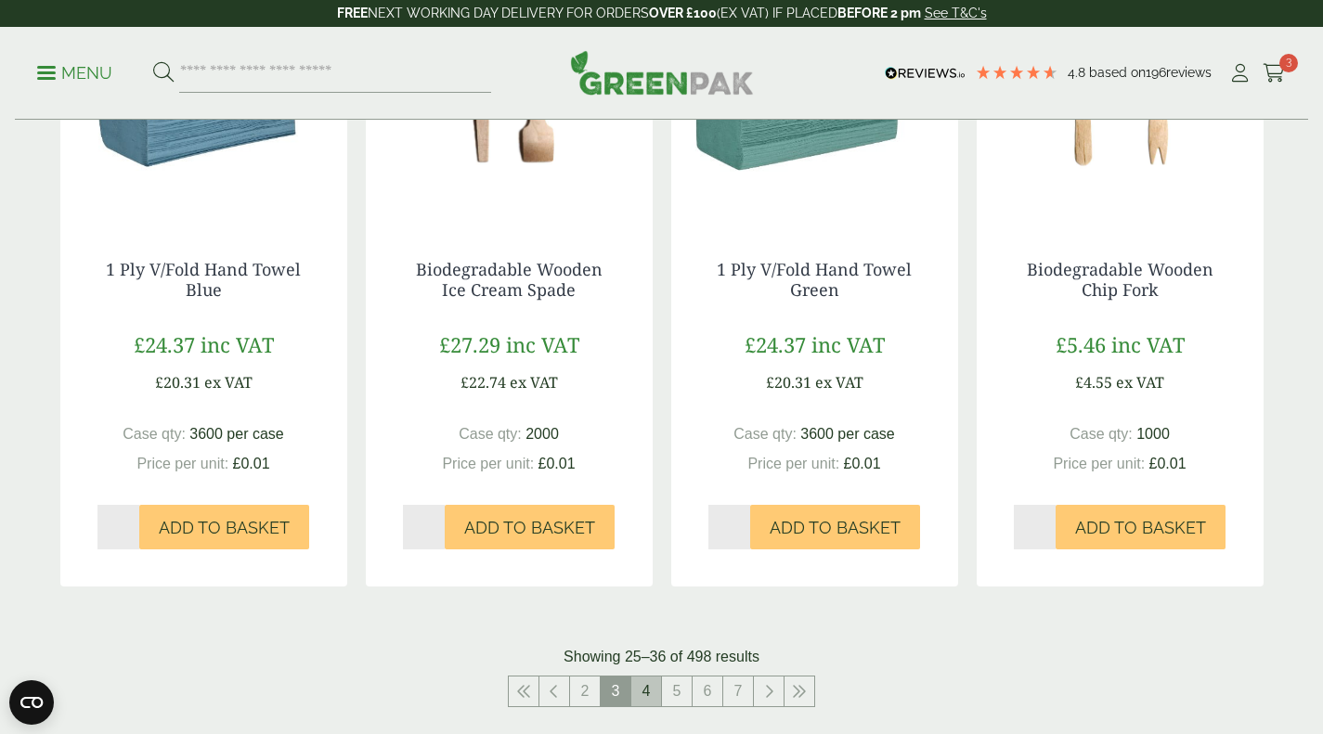
click at [653, 692] on link "4" at bounding box center [646, 692] width 30 height 30
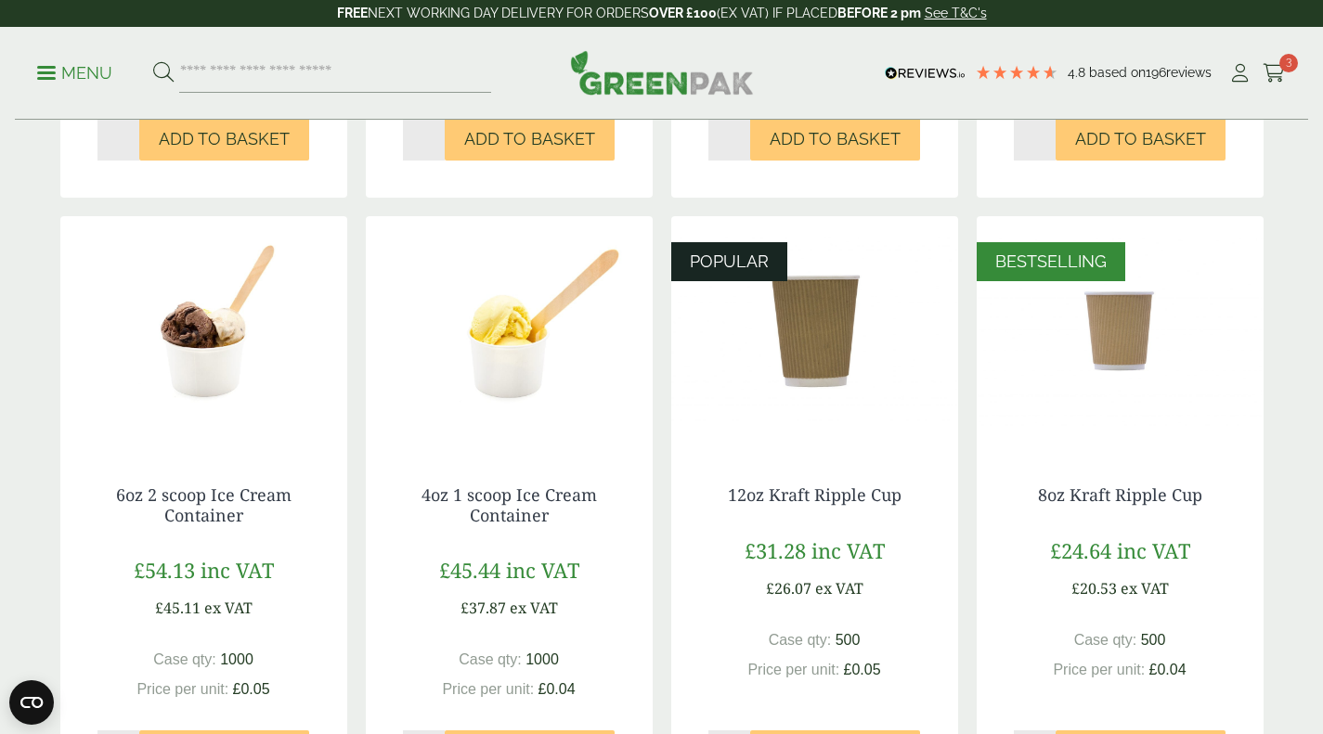
scroll to position [1764, 0]
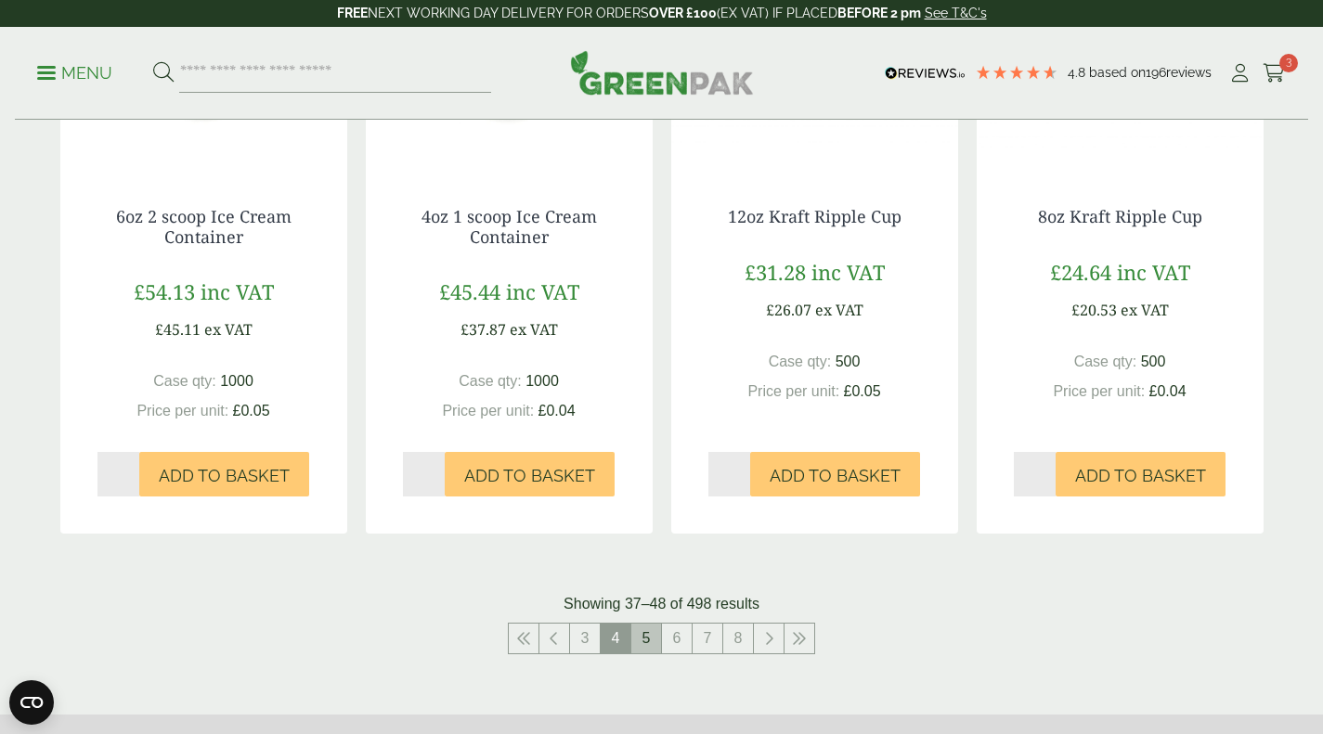
click at [651, 651] on link "5" at bounding box center [646, 639] width 30 height 30
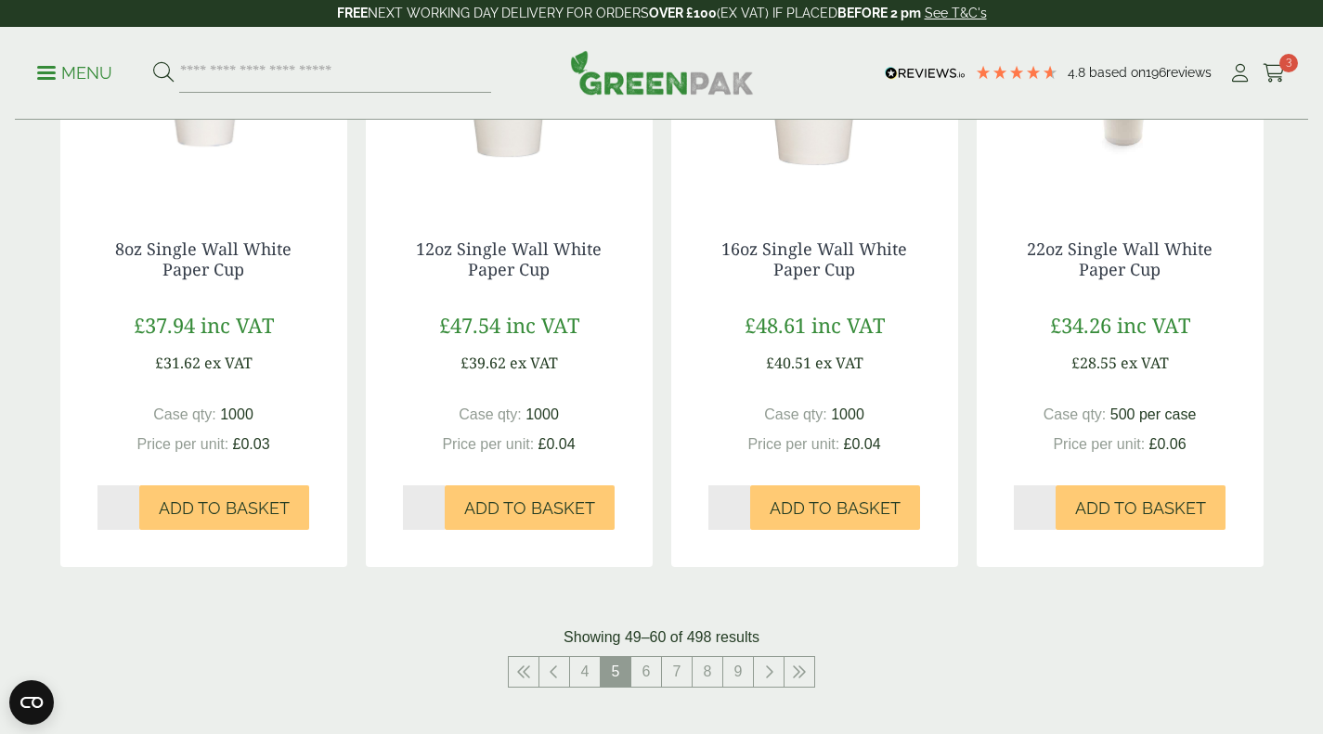
scroll to position [2043, 0]
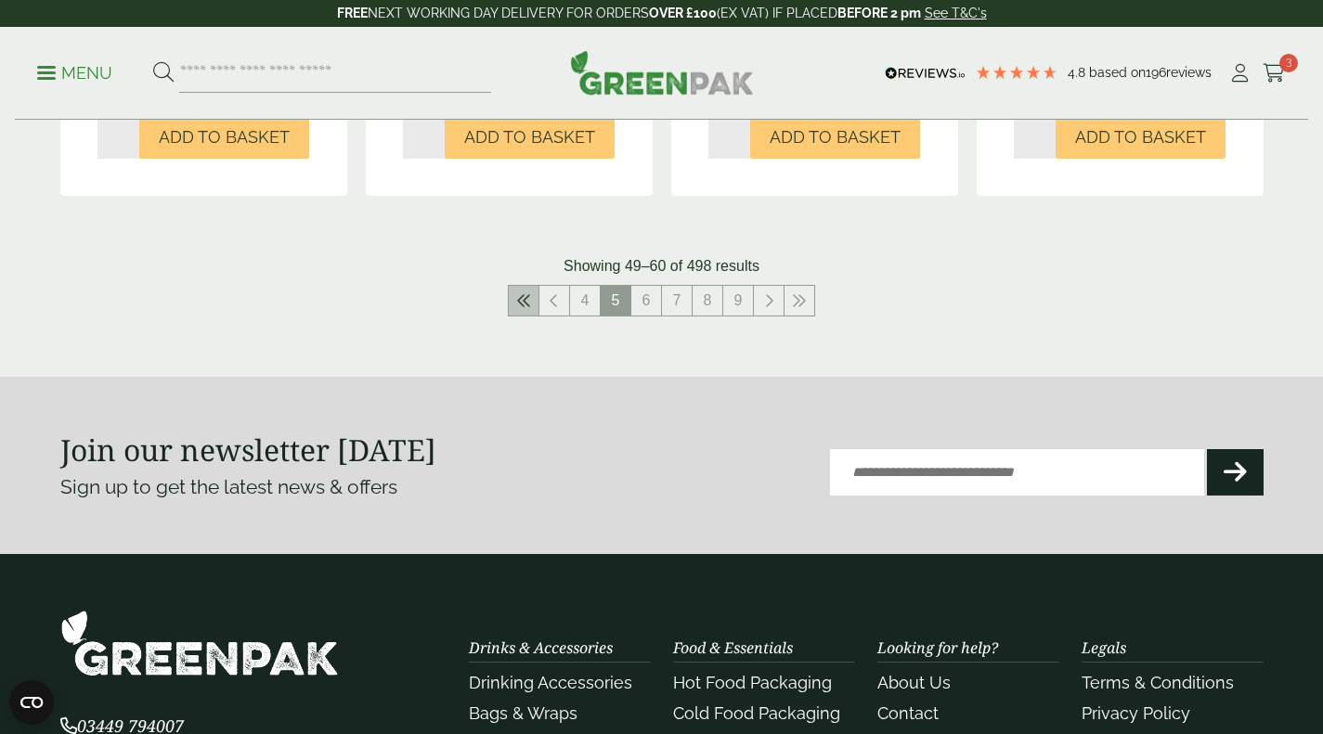
click at [532, 311] on link at bounding box center [524, 301] width 30 height 30
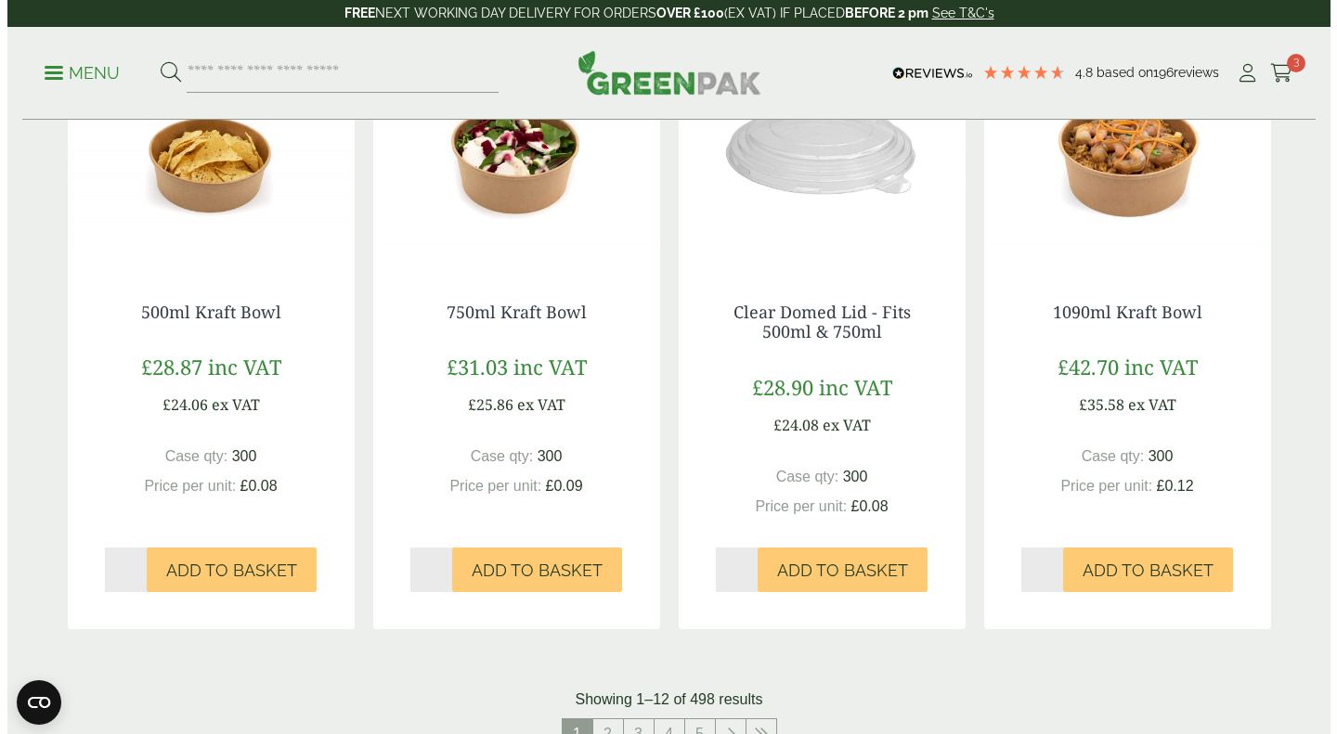
scroll to position [1671, 0]
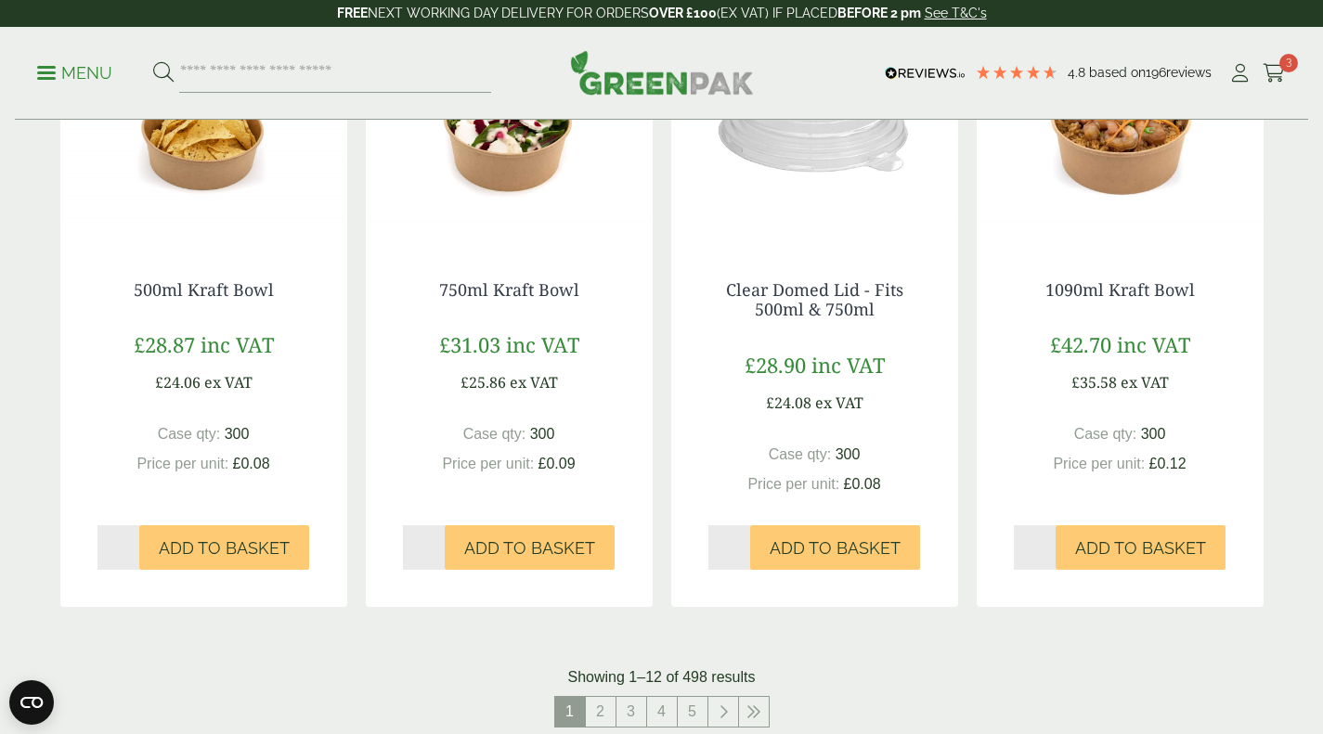
click at [747, 542] on input "*" at bounding box center [729, 548] width 43 height 45
type input "*"
click at [747, 552] on input "*" at bounding box center [729, 548] width 43 height 45
click at [774, 545] on span "Add to Basket" at bounding box center [835, 549] width 131 height 20
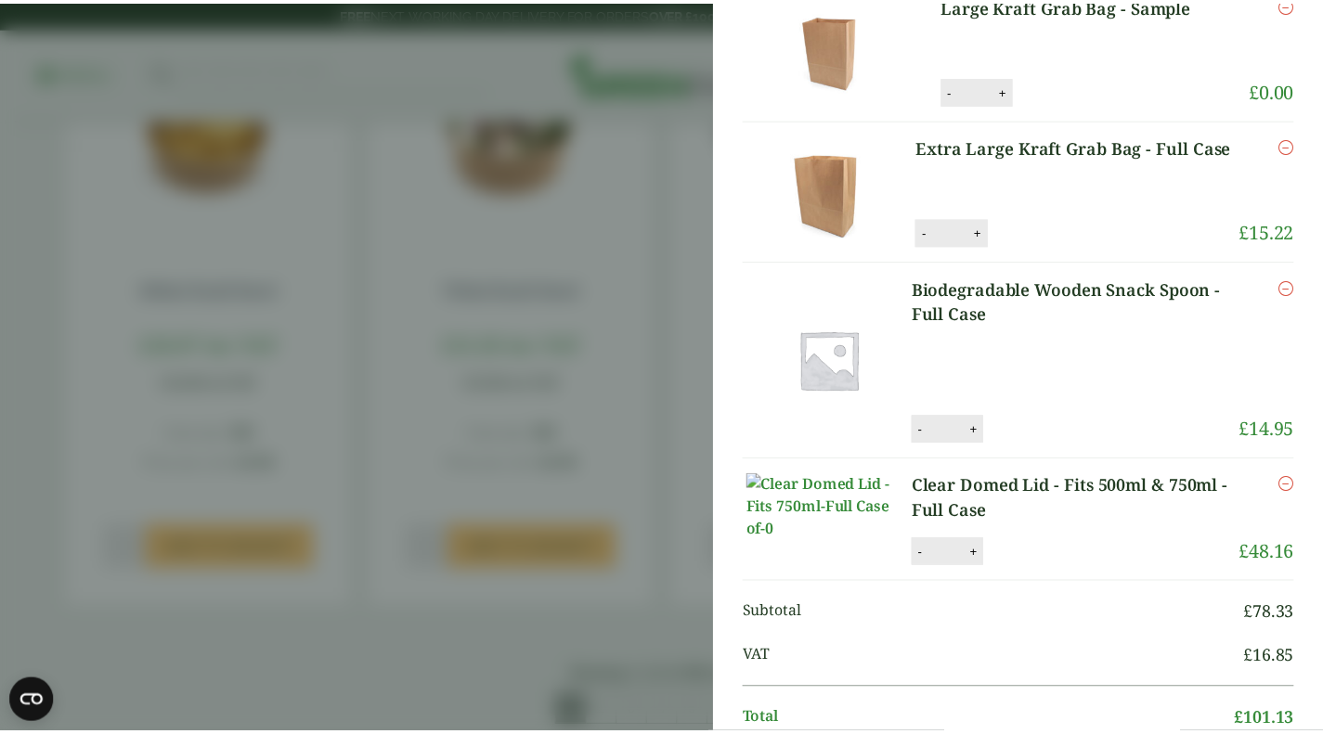
scroll to position [0, 0]
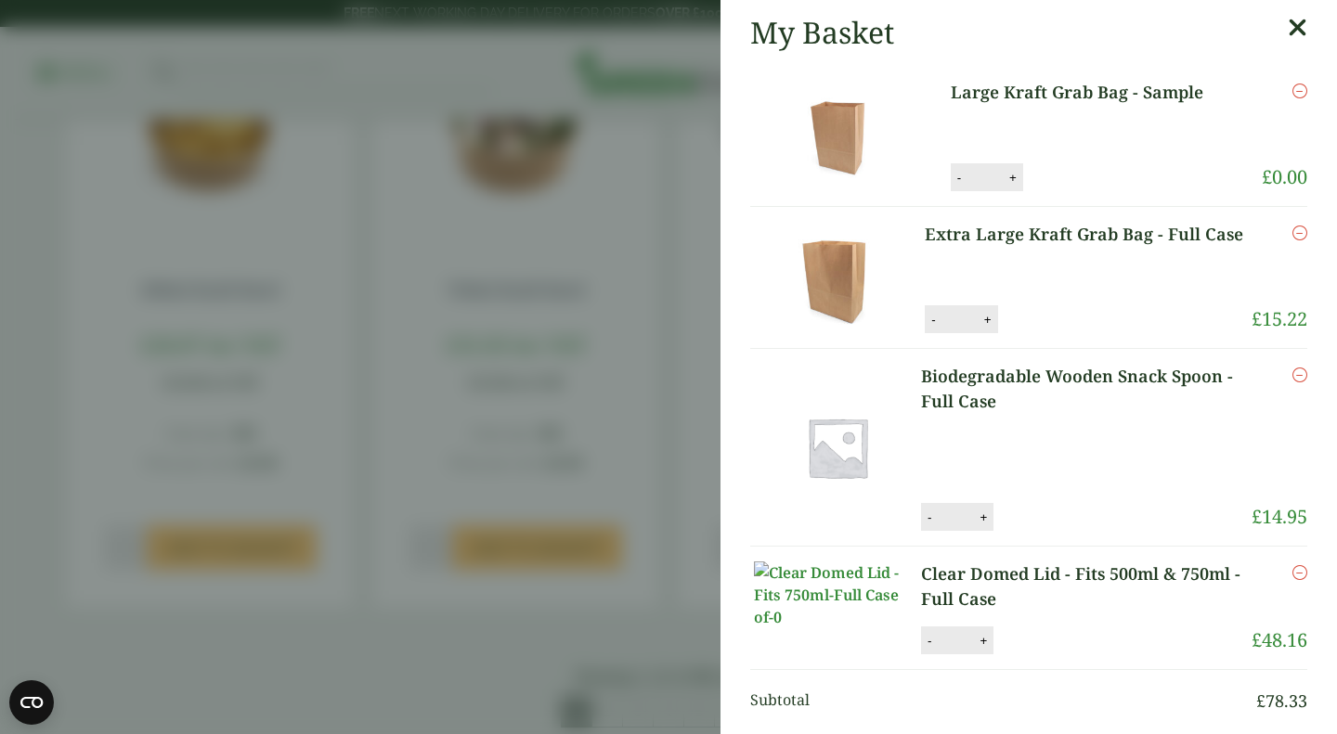
click at [1288, 29] on icon at bounding box center [1297, 28] width 19 height 26
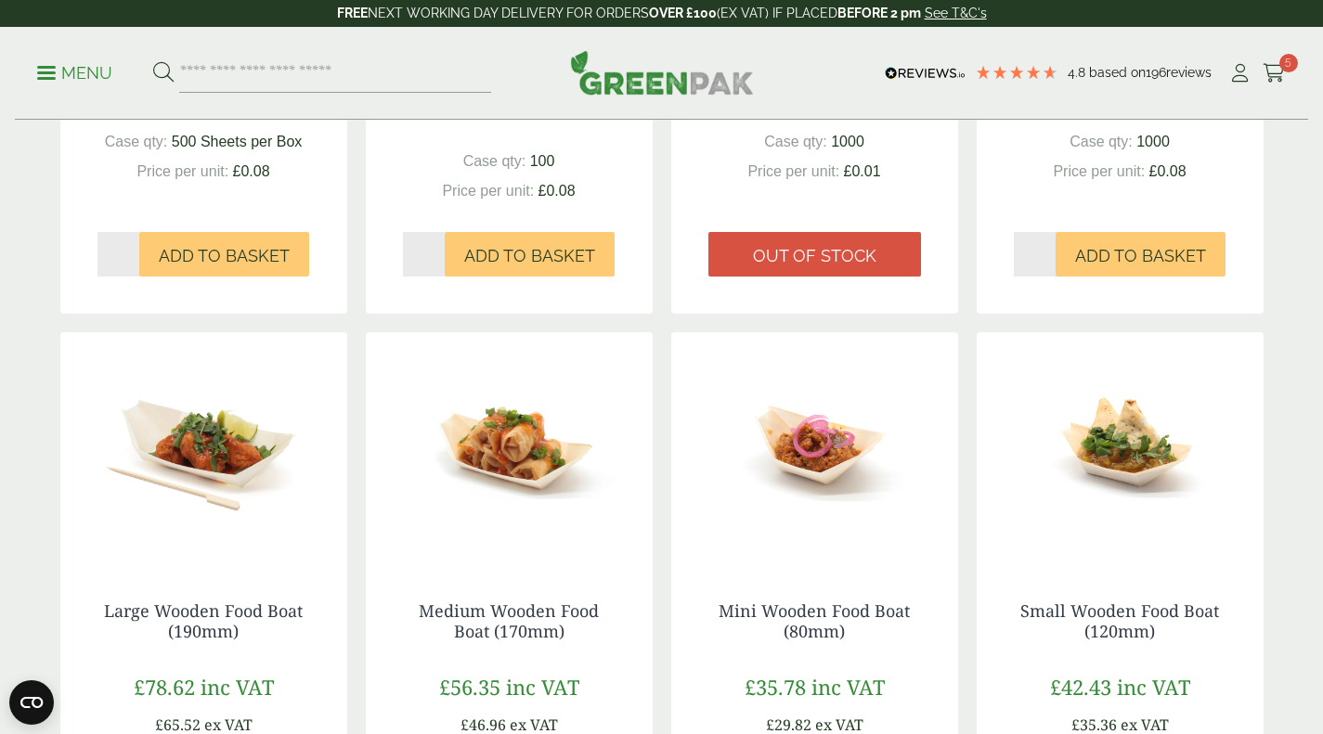
scroll to position [650, 0]
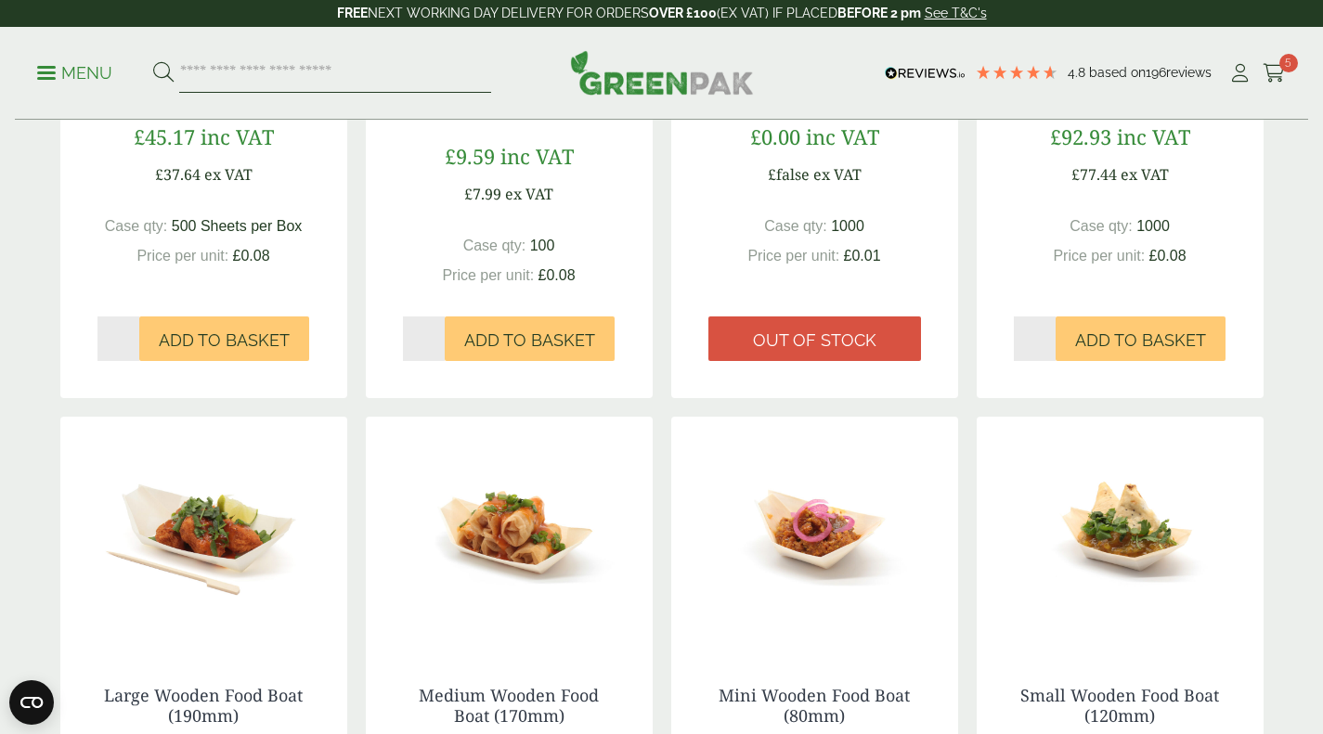
click at [389, 78] on input "search" at bounding box center [335, 73] width 312 height 39
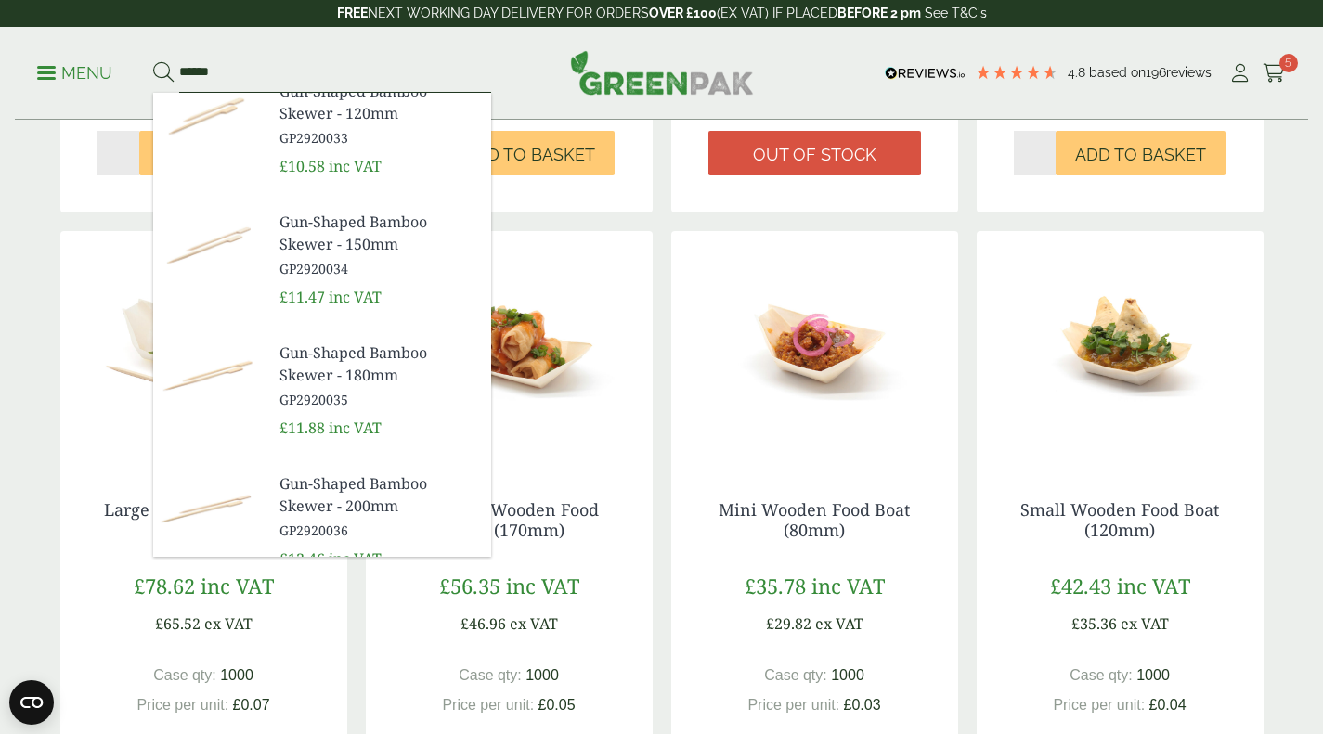
scroll to position [226, 0]
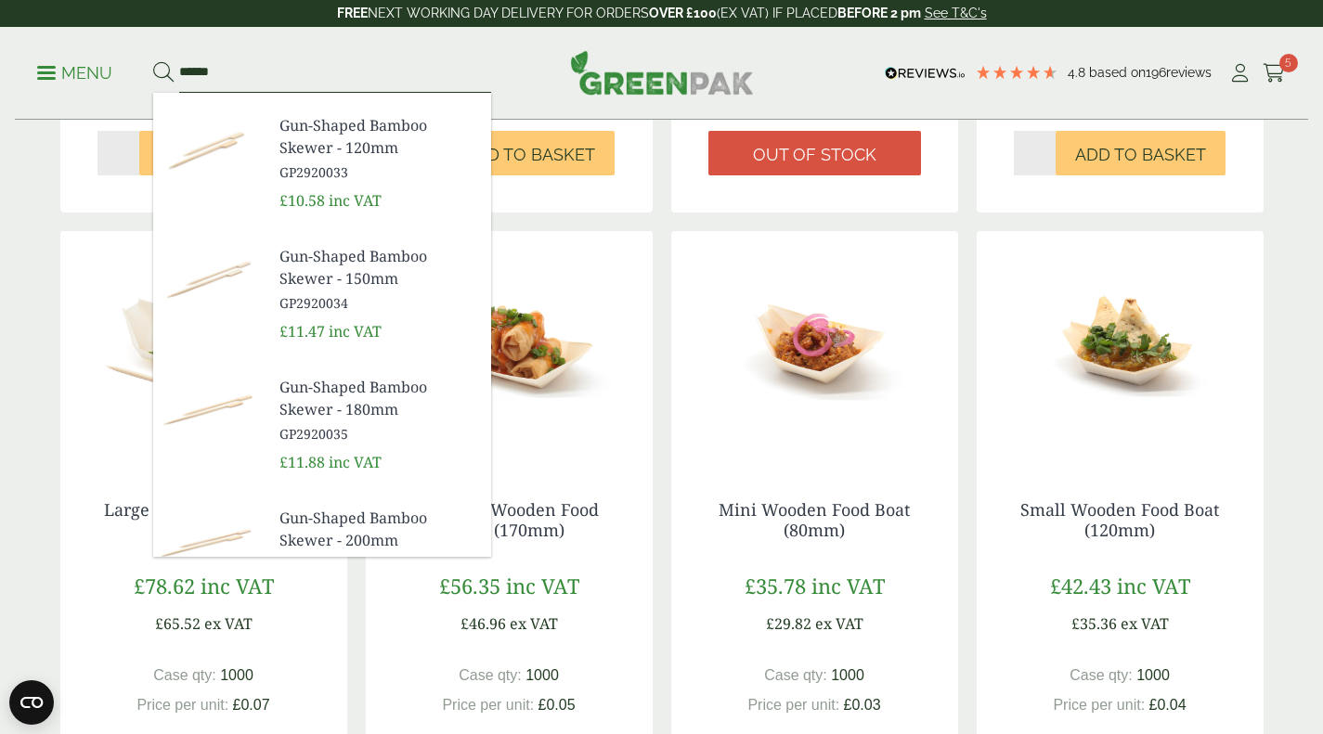
type input "******"
click at [318, 409] on span "Gun-Shaped Bamboo Skewer - 180mm" at bounding box center [377, 398] width 197 height 45
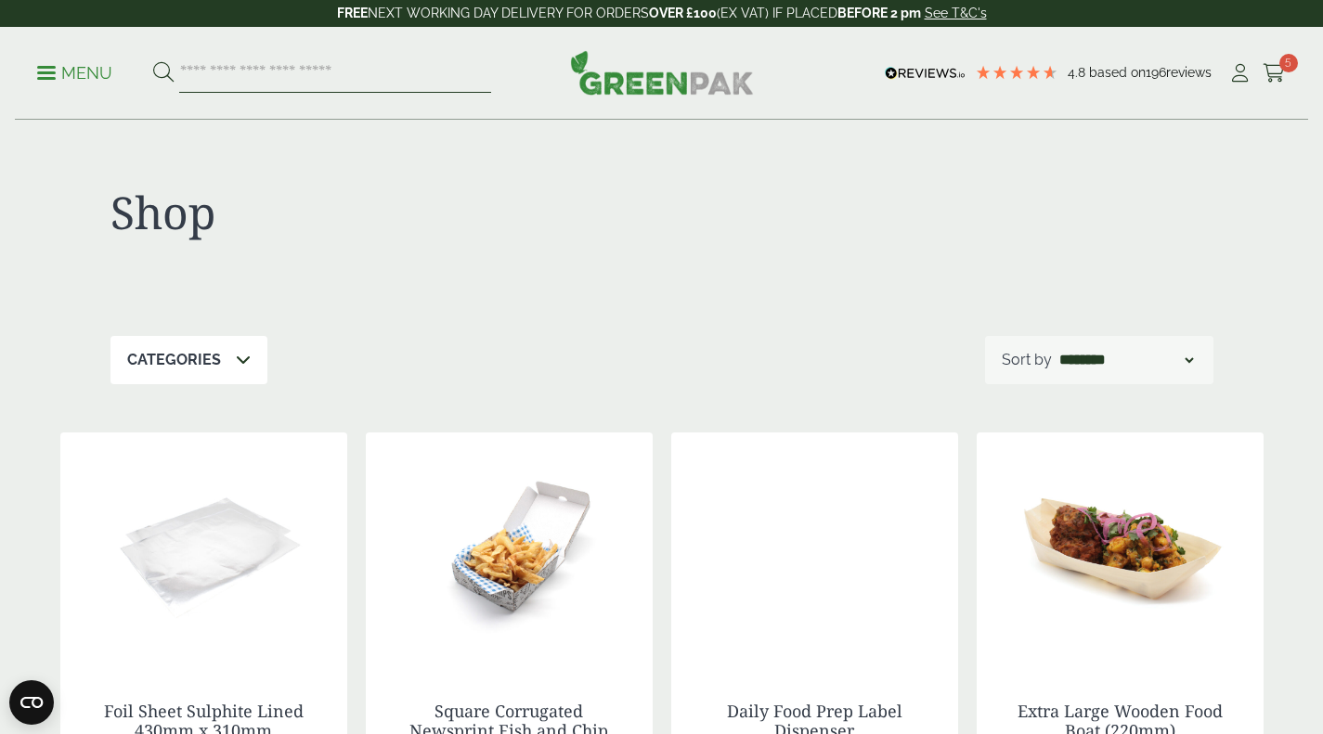
click at [204, 67] on input "search" at bounding box center [335, 73] width 312 height 39
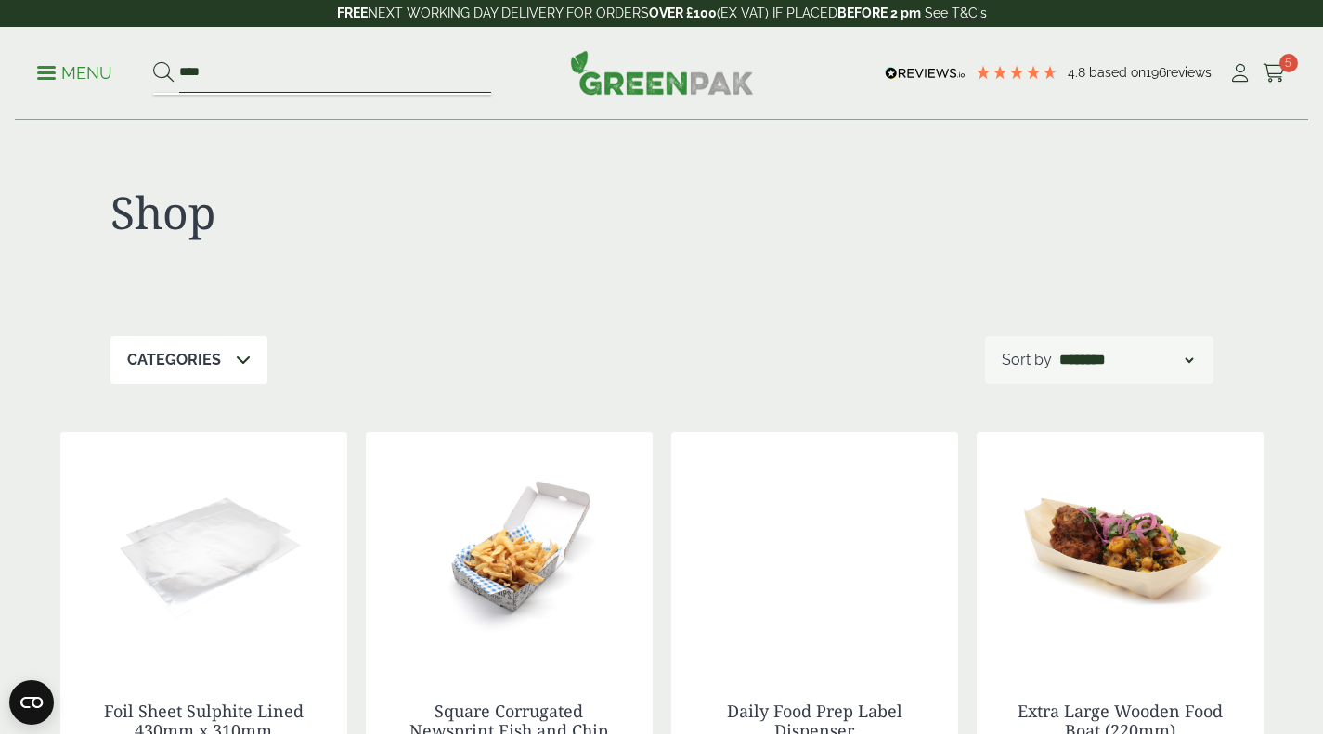
click at [245, 61] on input "****" at bounding box center [335, 73] width 312 height 39
type input "******"
click at [153, 61] on button at bounding box center [163, 73] width 20 height 24
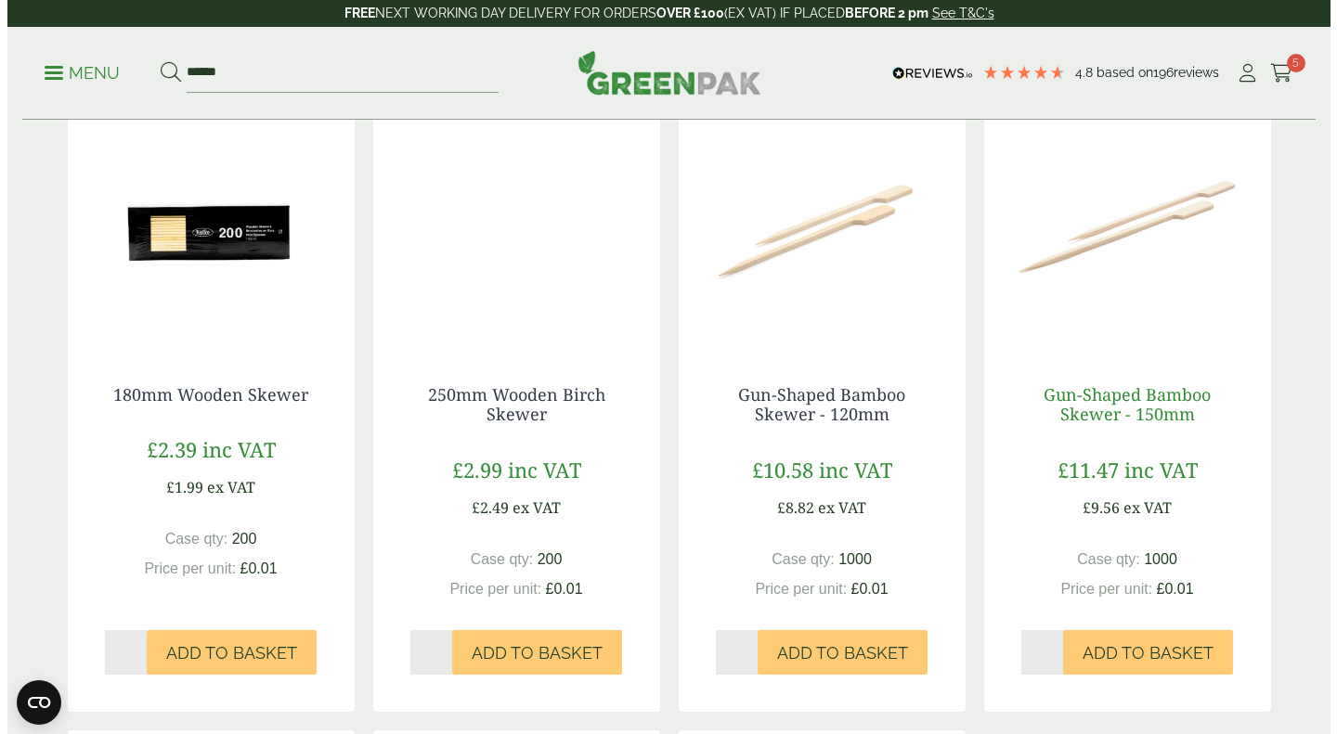
scroll to position [371, 0]
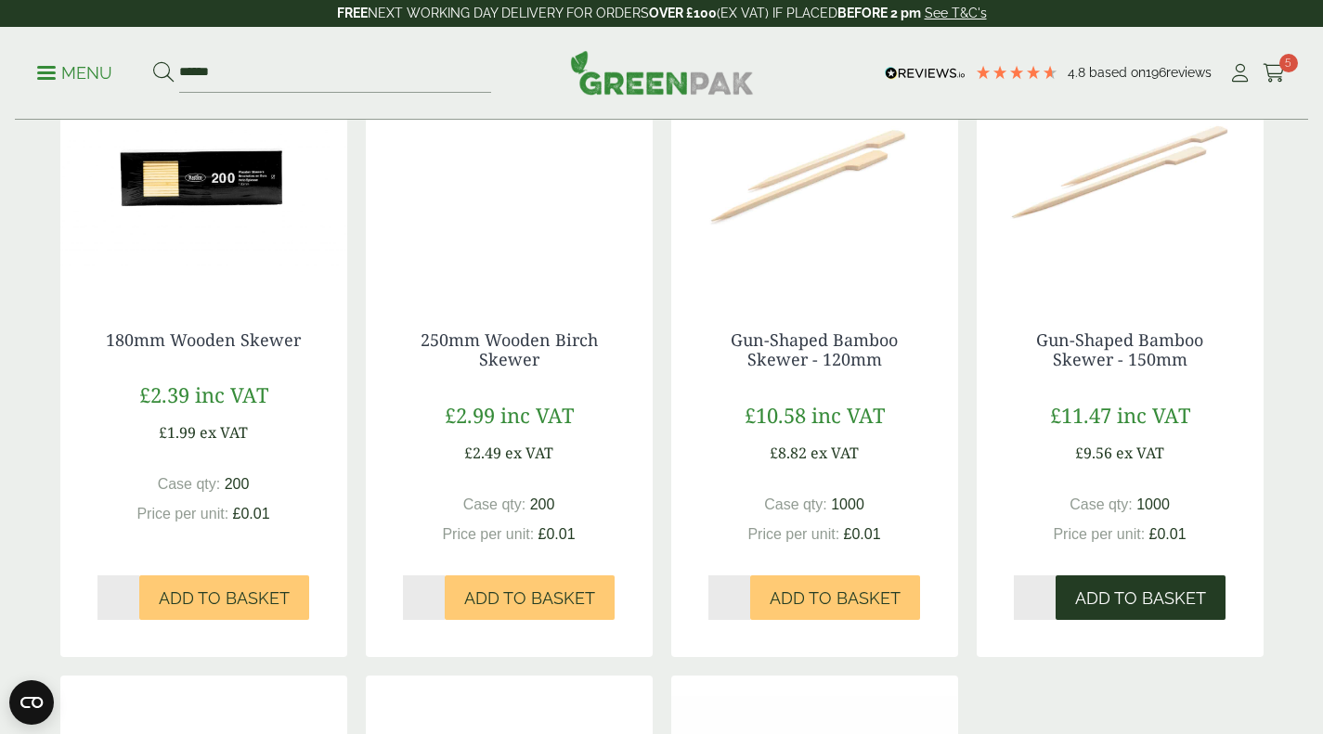
click at [1126, 600] on span "Add to Basket" at bounding box center [1140, 599] width 131 height 20
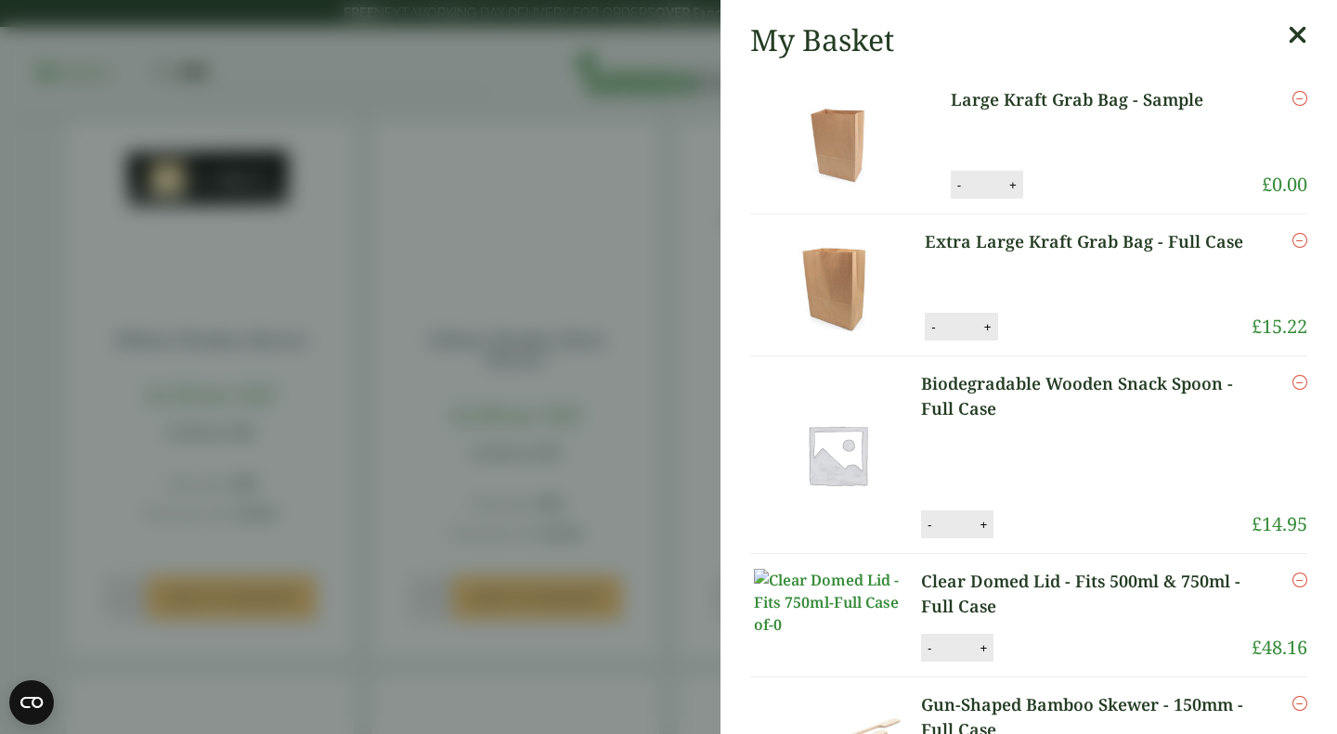
scroll to position [0, 0]
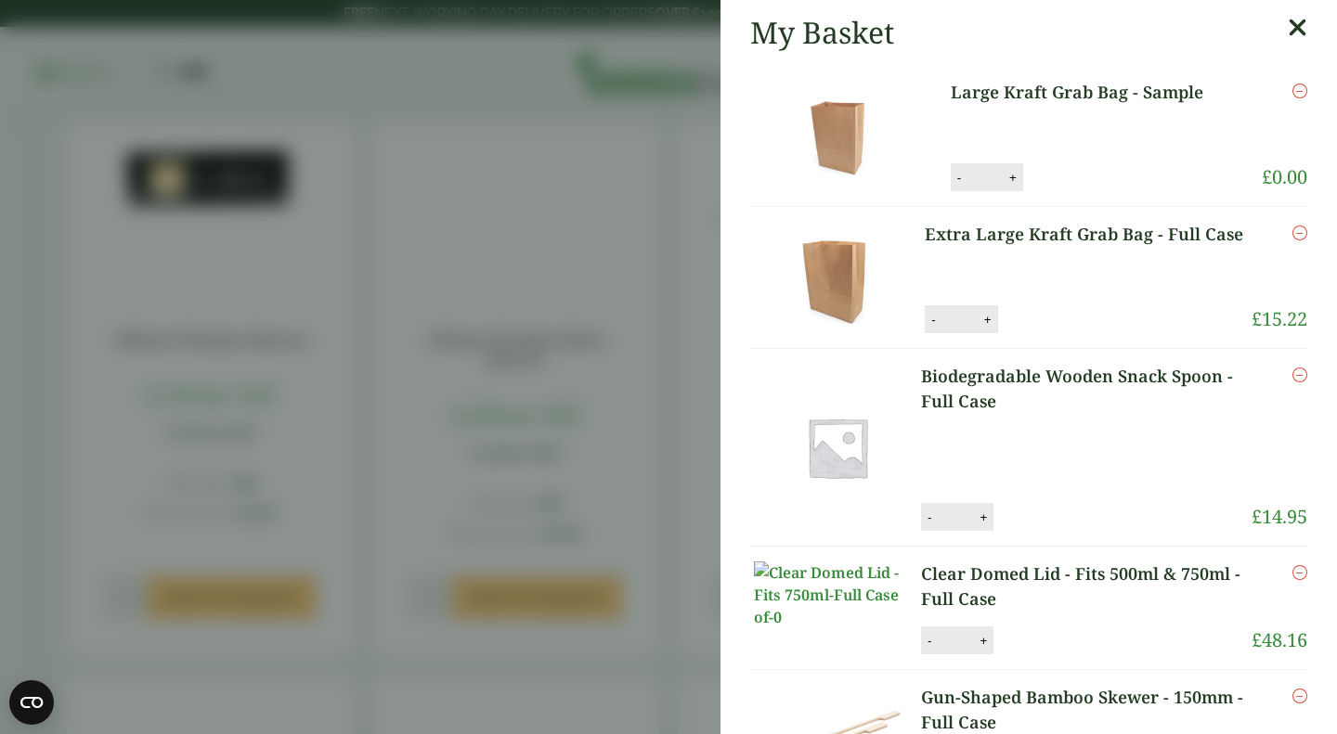
click at [959, 235] on link "Extra Large Kraft Grab Bag - Full Case" at bounding box center [1086, 234] width 322 height 25
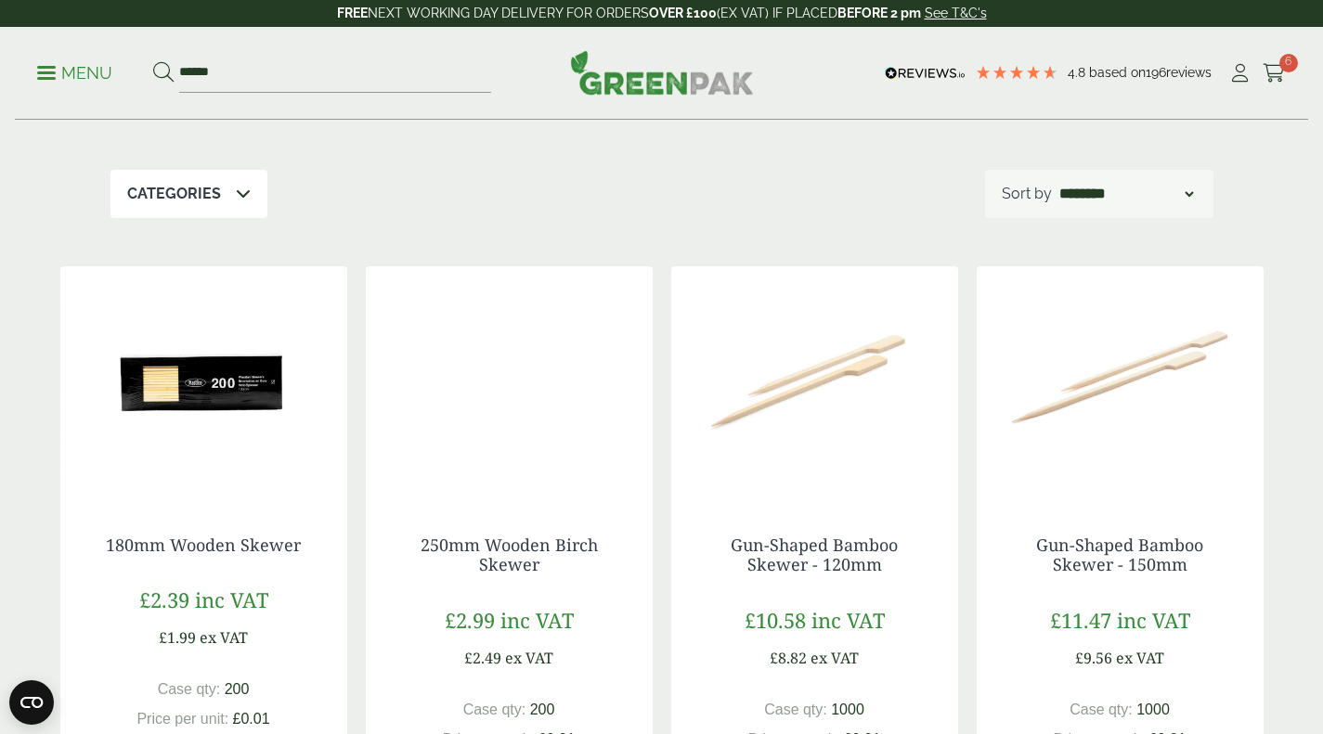
scroll to position [93, 0]
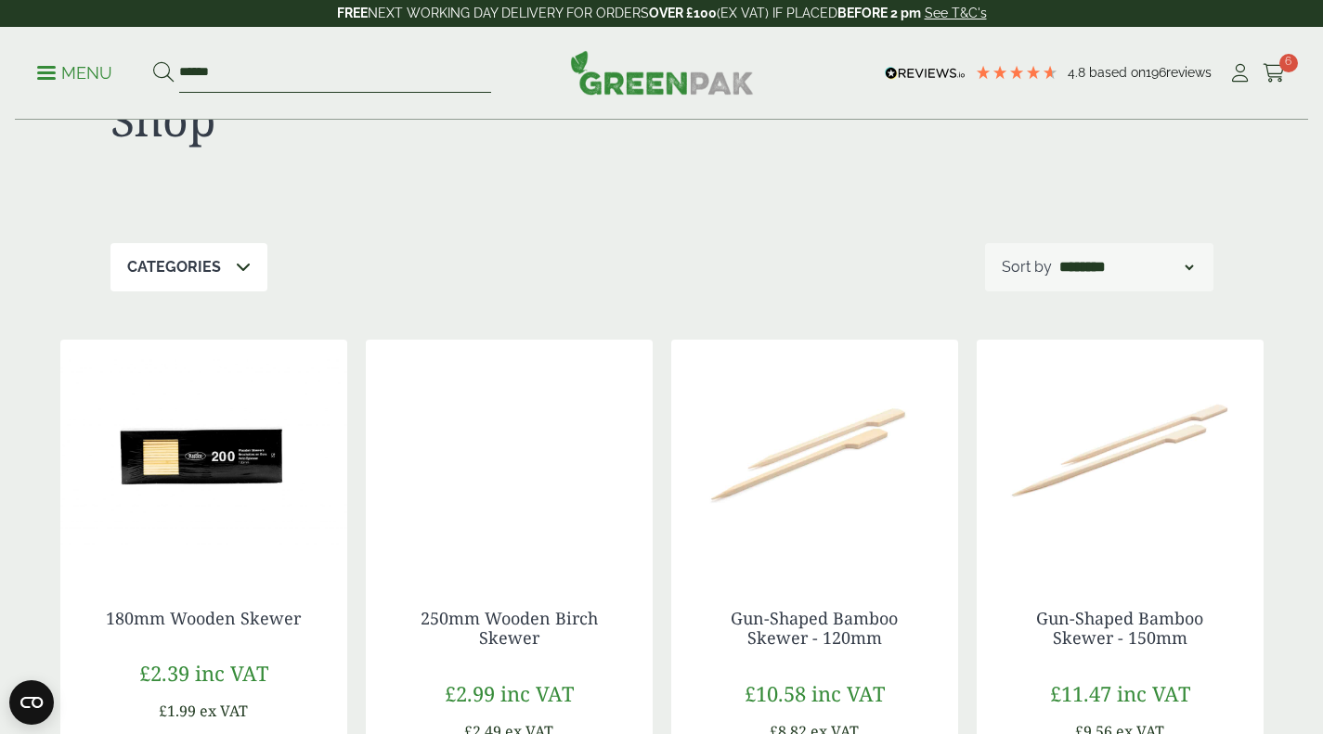
click at [330, 67] on input "******" at bounding box center [335, 73] width 312 height 39
type input "*"
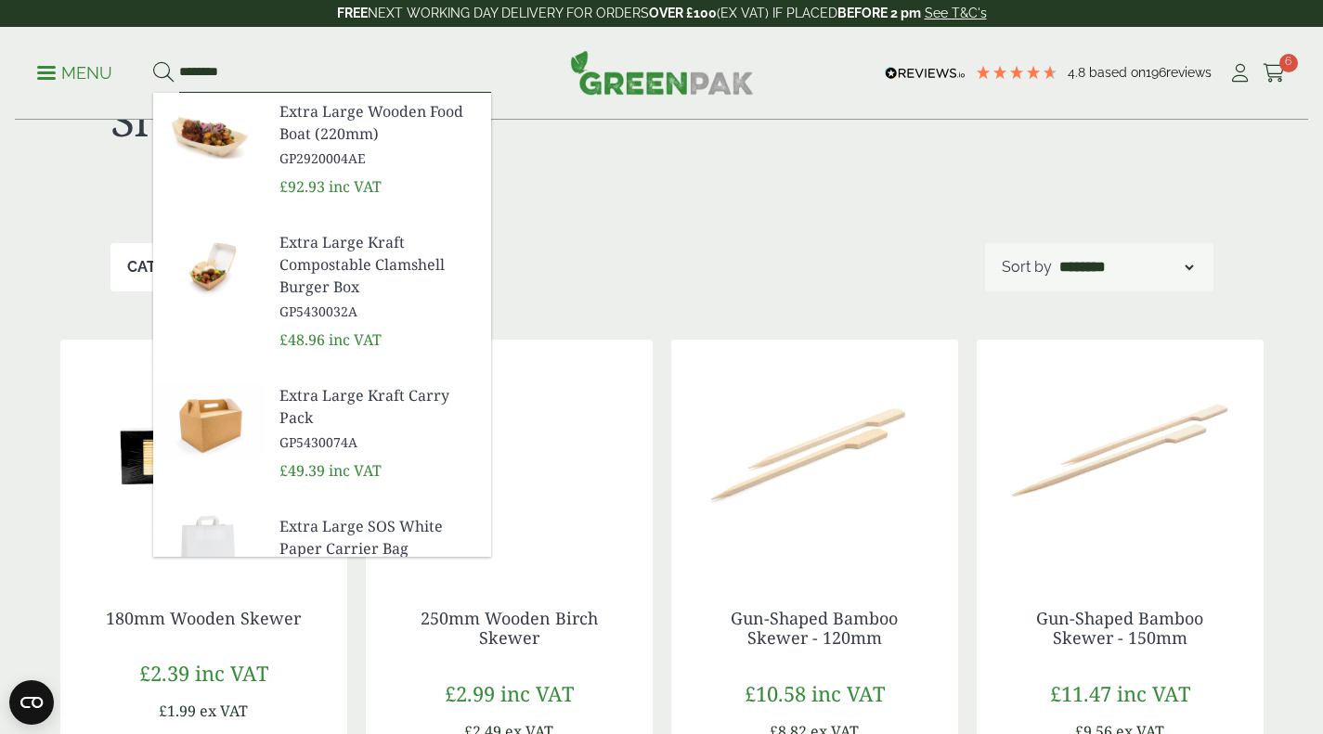
type input "********"
click at [378, 394] on span "Extra Large Kraft Carry Pack" at bounding box center [377, 406] width 197 height 45
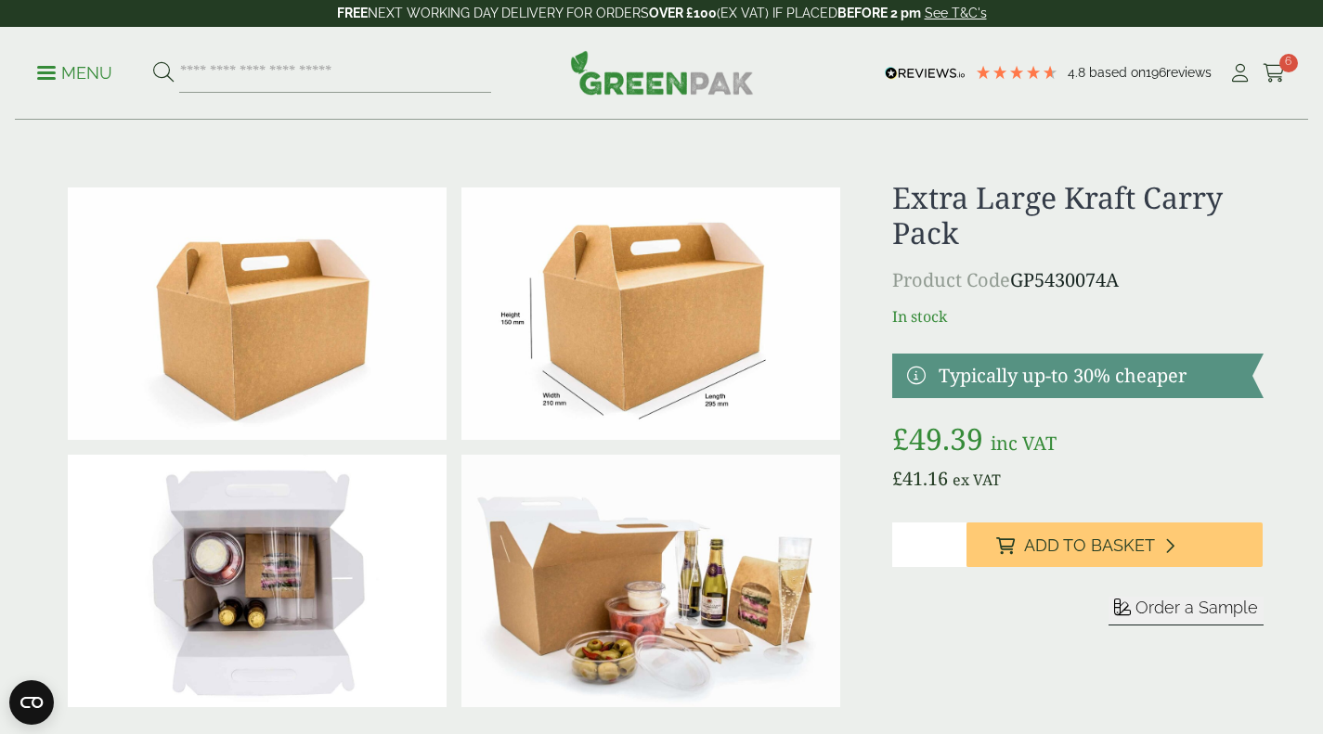
click at [1203, 605] on span "Order a Sample" at bounding box center [1197, 607] width 123 height 19
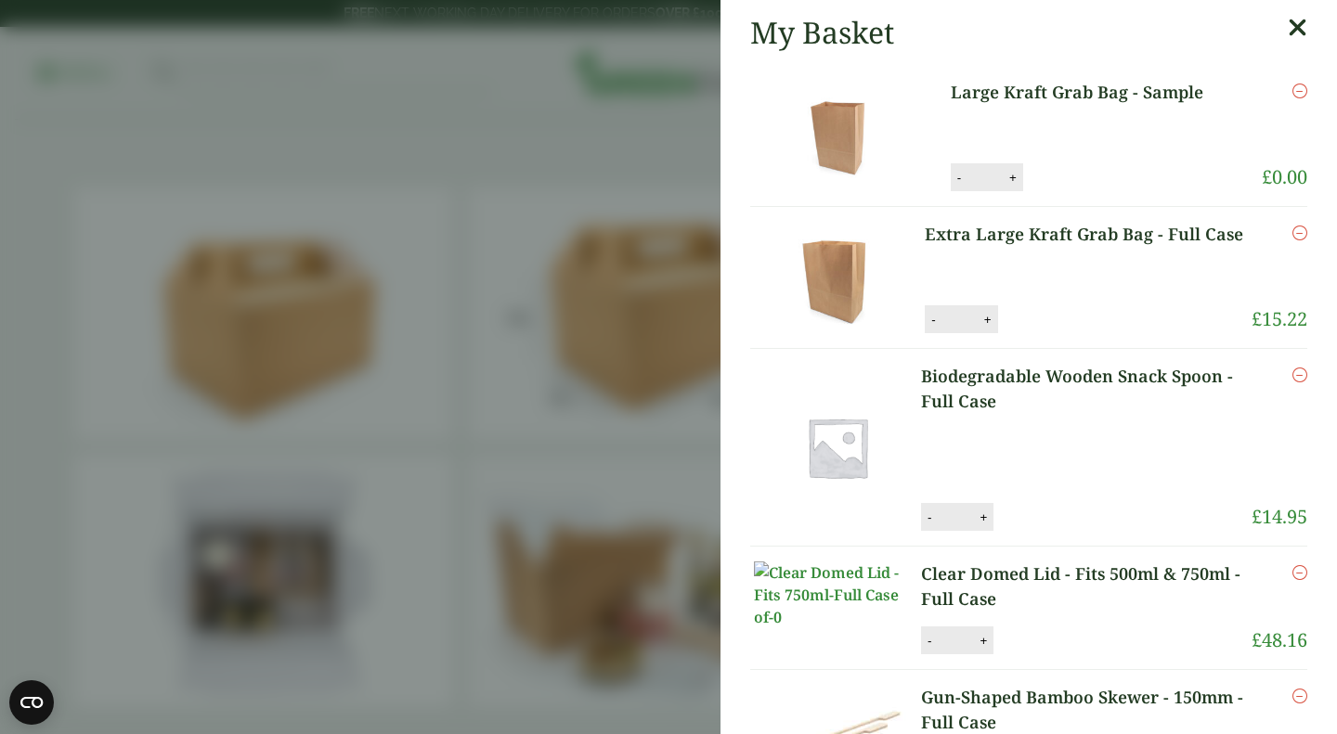
click at [1288, 25] on icon at bounding box center [1297, 28] width 19 height 26
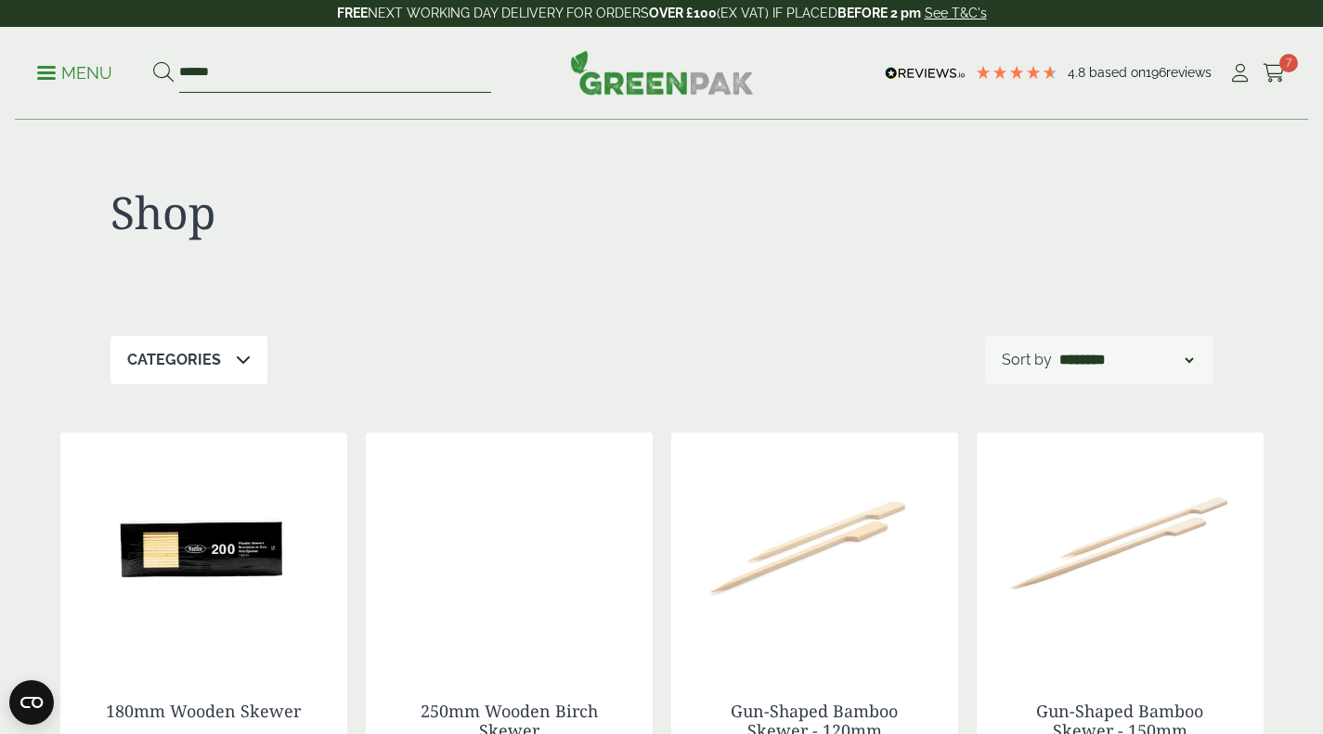
click at [214, 74] on input "******" at bounding box center [335, 73] width 312 height 39
click at [229, 69] on input "******" at bounding box center [335, 73] width 312 height 39
type input "*"
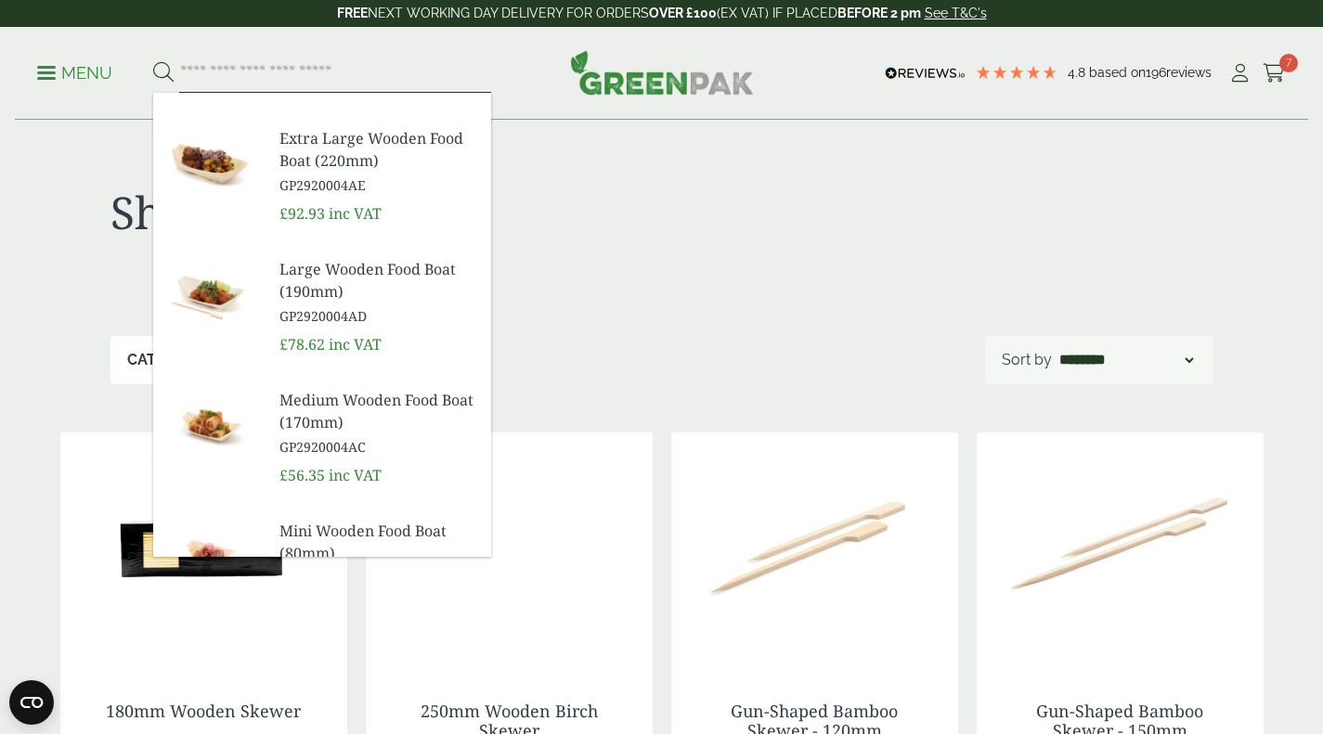
scroll to position [202, 0]
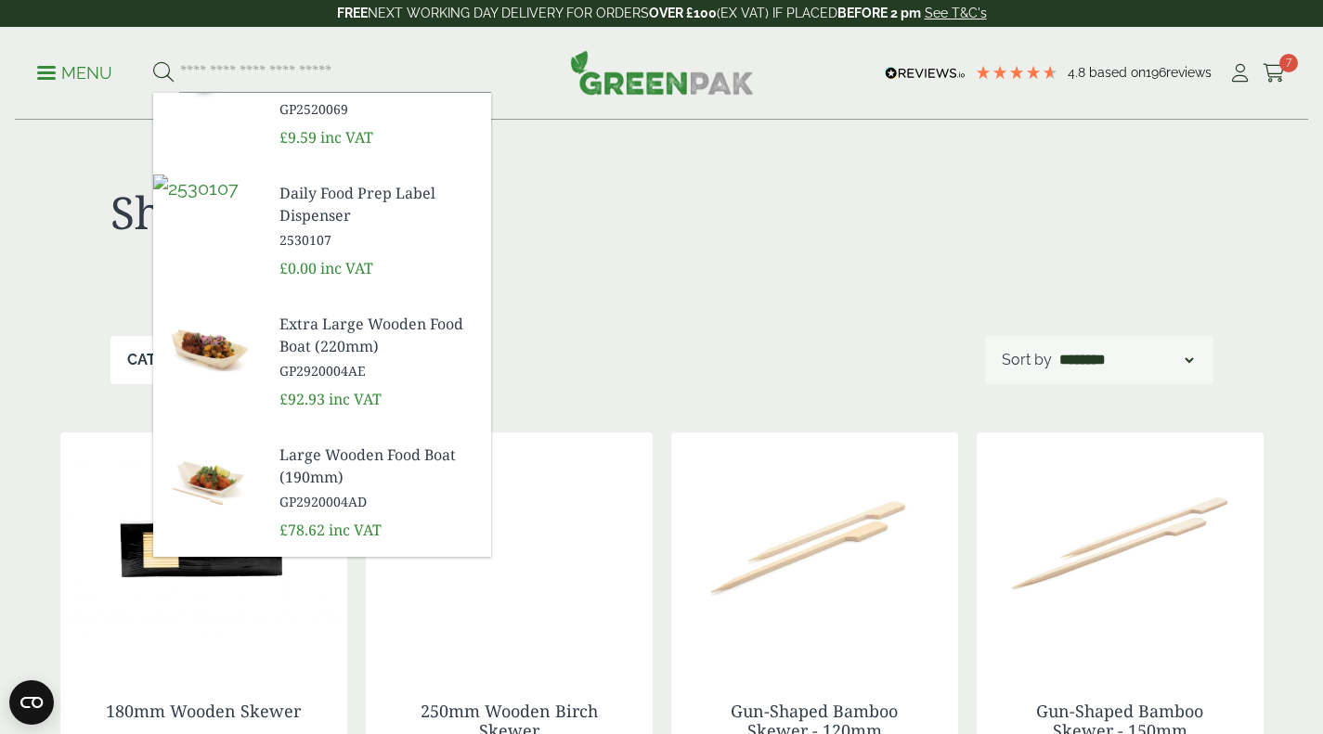
click at [337, 196] on span "Daily Food Prep Label Dispenser" at bounding box center [377, 204] width 197 height 45
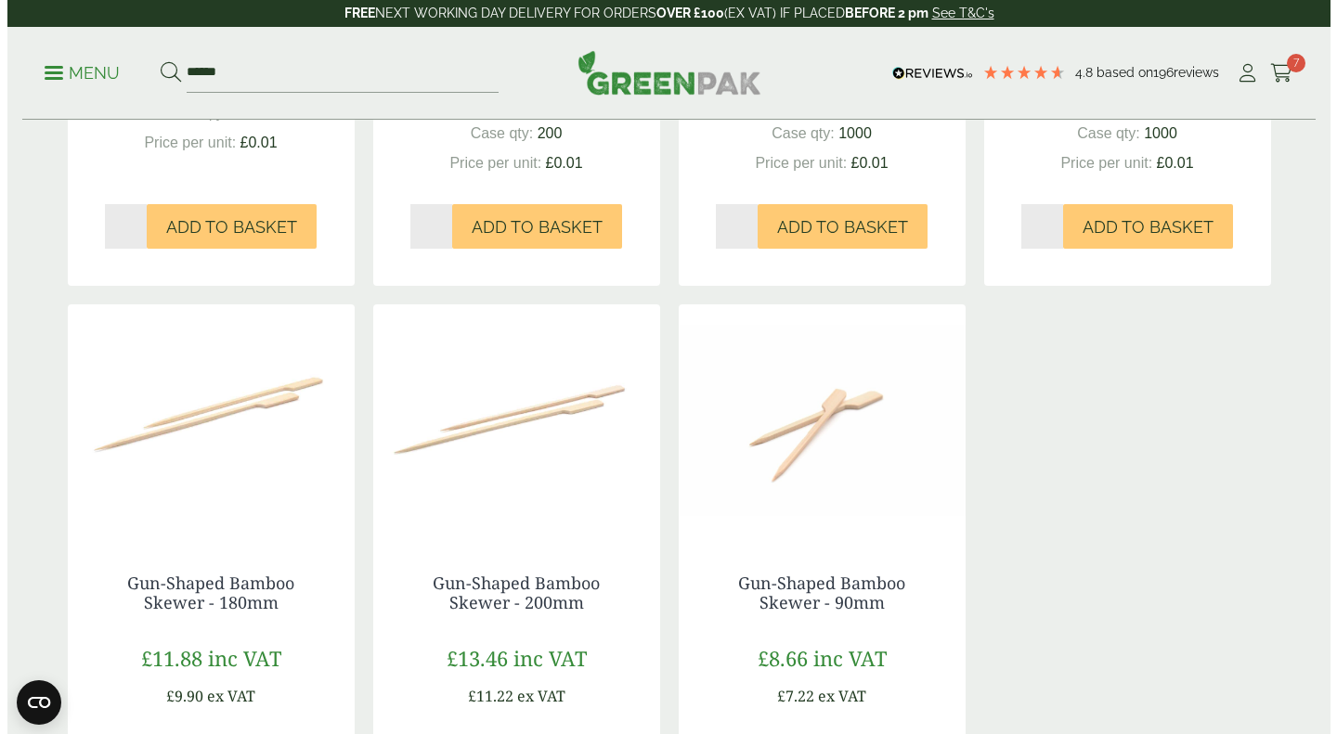
scroll to position [464, 0]
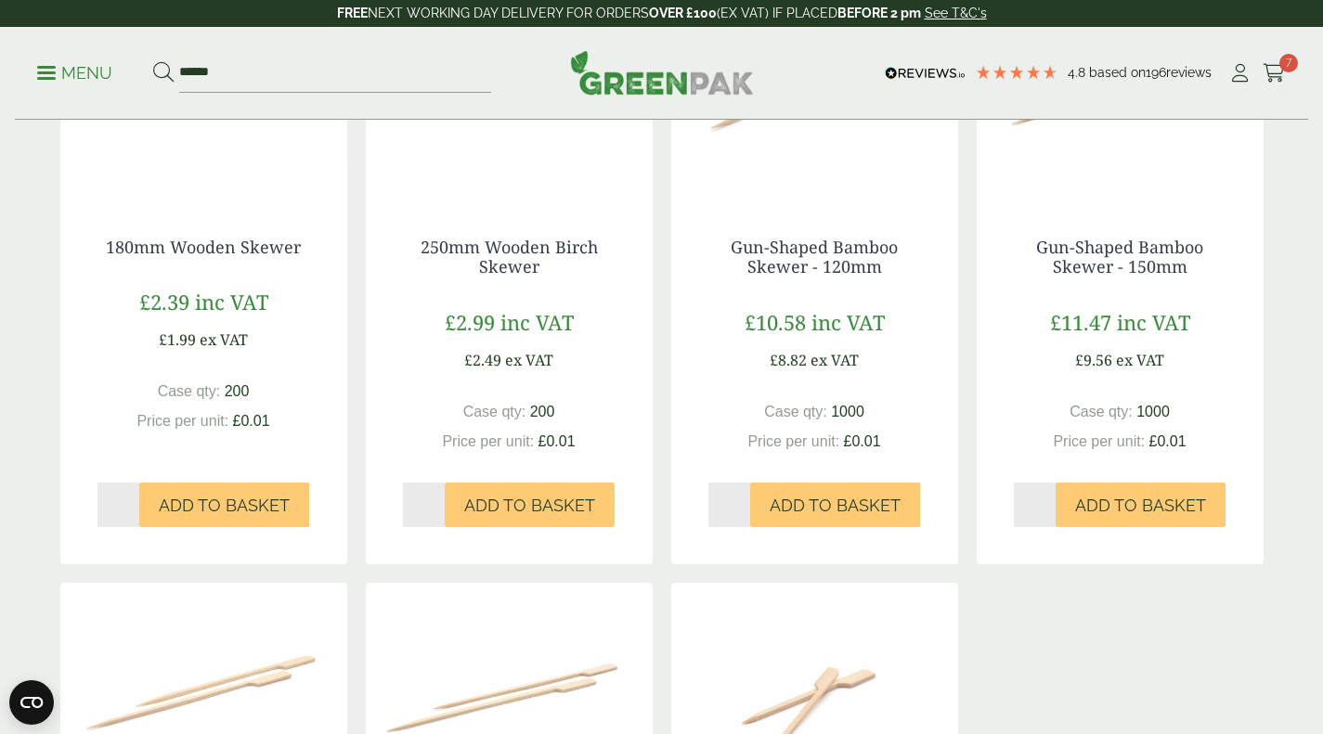
click at [44, 71] on p "Menu" at bounding box center [74, 73] width 75 height 22
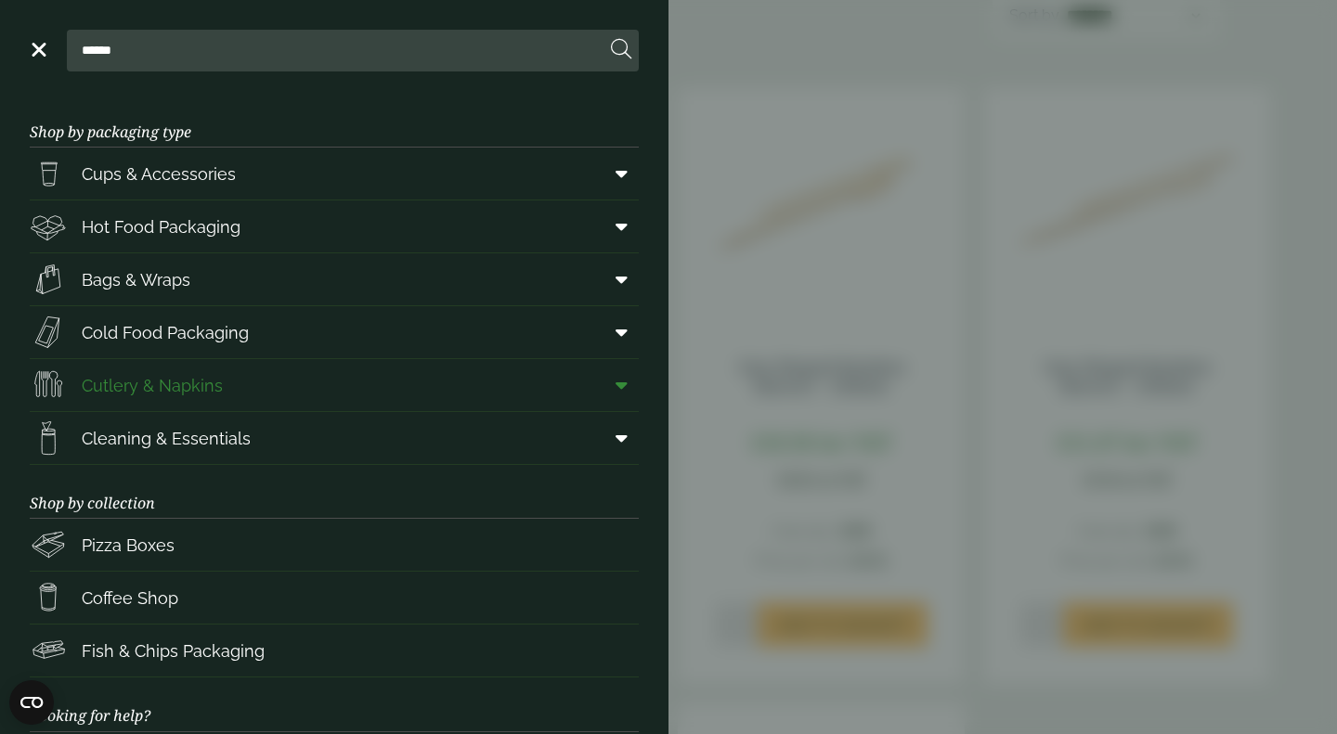
click at [213, 383] on span "Cutlery & Napkins" at bounding box center [152, 385] width 141 height 25
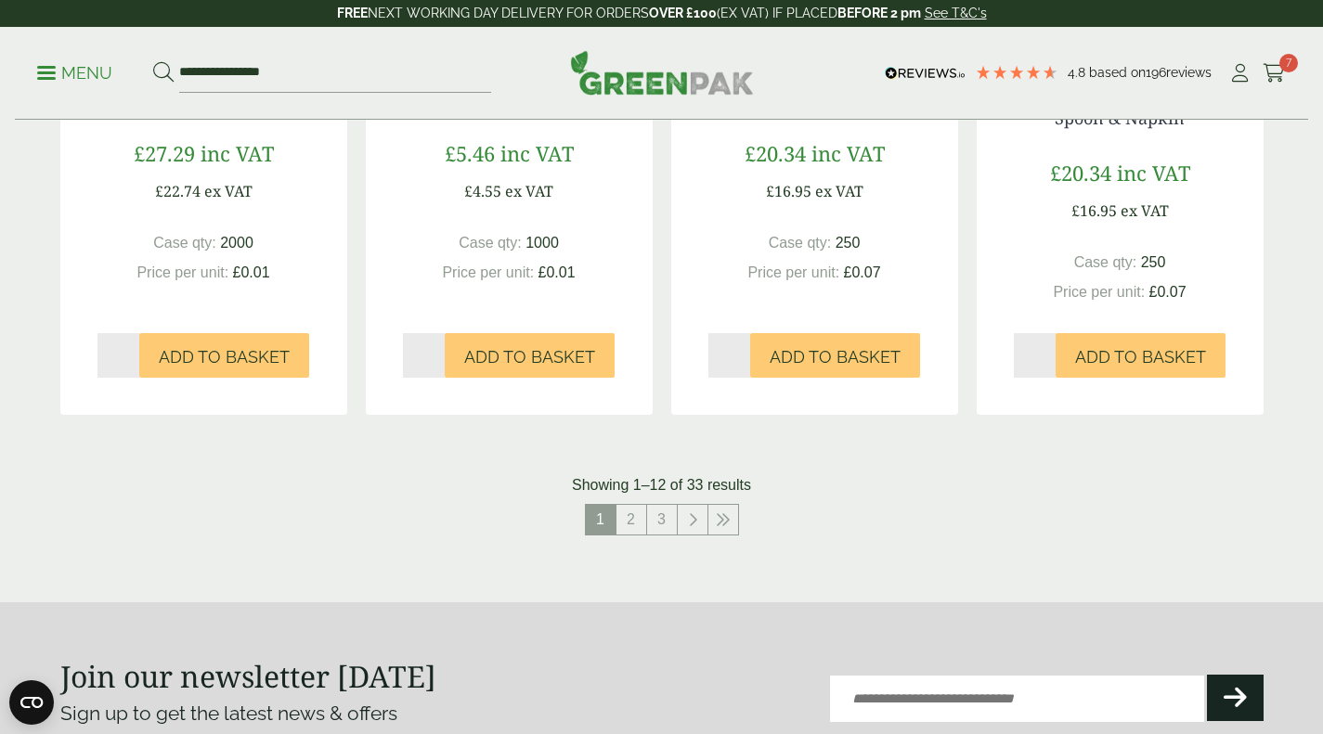
scroll to position [2043, 0]
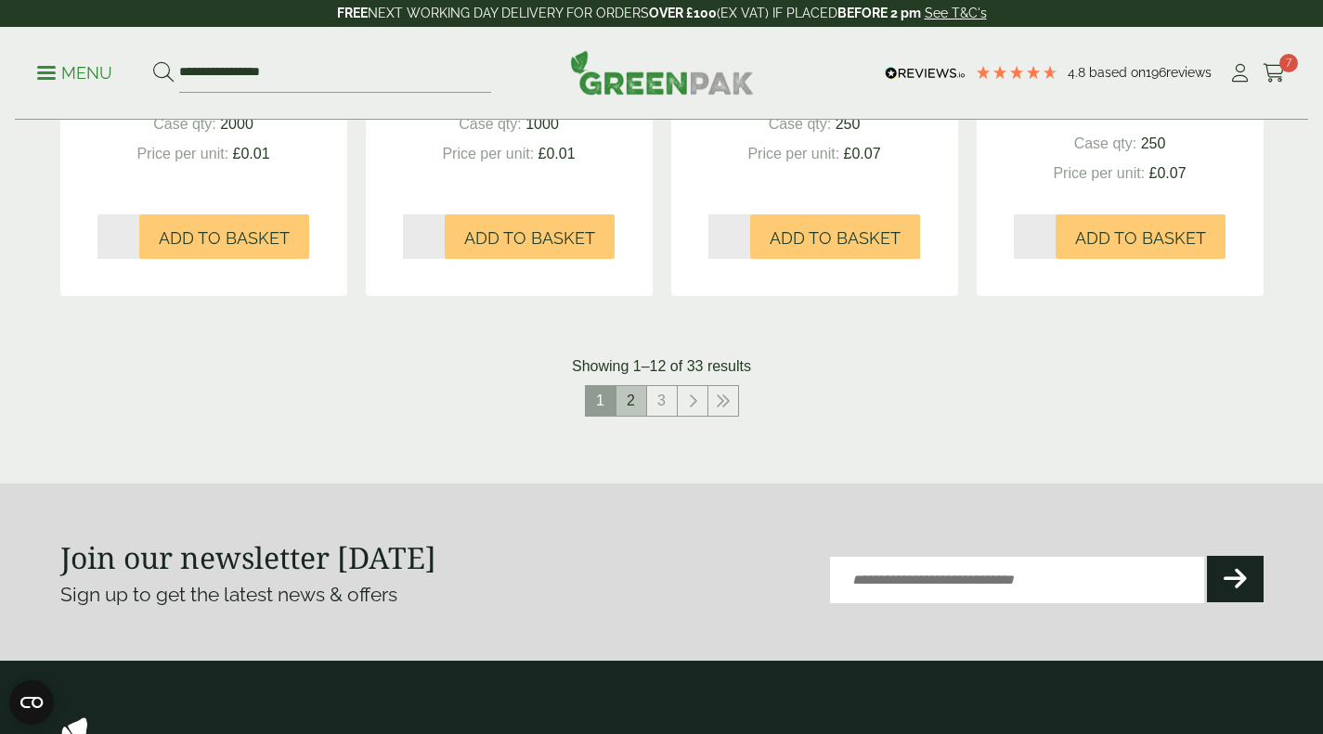
click at [622, 416] on link "2" at bounding box center [632, 401] width 30 height 30
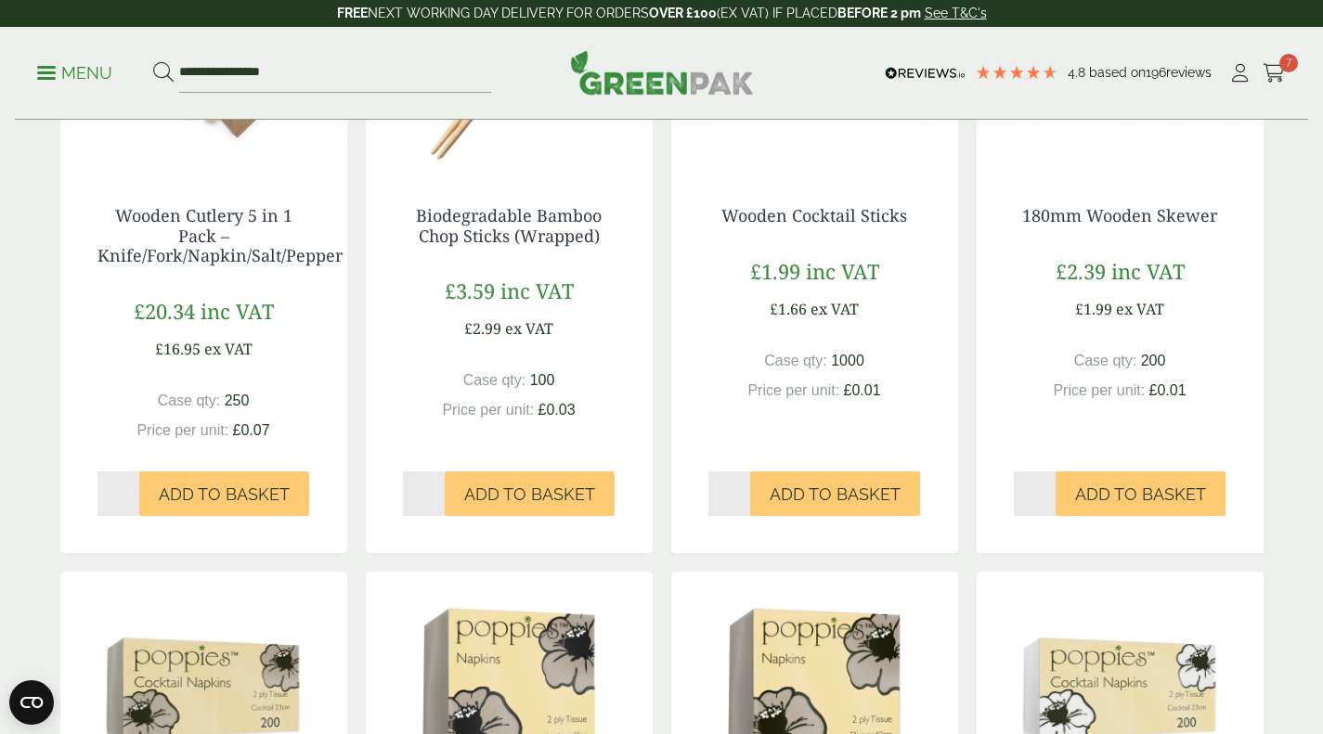
scroll to position [464, 0]
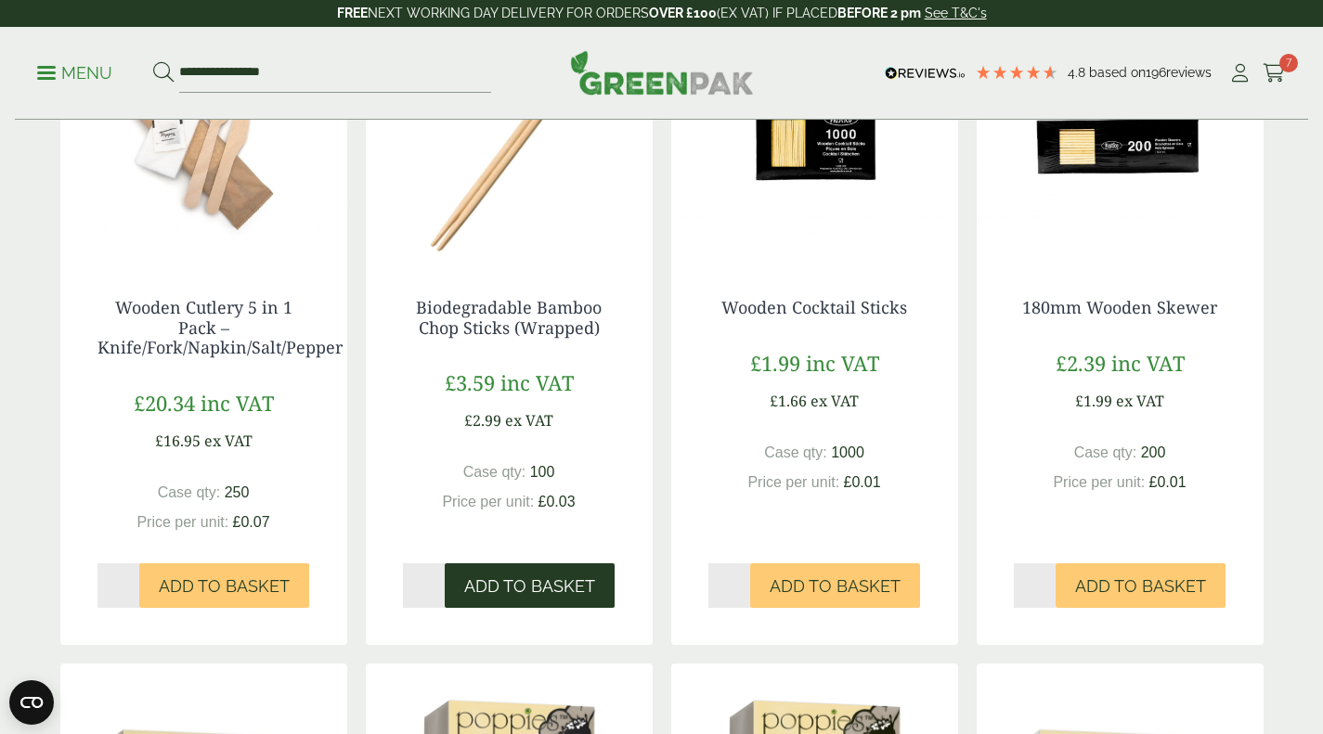
click at [544, 597] on span "Add to Basket" at bounding box center [529, 587] width 131 height 20
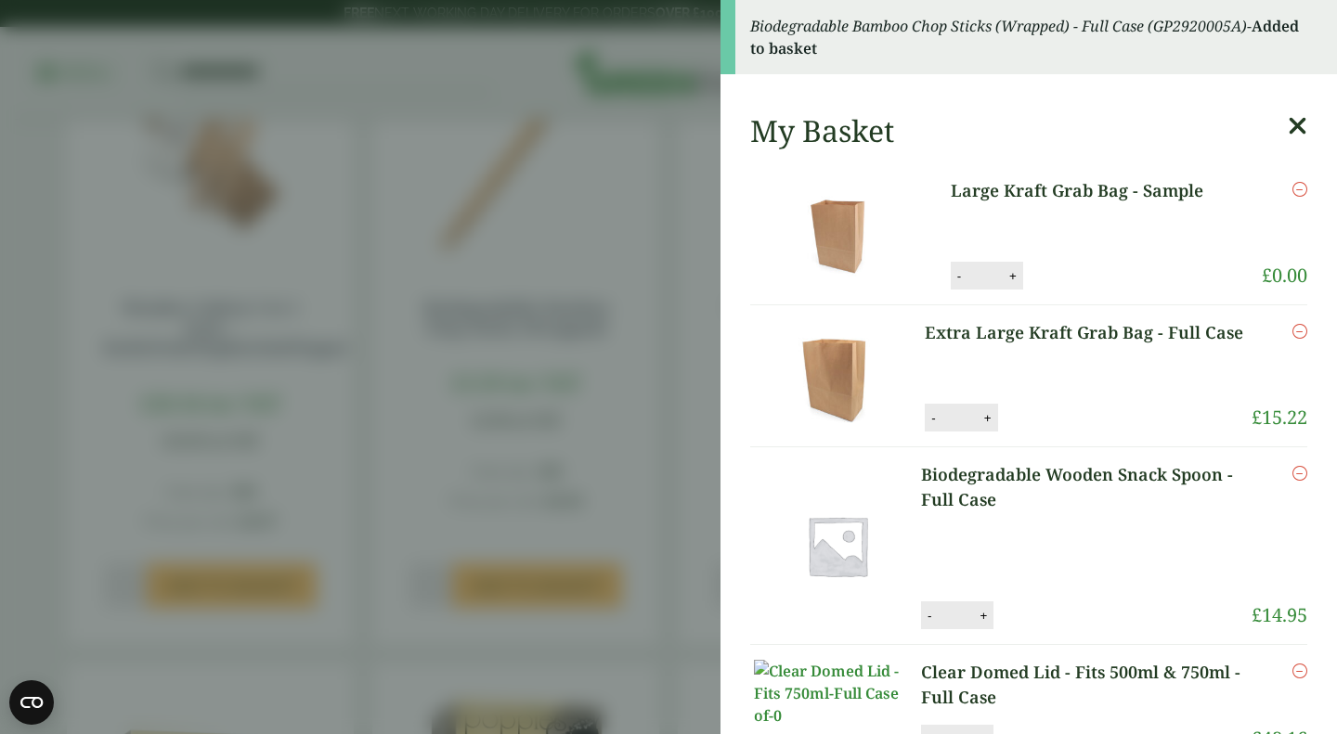
click at [1288, 133] on icon at bounding box center [1297, 126] width 19 height 26
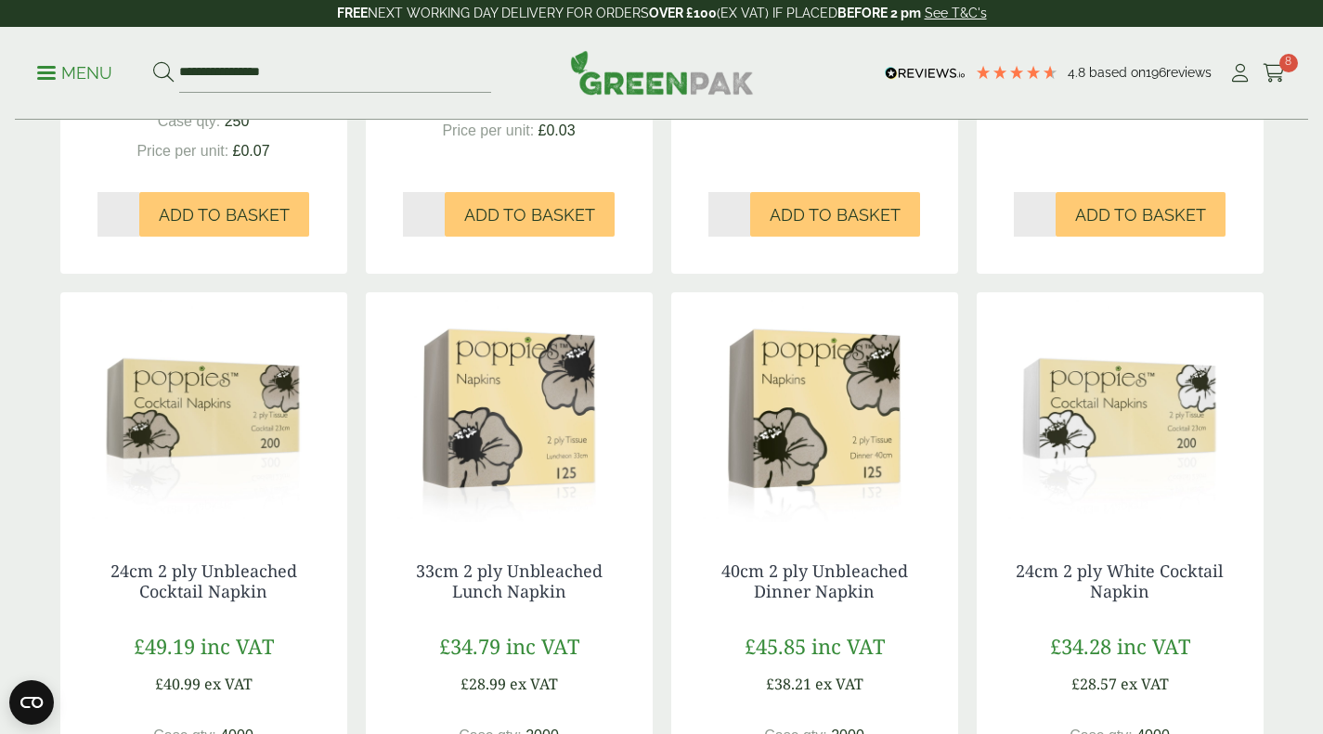
scroll to position [1021, 0]
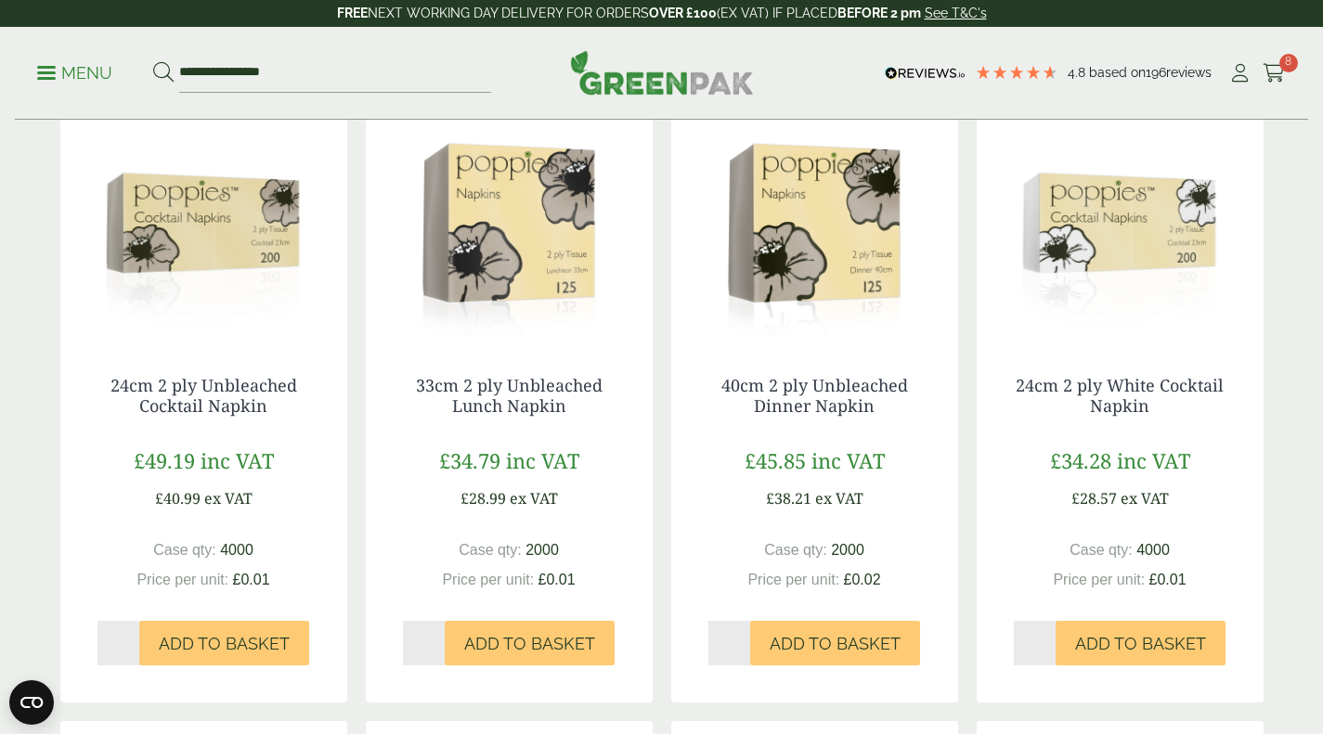
click at [224, 266] on img at bounding box center [203, 223] width 287 height 232
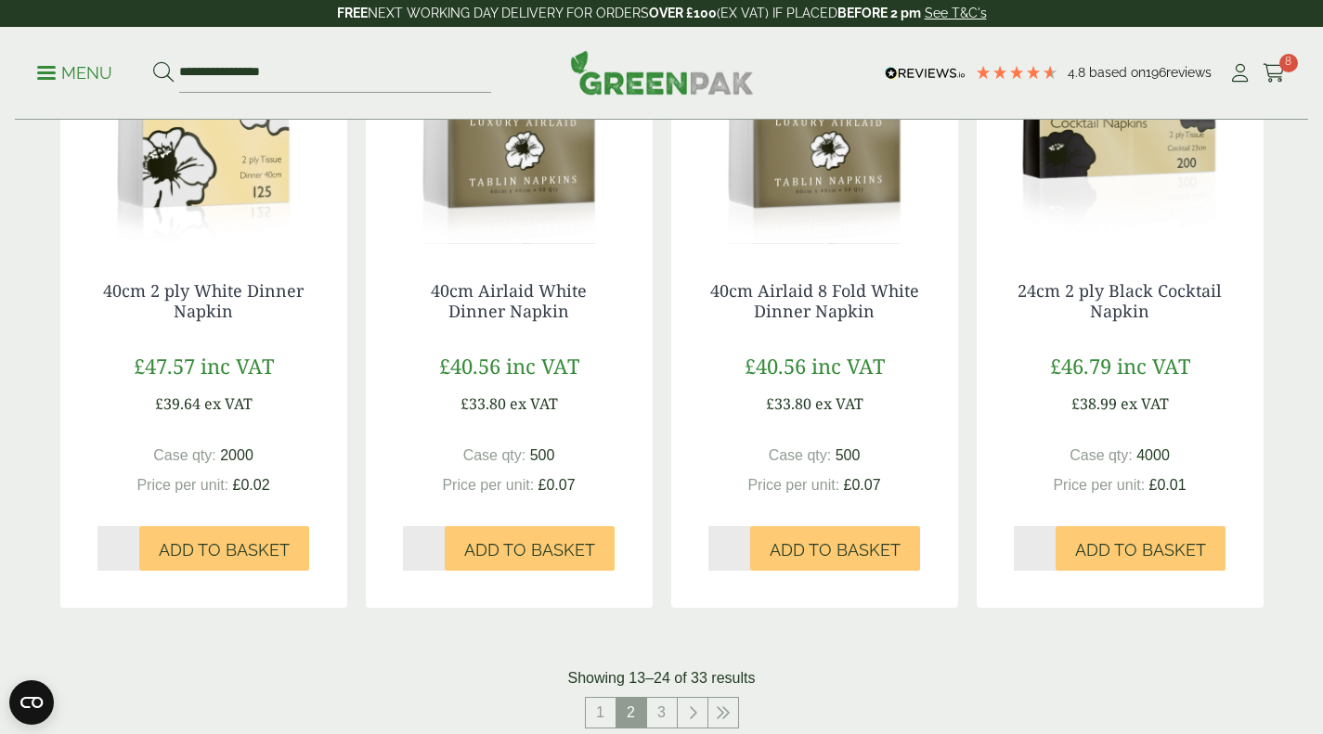
scroll to position [1857, 0]
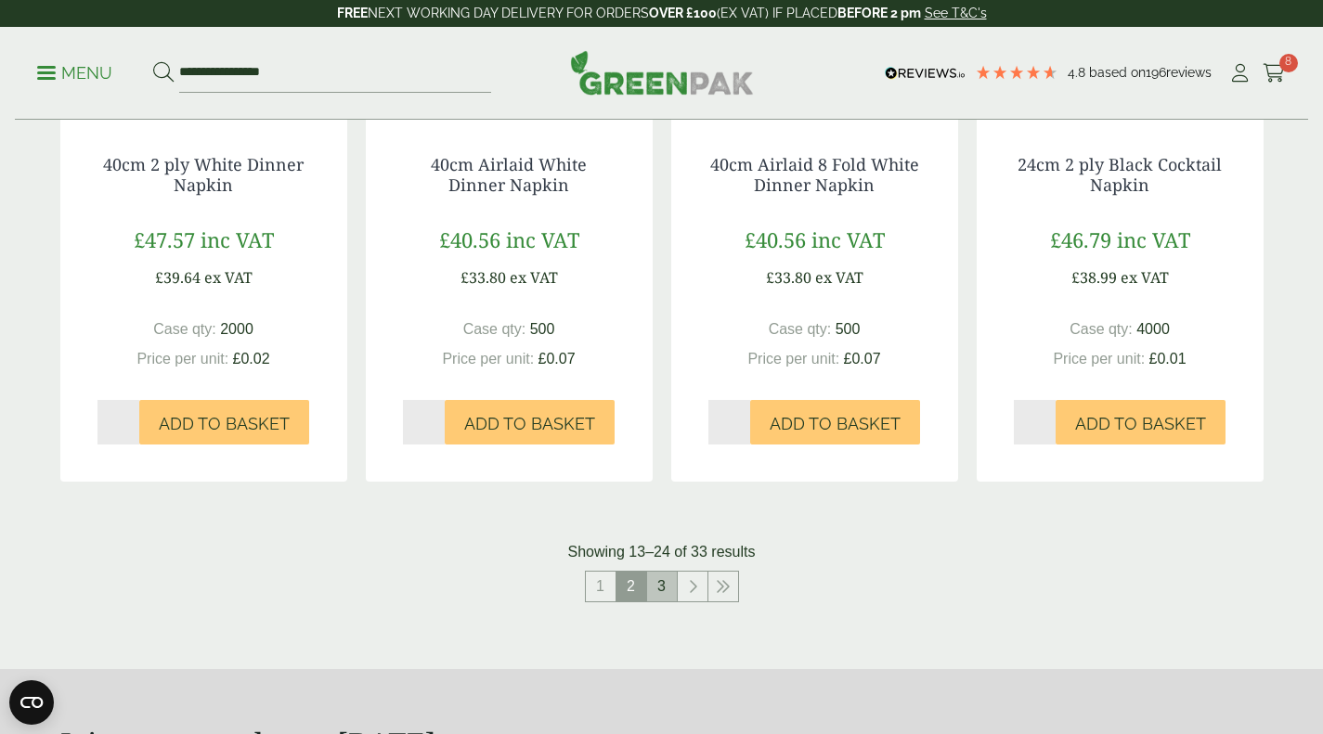
click at [658, 602] on link "3" at bounding box center [662, 587] width 30 height 30
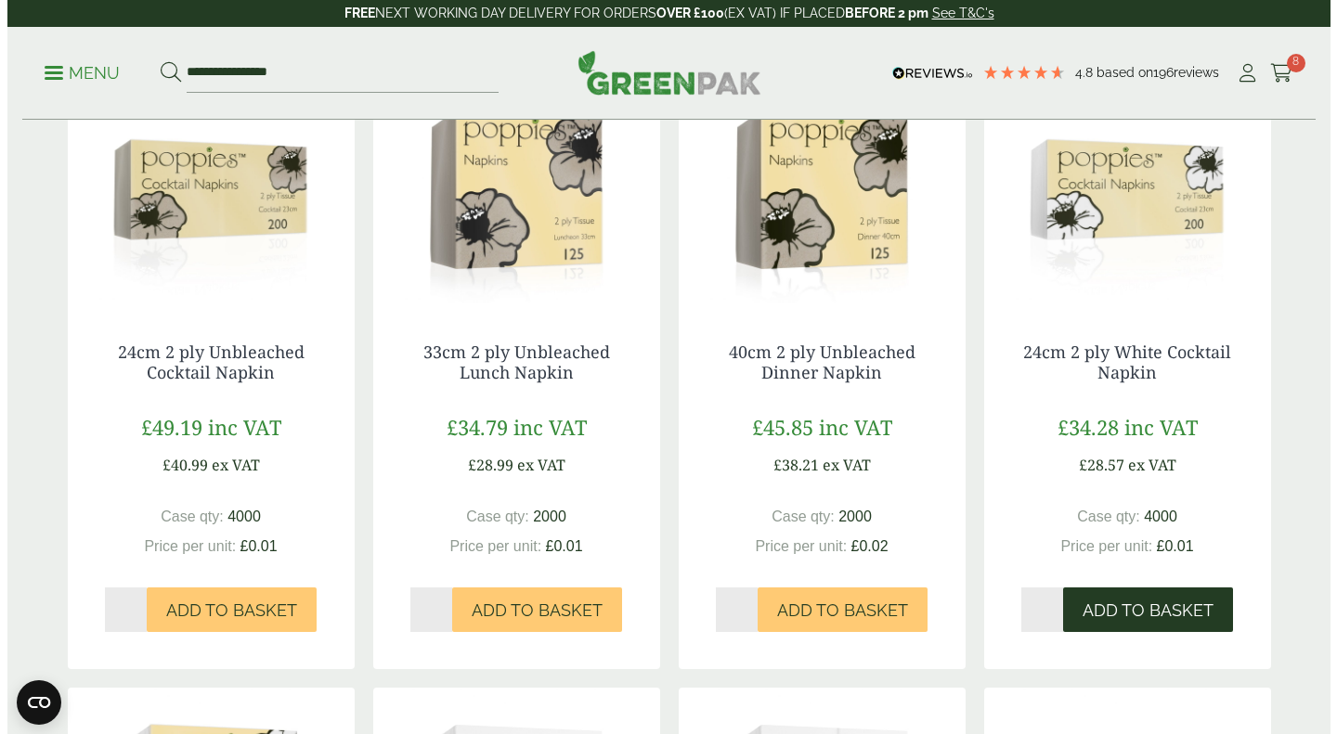
scroll to position [1021, 0]
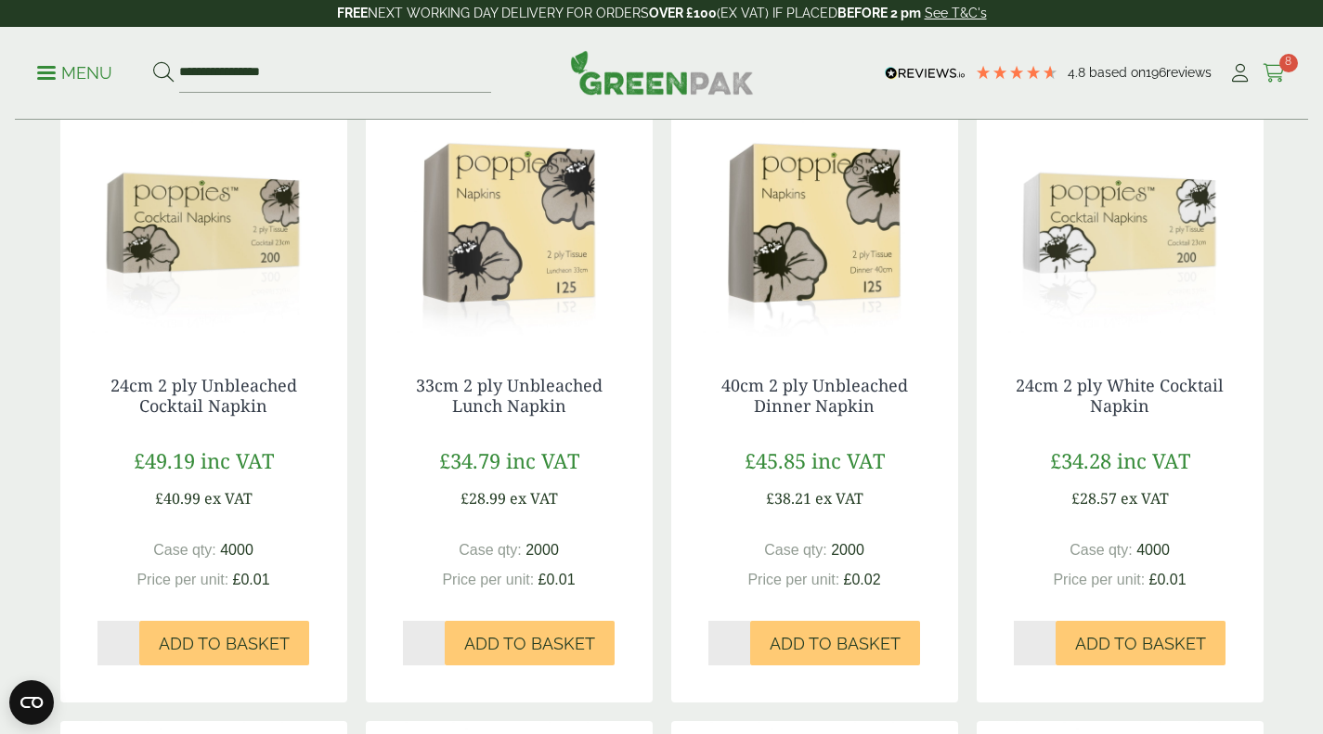
click at [1281, 80] on icon at bounding box center [1274, 73] width 23 height 19
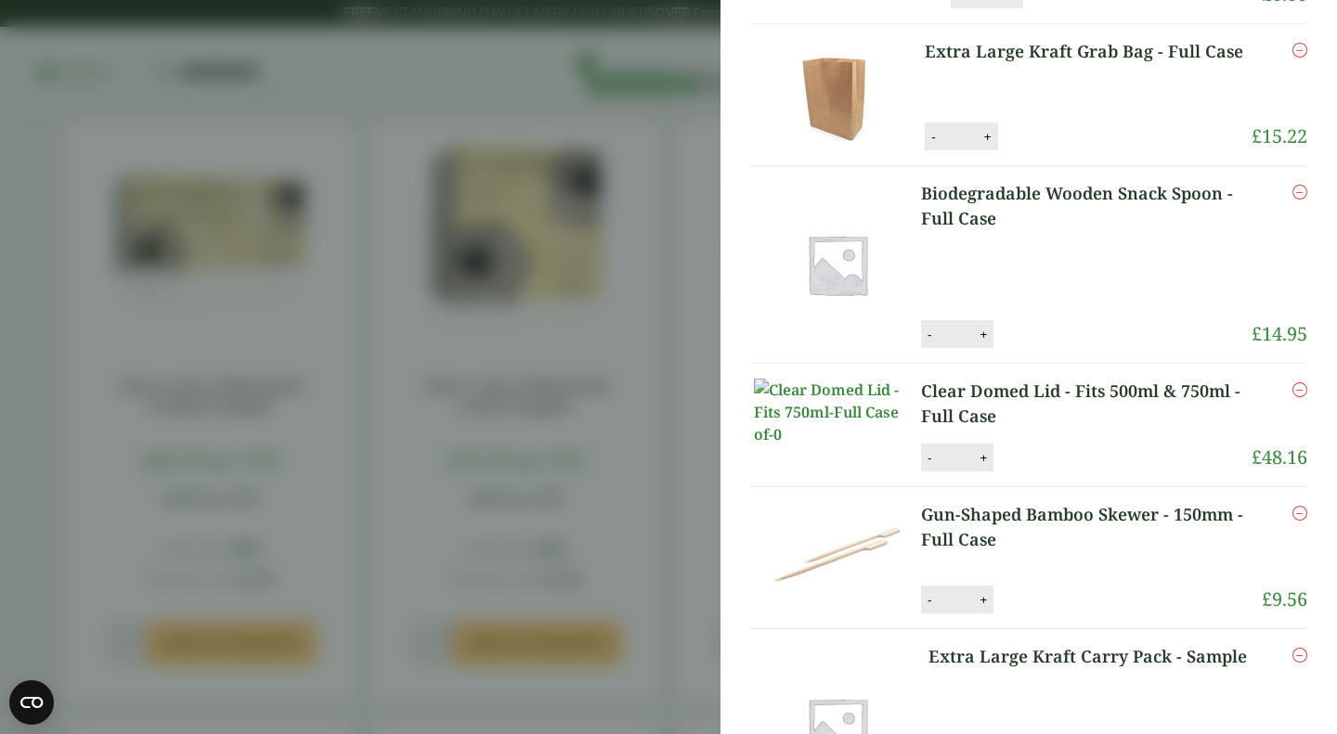
scroll to position [0, 0]
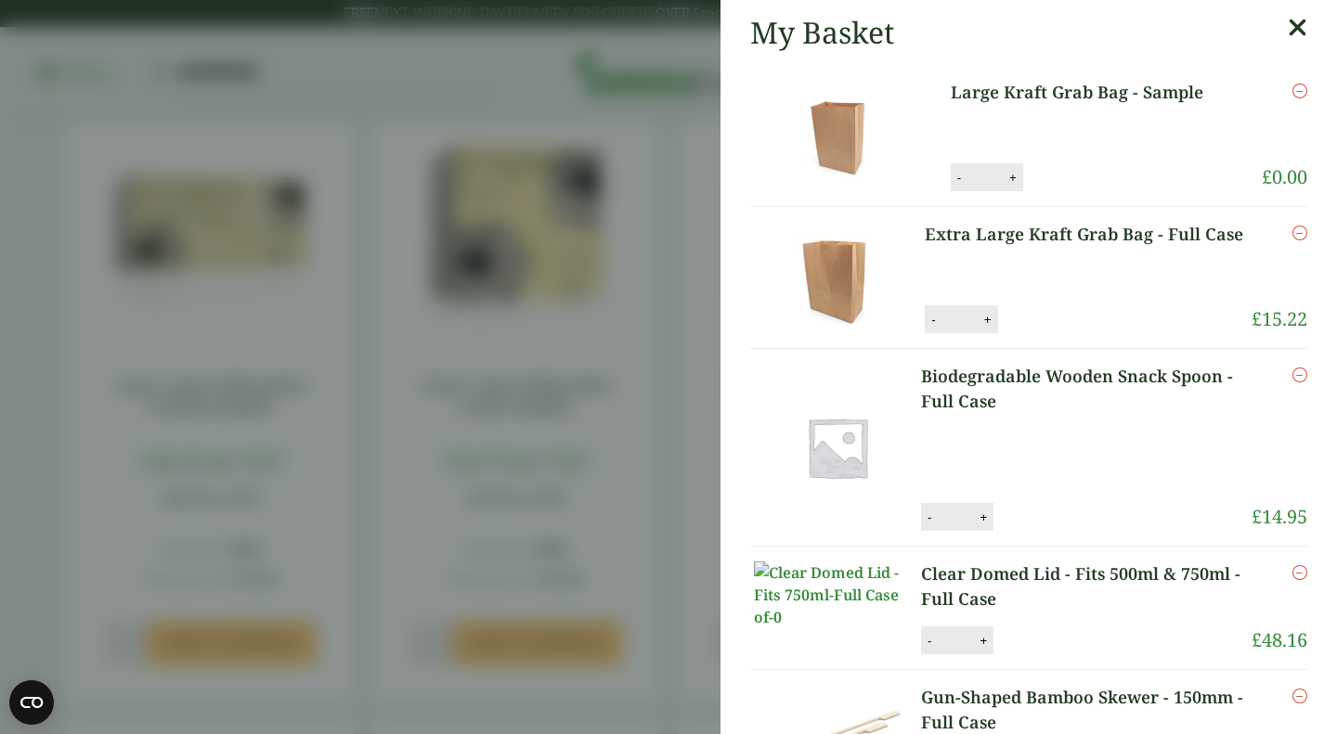
click at [1288, 29] on icon at bounding box center [1297, 28] width 19 height 26
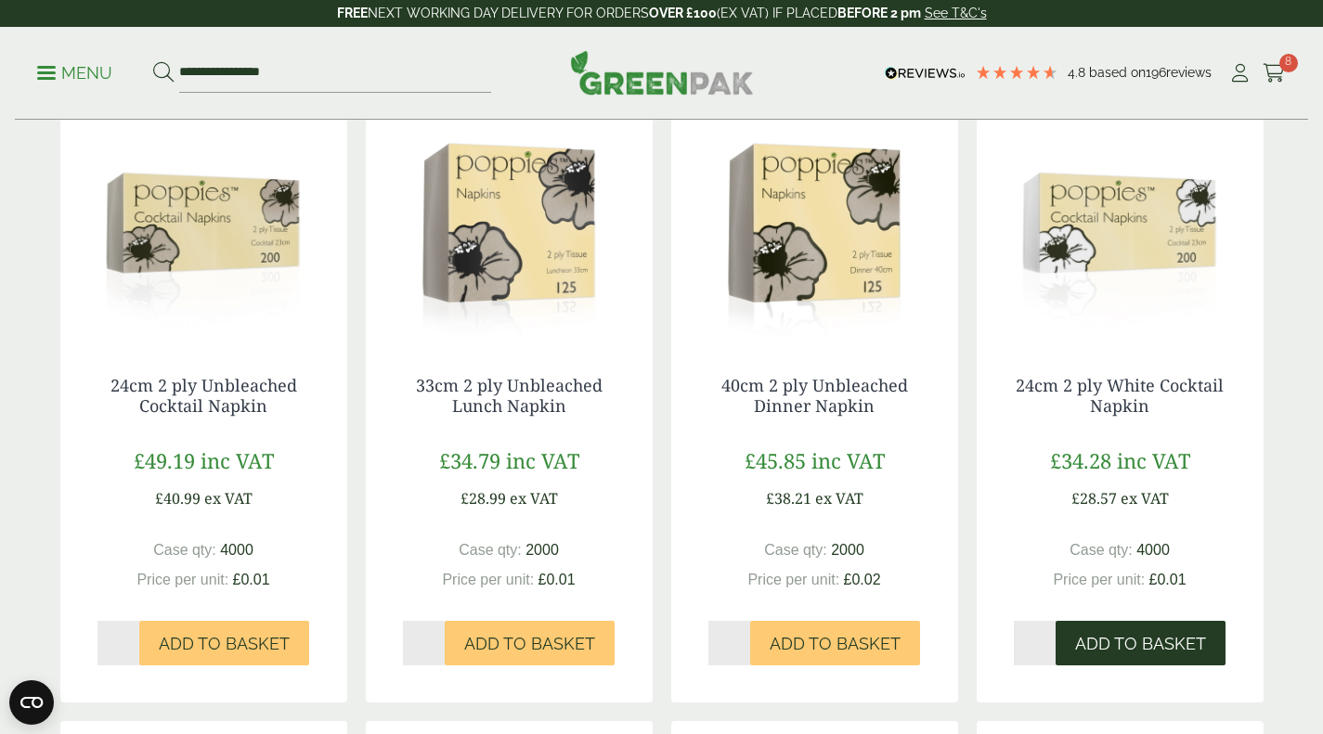
click at [1149, 655] on span "Add to Basket" at bounding box center [1140, 644] width 131 height 20
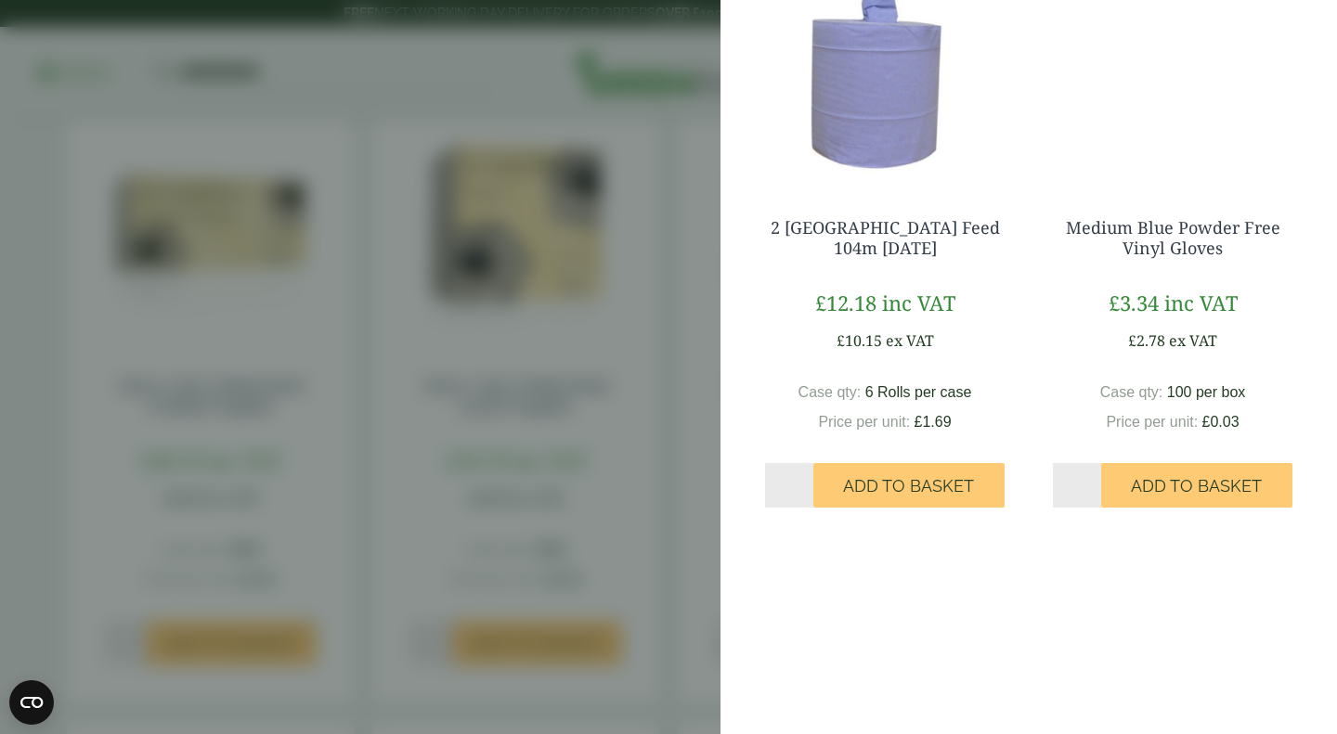
scroll to position [186, 0]
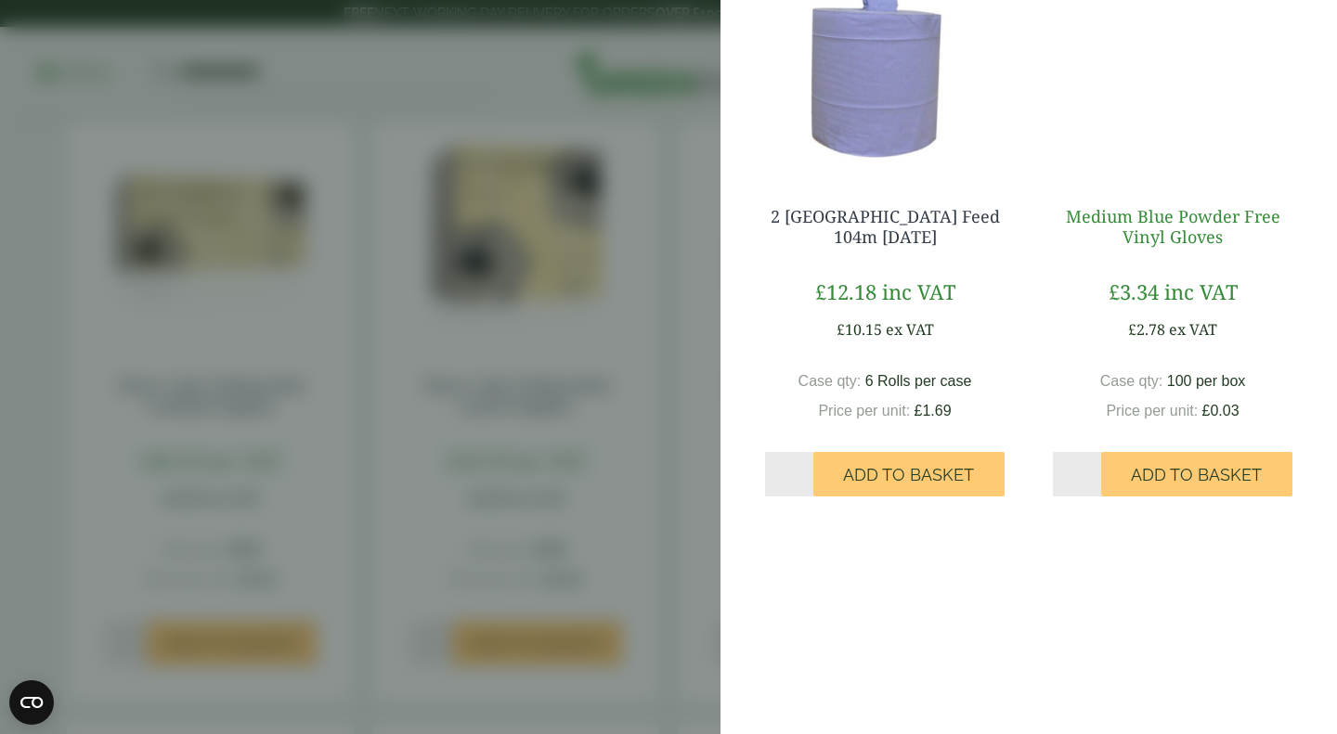
click at [1135, 229] on link "Medium Blue Powder Free Vinyl Gloves" at bounding box center [1173, 226] width 214 height 43
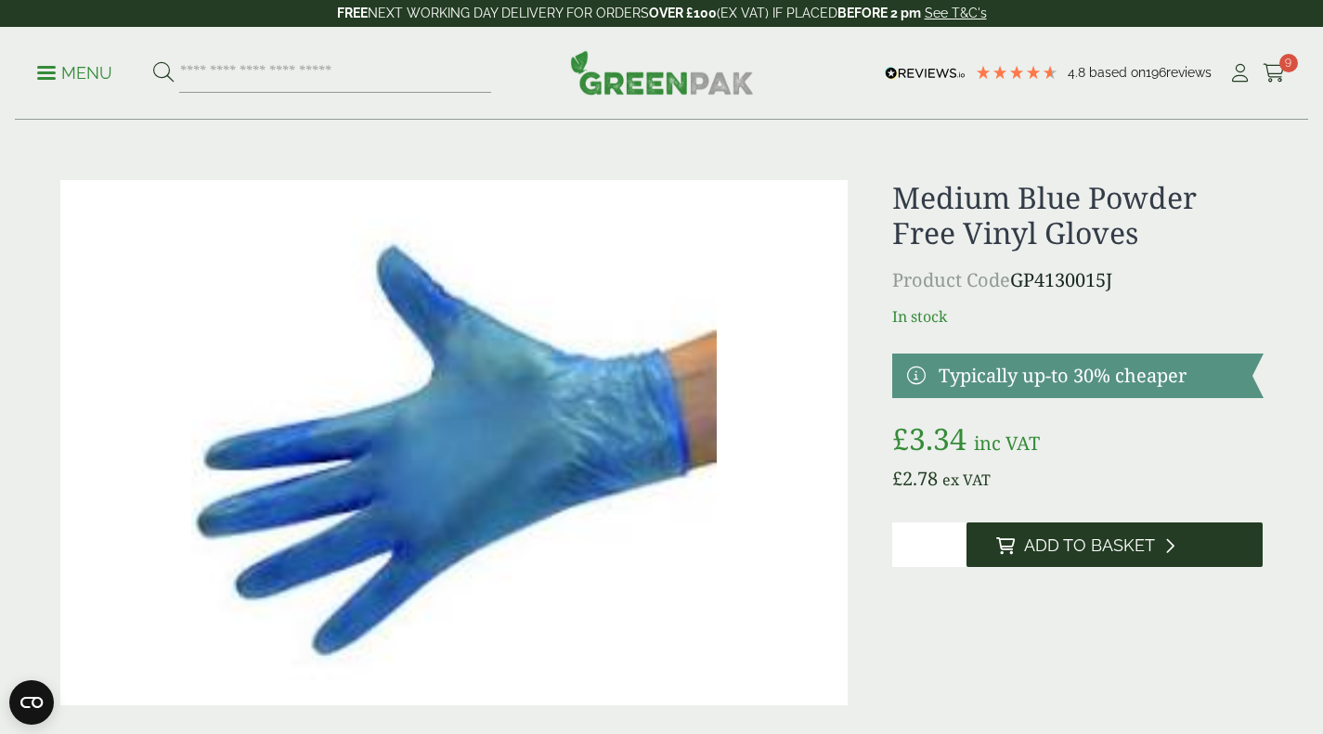
click at [1068, 542] on span "Add to Basket" at bounding box center [1089, 546] width 131 height 20
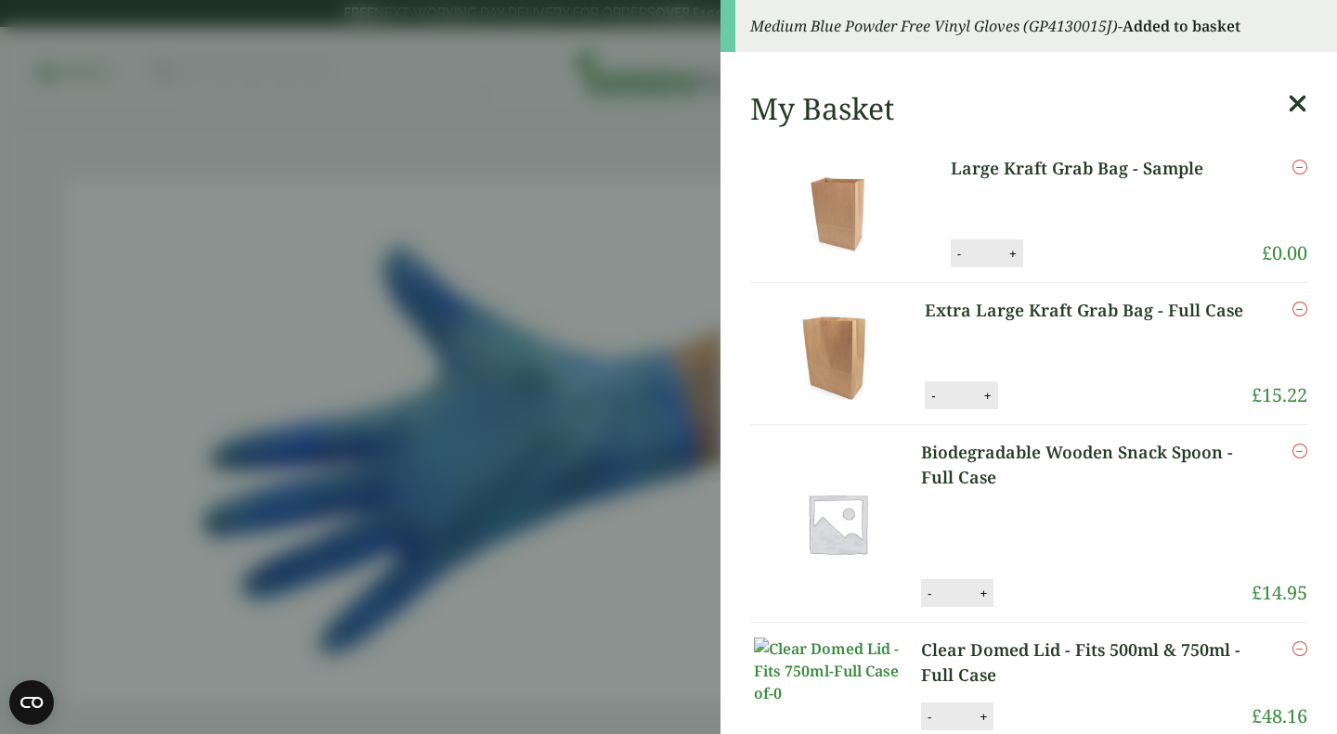
click at [1288, 115] on icon at bounding box center [1297, 104] width 19 height 26
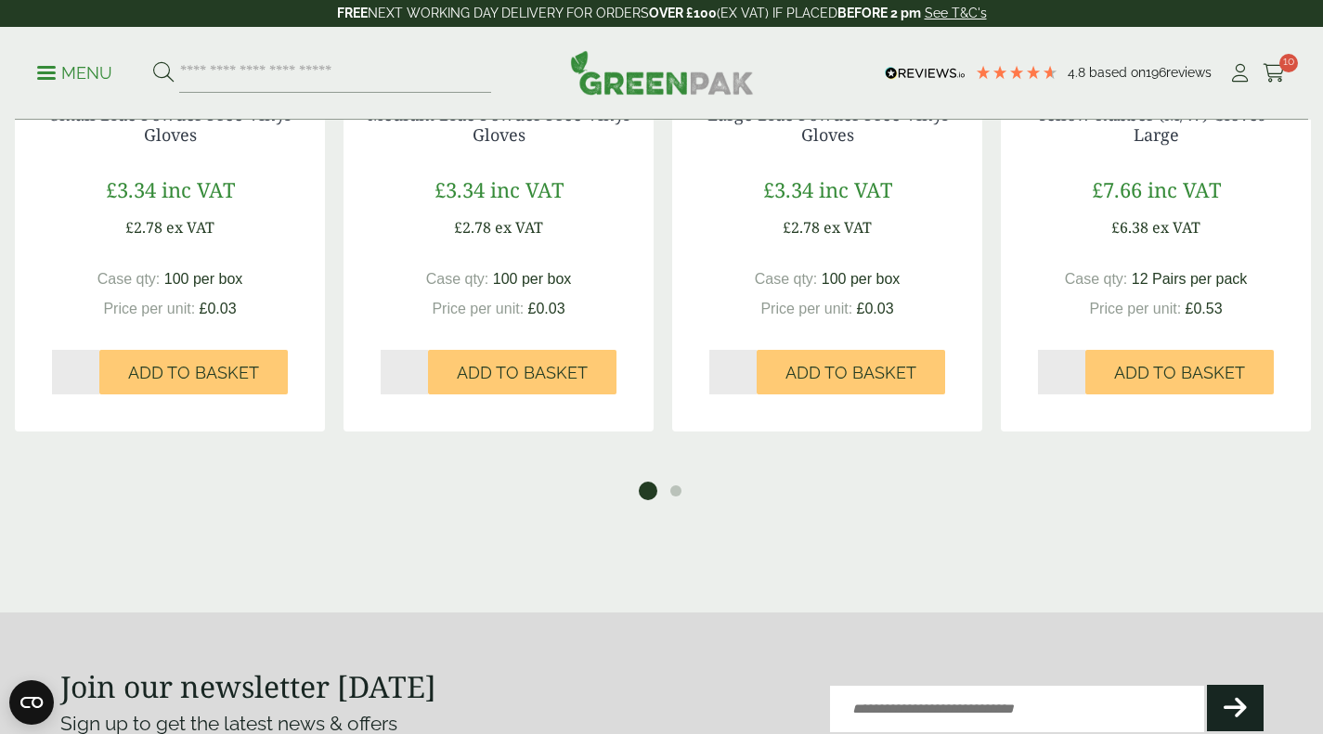
scroll to position [1300, 0]
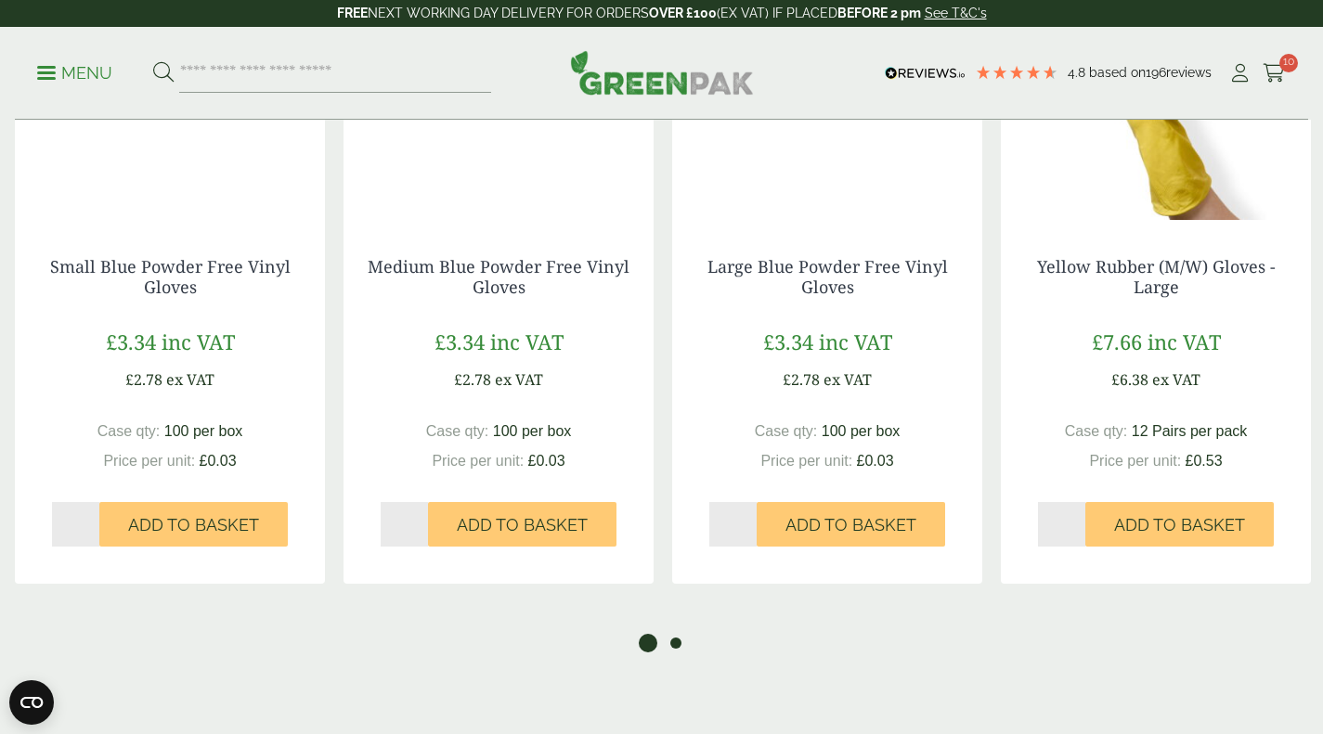
click at [674, 639] on button "2" at bounding box center [676, 643] width 19 height 19
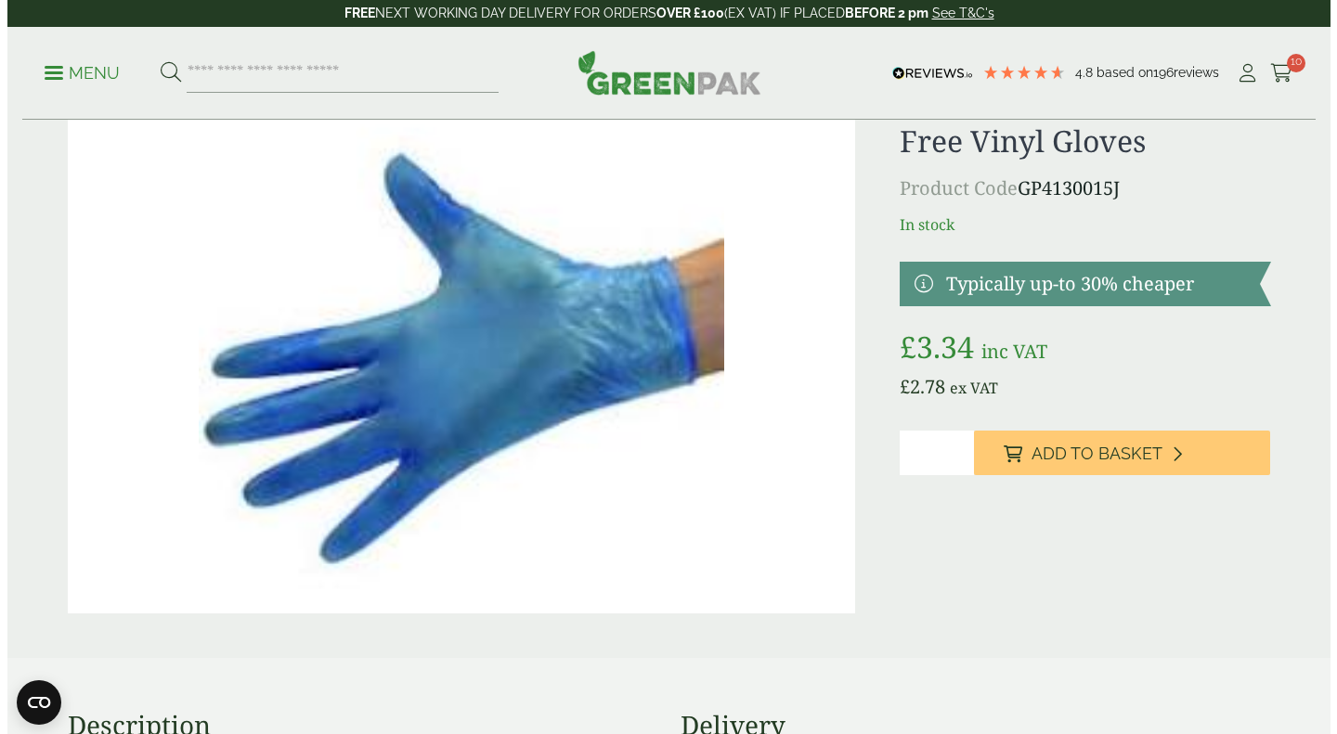
scroll to position [0, 0]
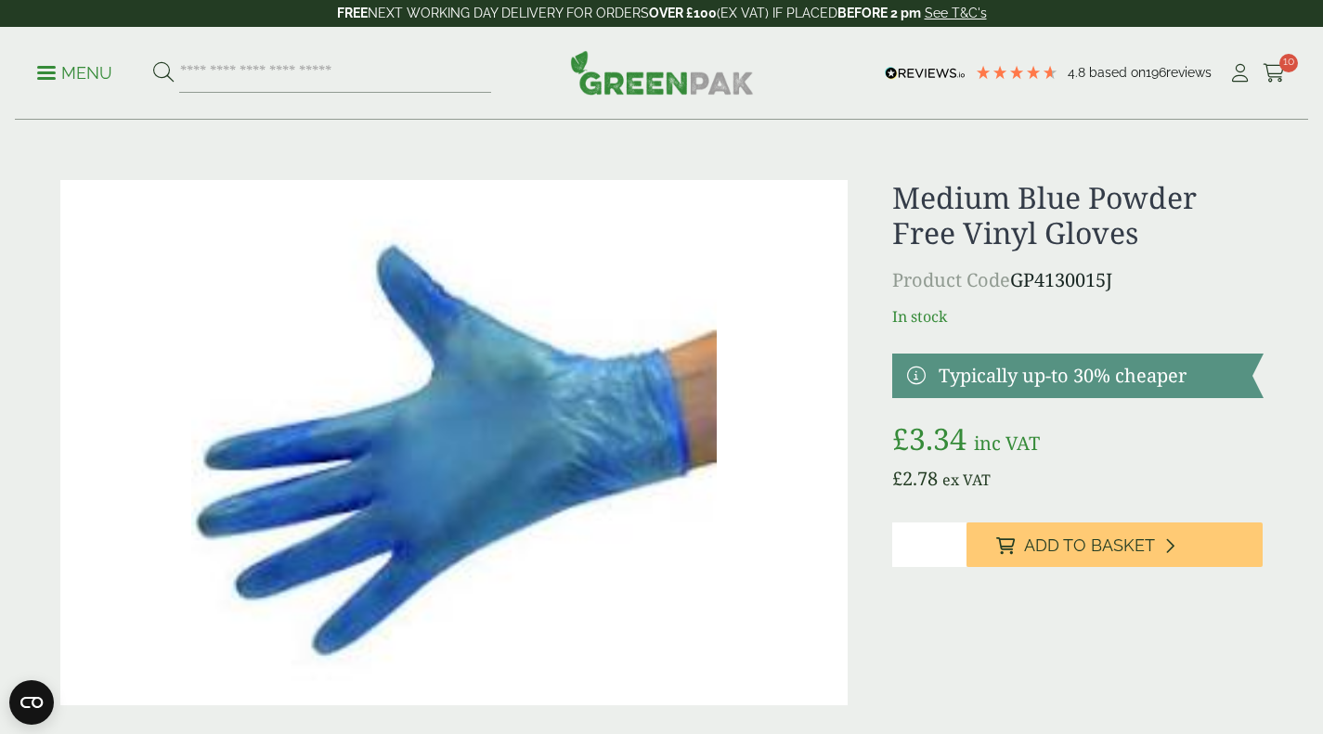
click at [44, 77] on link "Menu" at bounding box center [74, 71] width 75 height 19
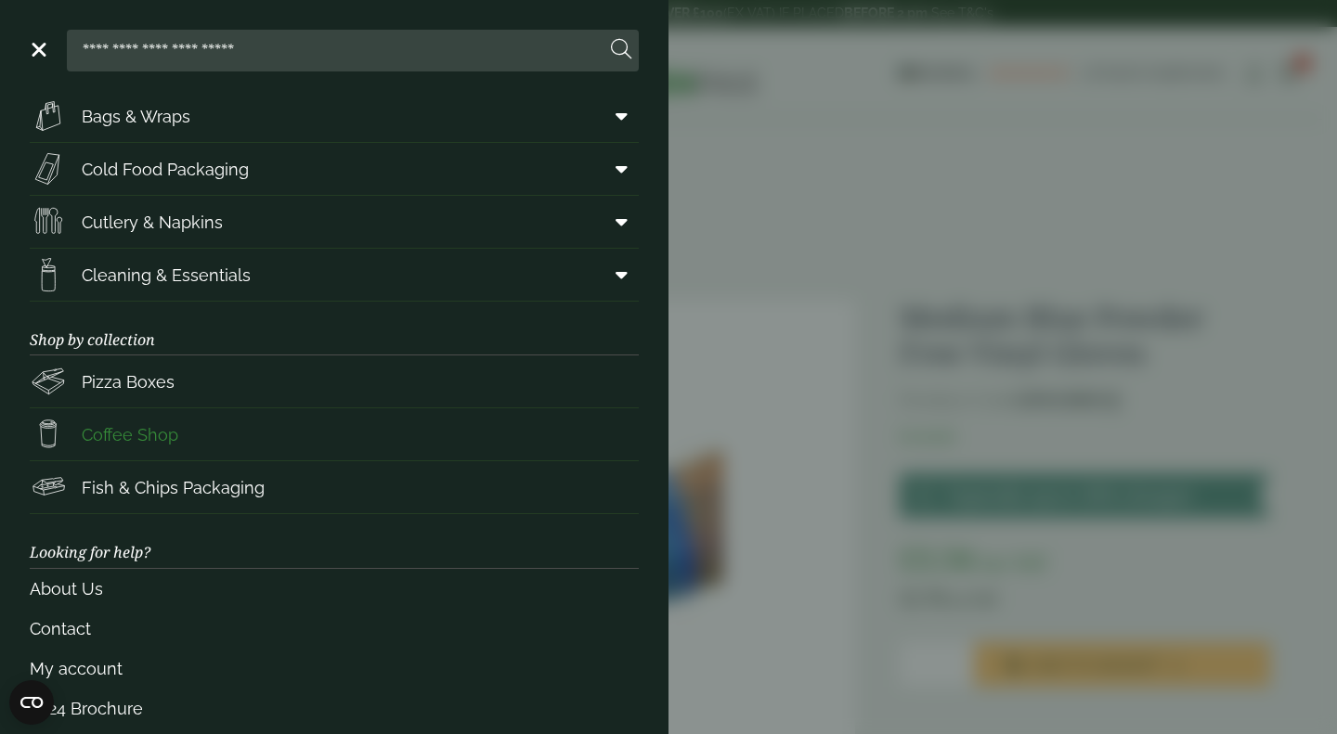
scroll to position [186, 0]
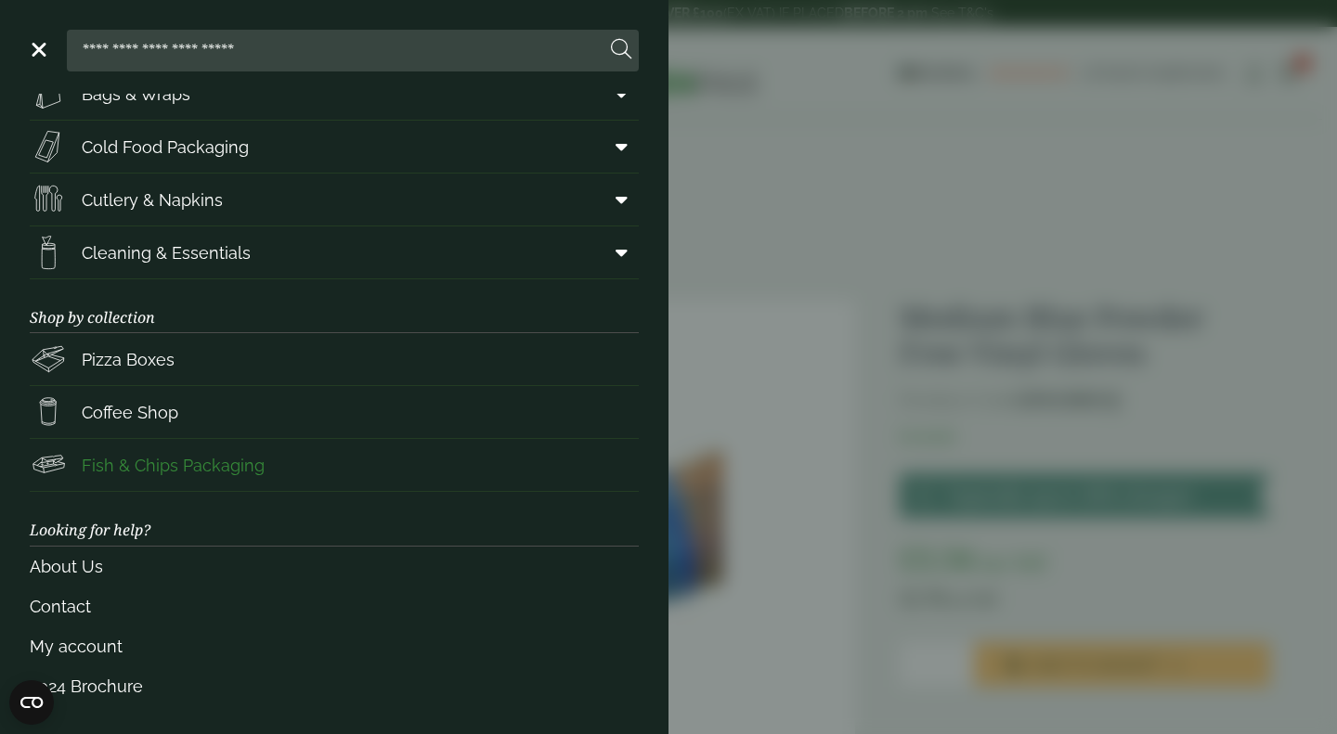
click at [214, 478] on span "Fish & Chips Packaging" at bounding box center [147, 465] width 235 height 37
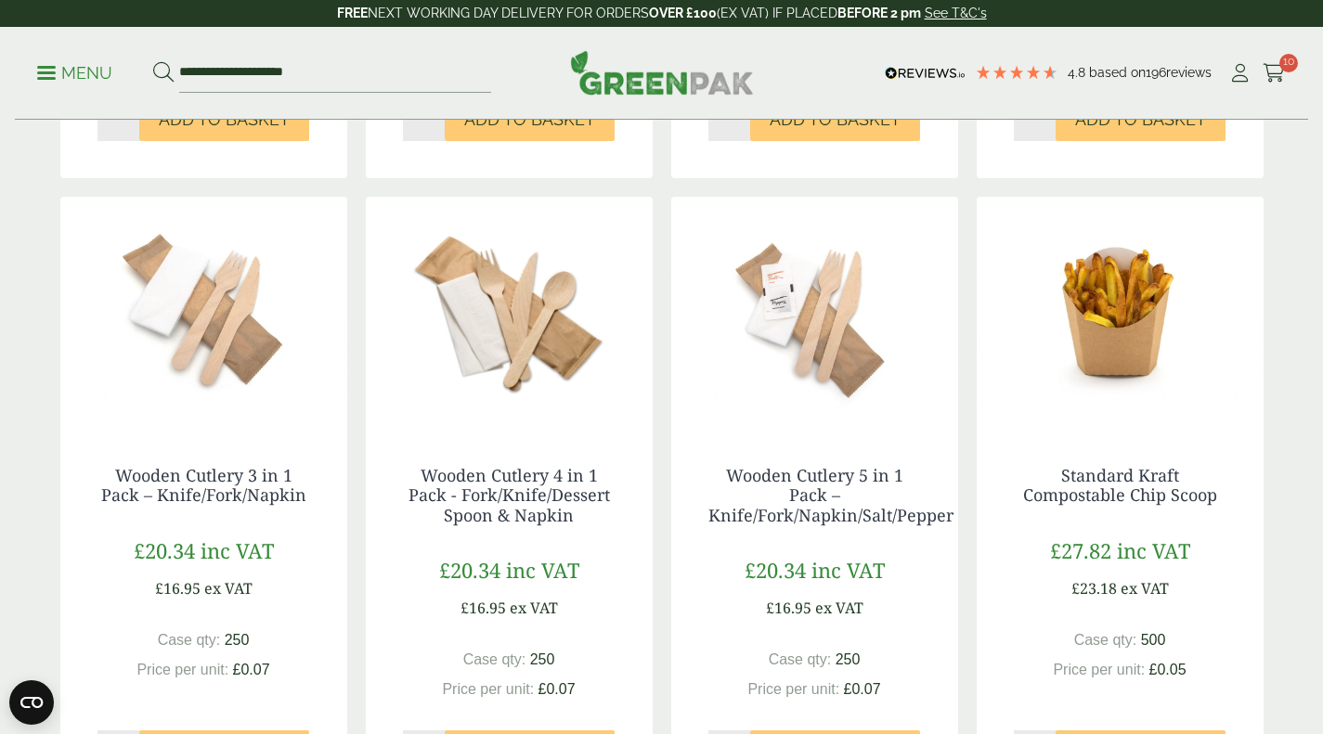
scroll to position [1764, 0]
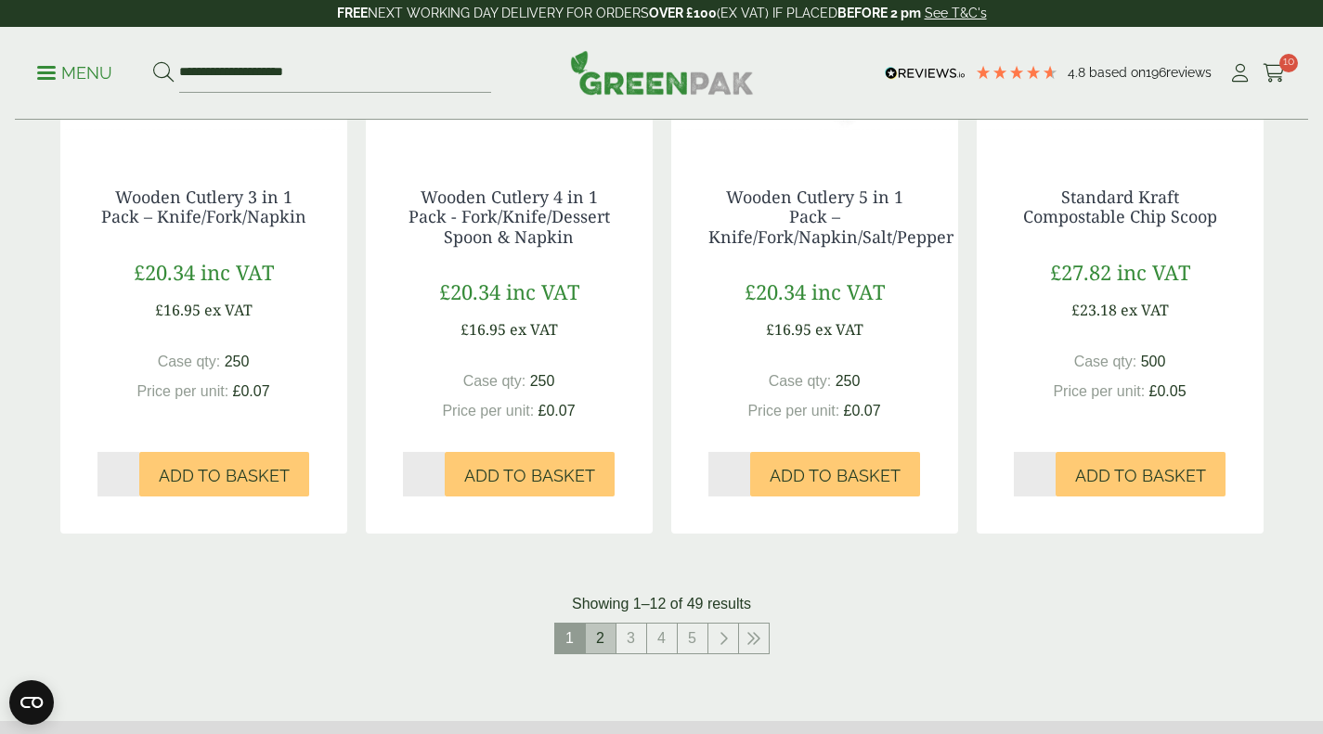
click at [587, 641] on link "2" at bounding box center [601, 639] width 30 height 30
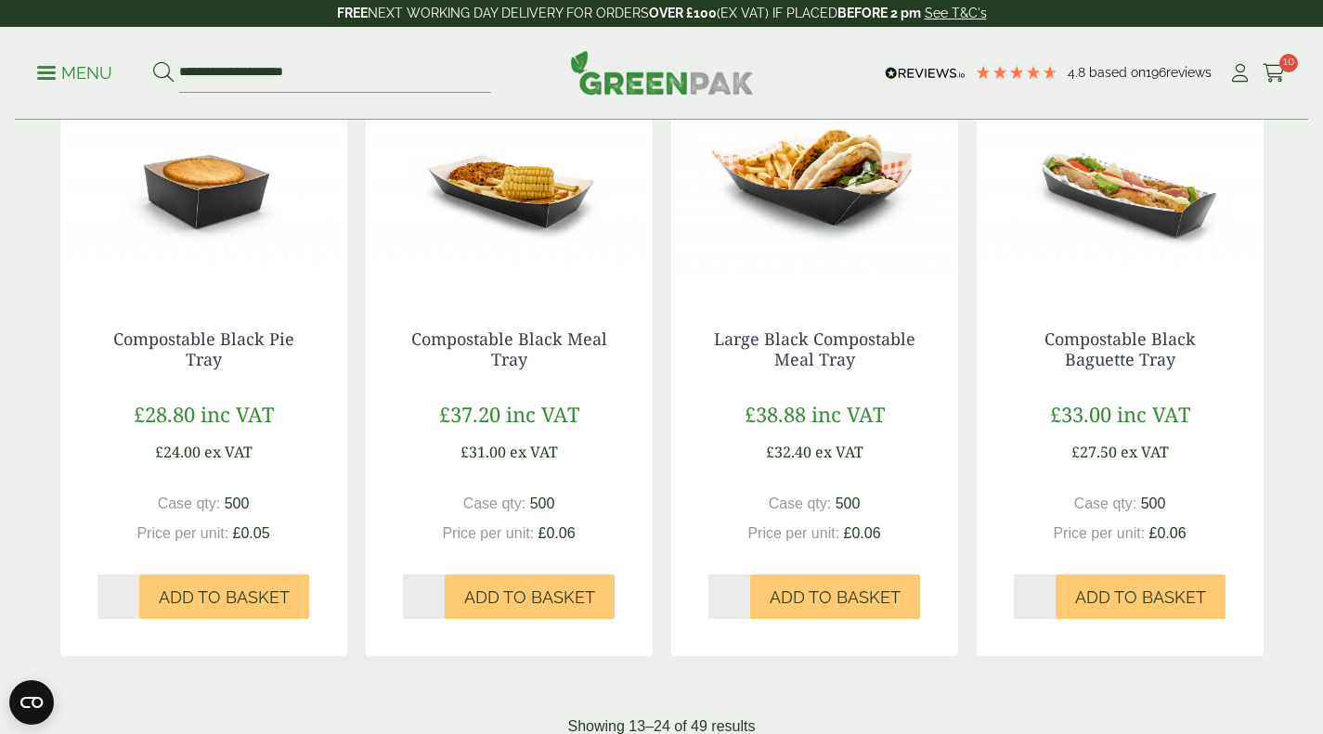
scroll to position [1671, 0]
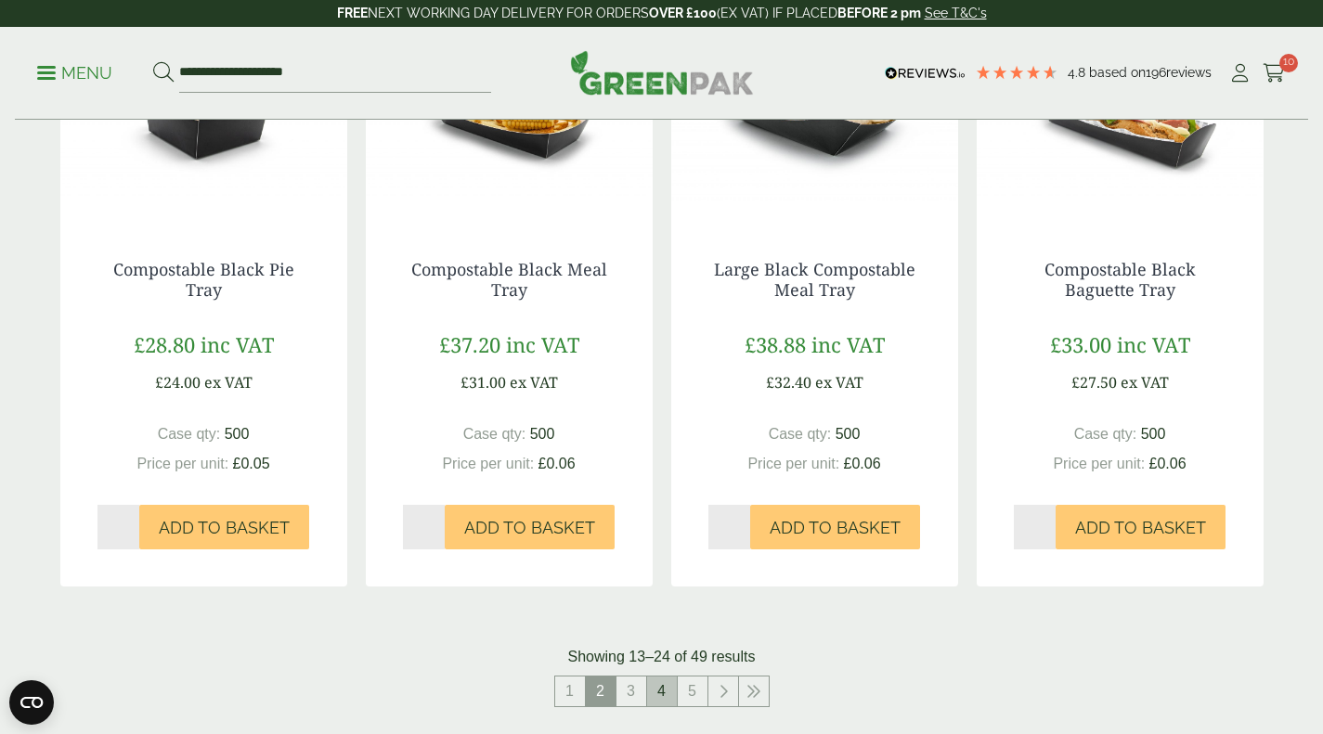
click at [661, 695] on link "4" at bounding box center [662, 692] width 30 height 30
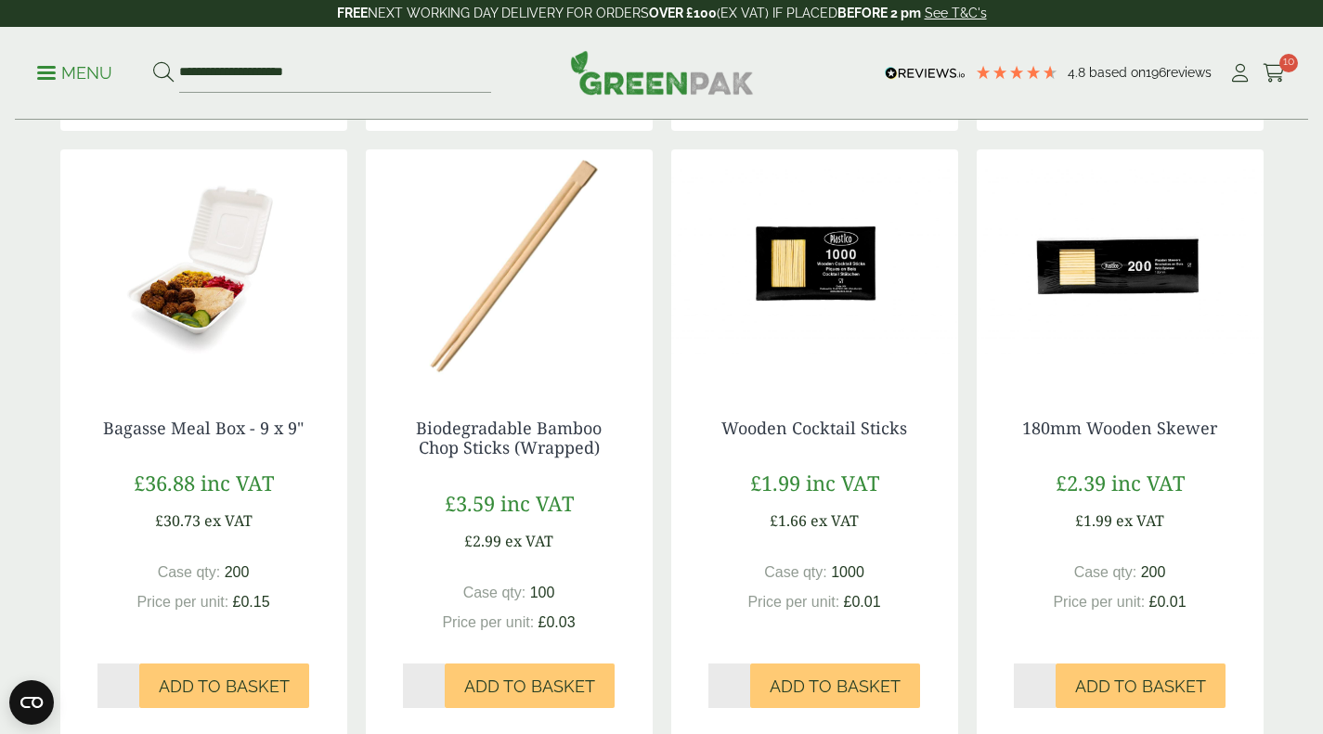
scroll to position [1671, 0]
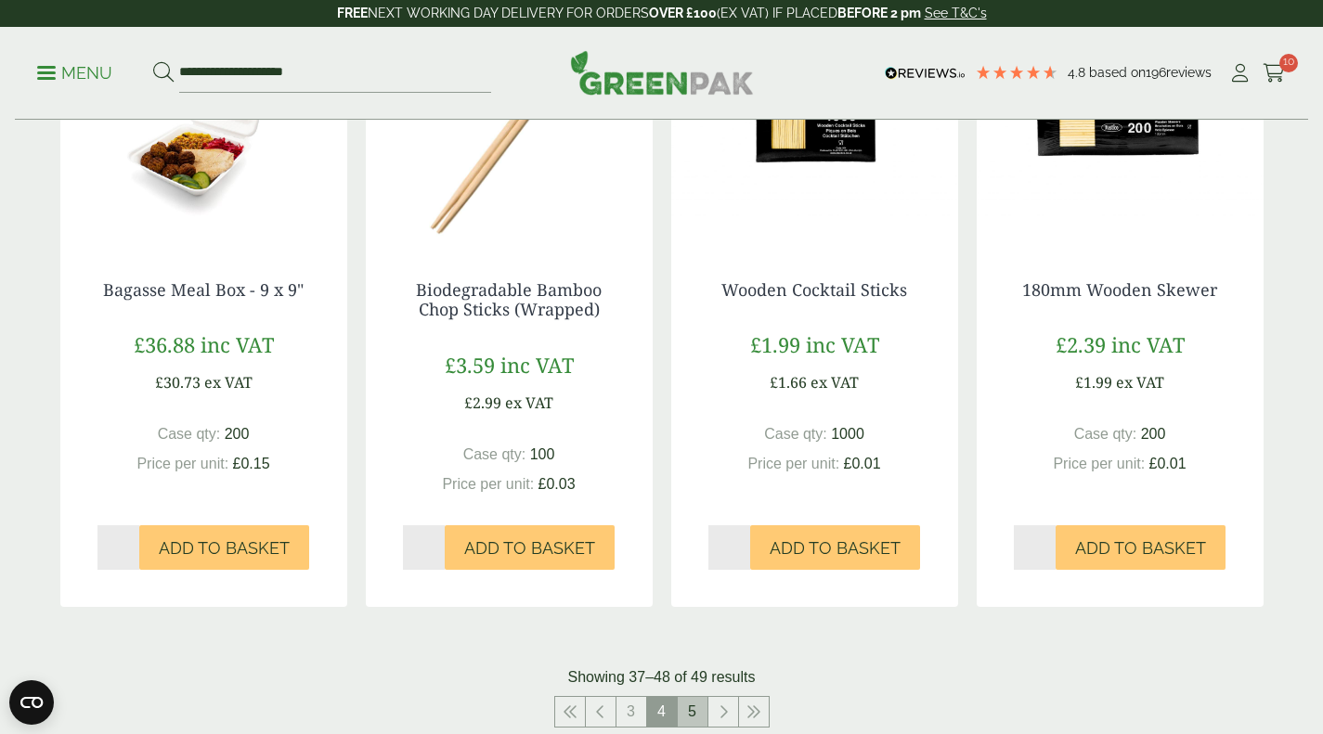
click at [695, 709] on link "5" at bounding box center [693, 712] width 30 height 30
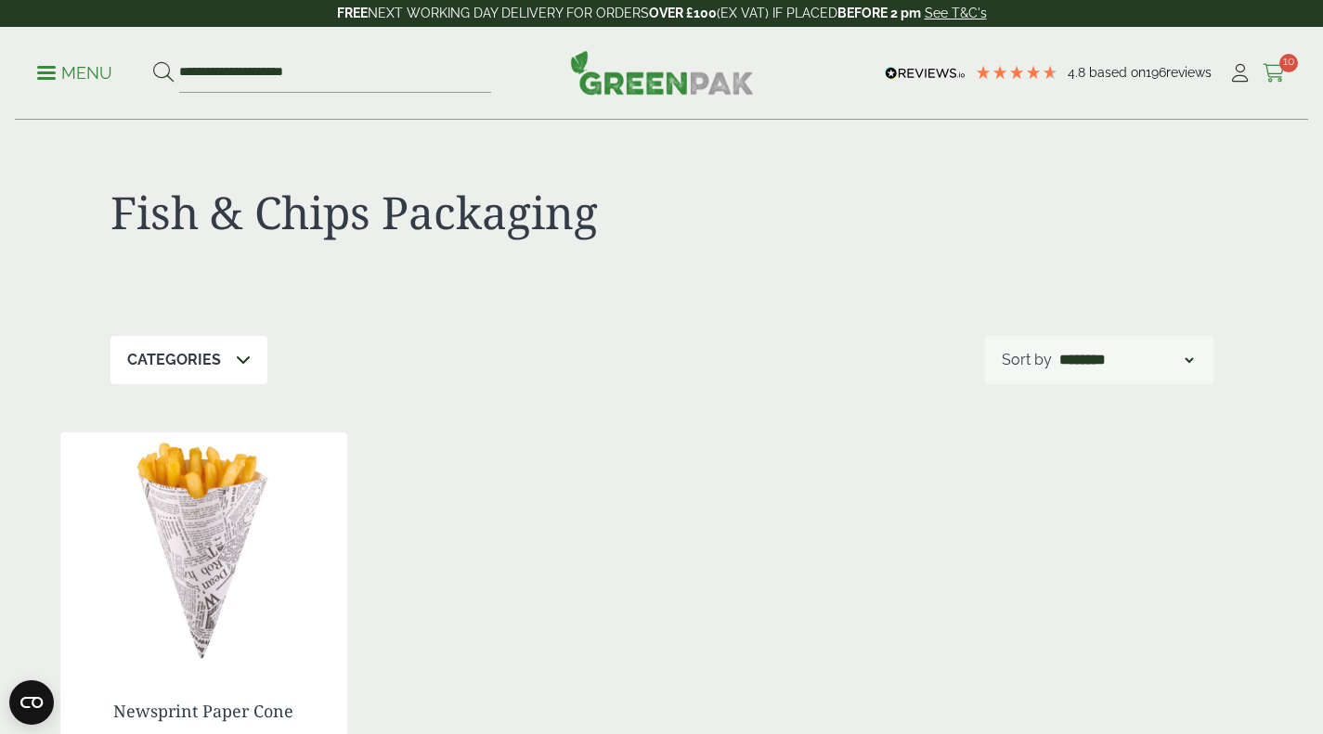
click at [1285, 74] on icon at bounding box center [1274, 73] width 23 height 19
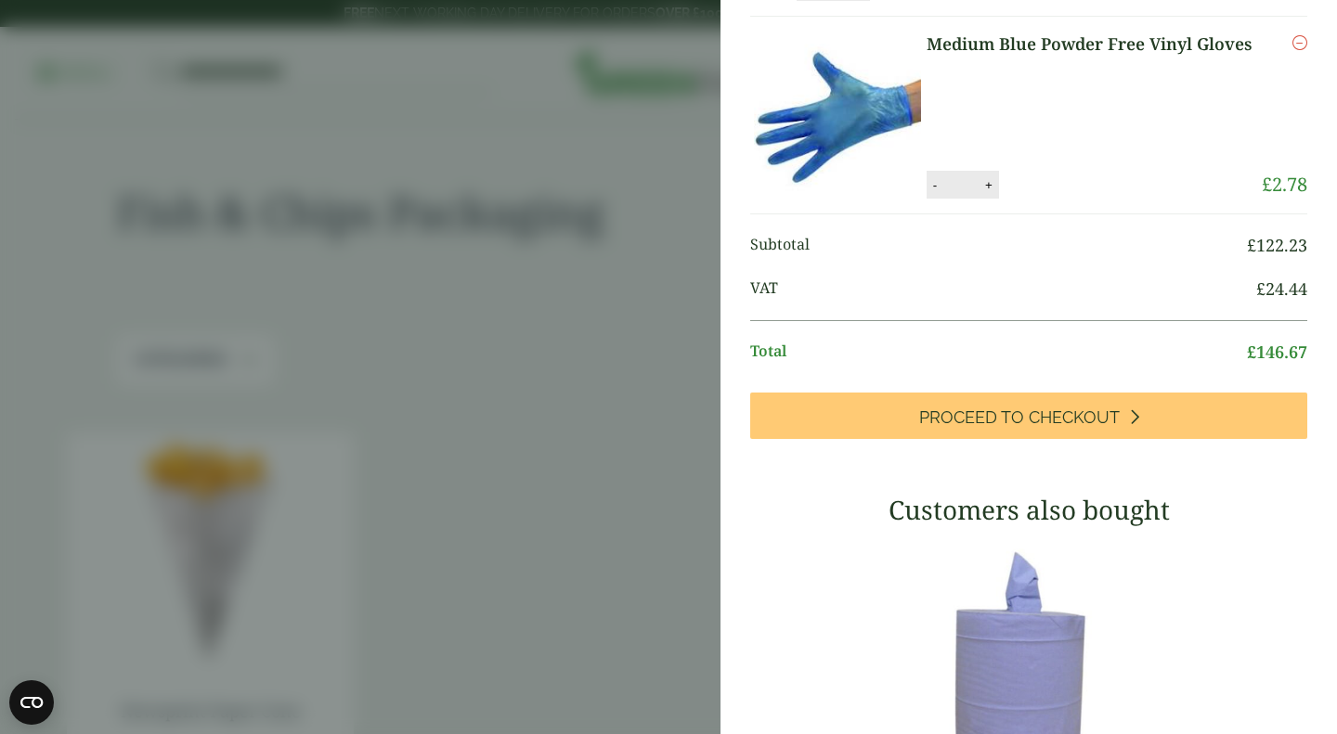
scroll to position [743, 0]
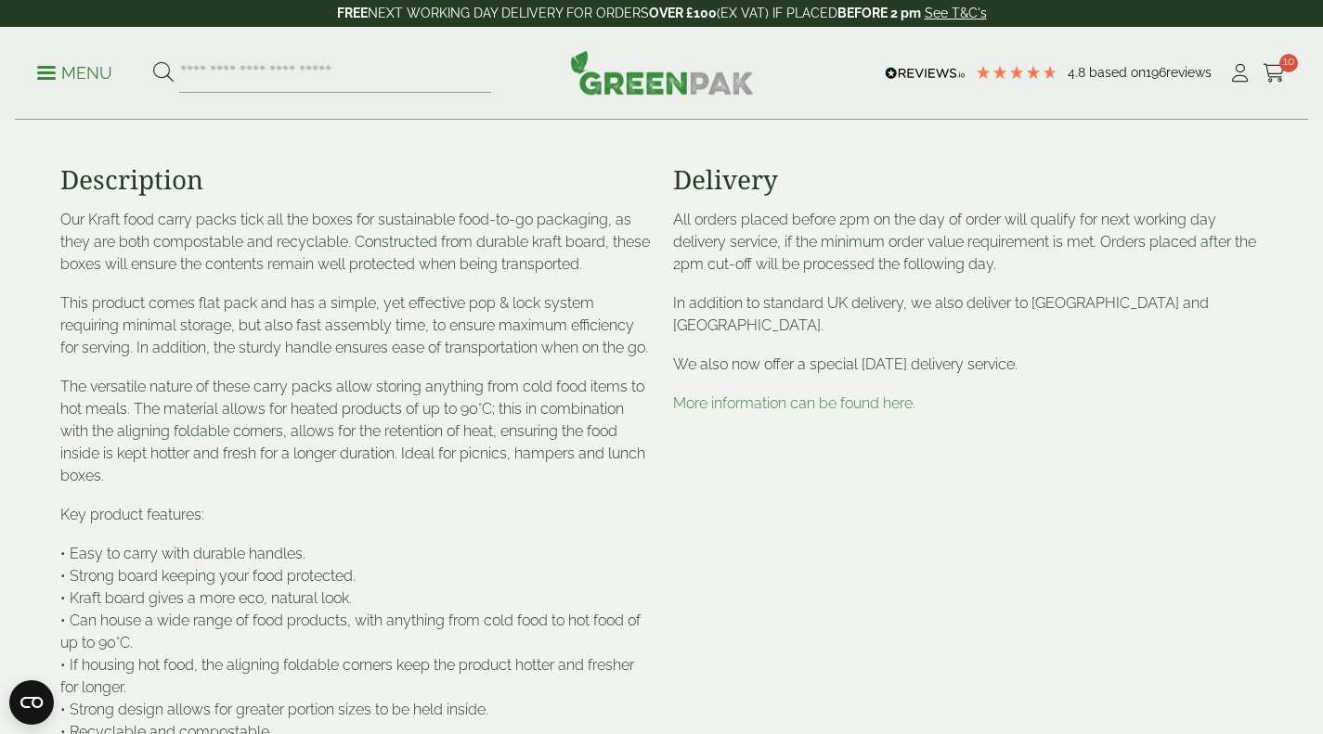
scroll to position [650, 0]
click at [786, 404] on link "More information can be found here." at bounding box center [794, 401] width 242 height 18
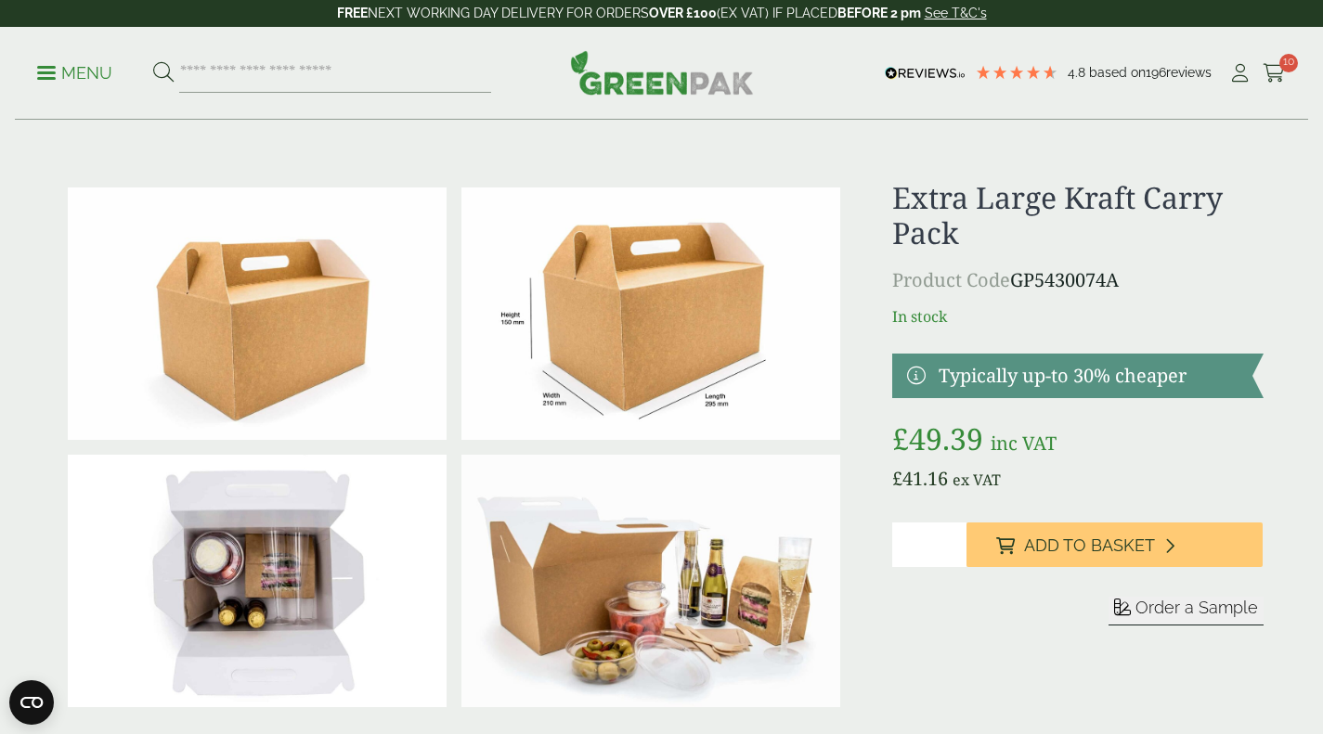
click at [944, 216] on h1 "Extra Large Kraft Carry Pack" at bounding box center [1077, 215] width 370 height 71
click at [952, 202] on h1 "Extra Large Kraft Carry Pack" at bounding box center [1077, 215] width 370 height 71
click at [1020, 384] on link at bounding box center [1077, 376] width 370 height 45
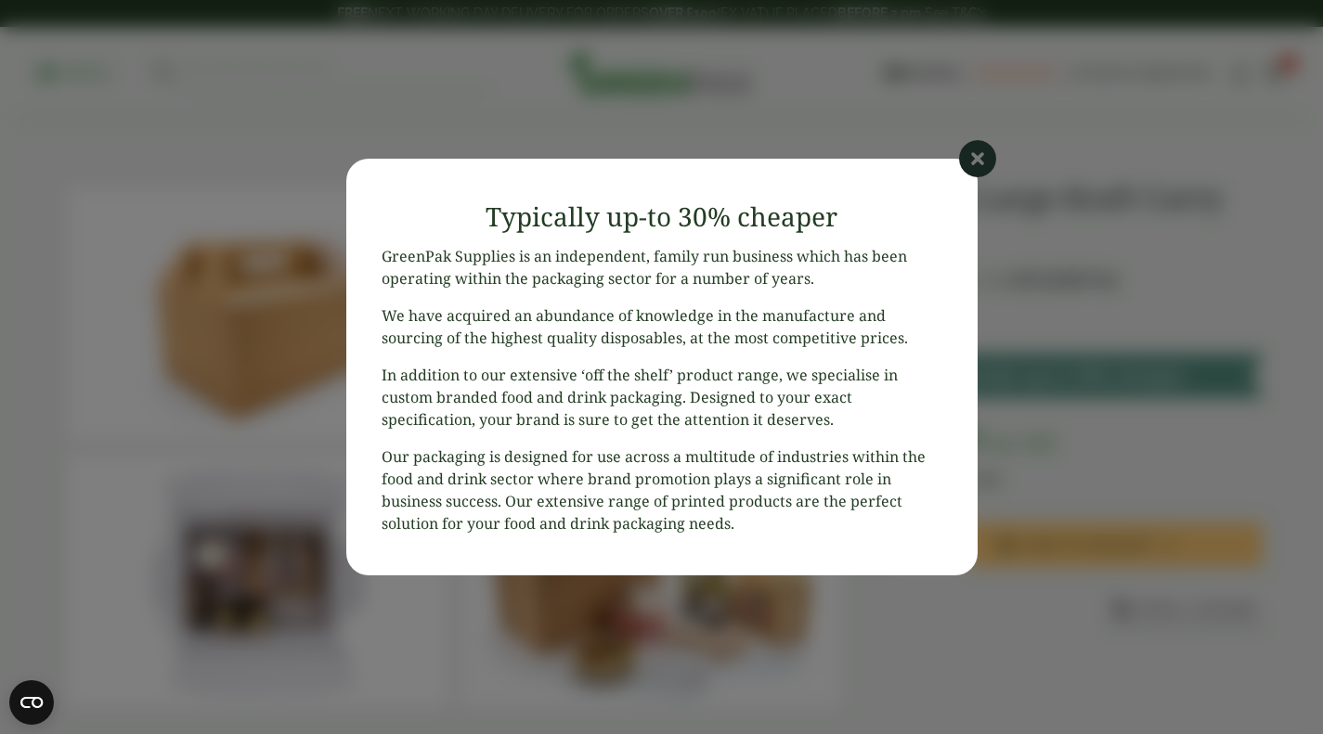
click at [974, 160] on icon at bounding box center [977, 158] width 37 height 37
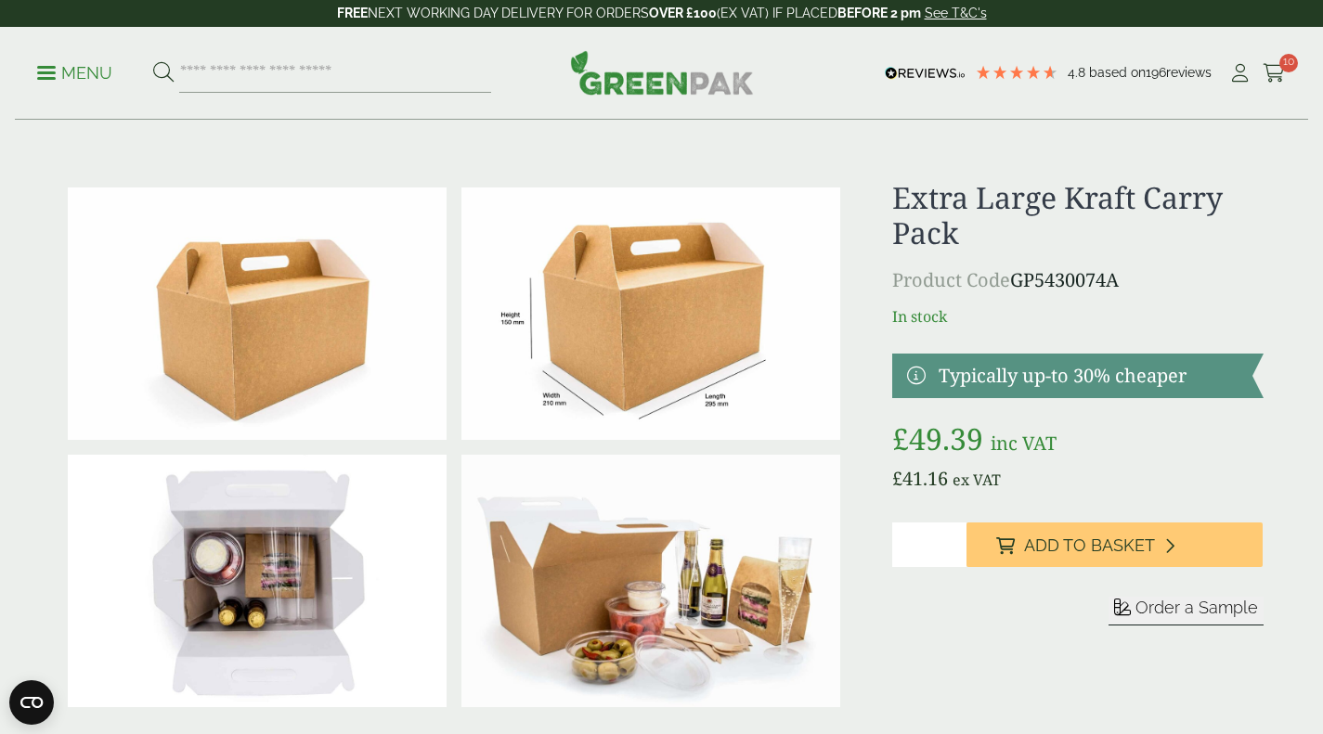
click at [616, 399] on img at bounding box center [650, 314] width 379 height 253
click at [222, 62] on input "search" at bounding box center [335, 73] width 312 height 39
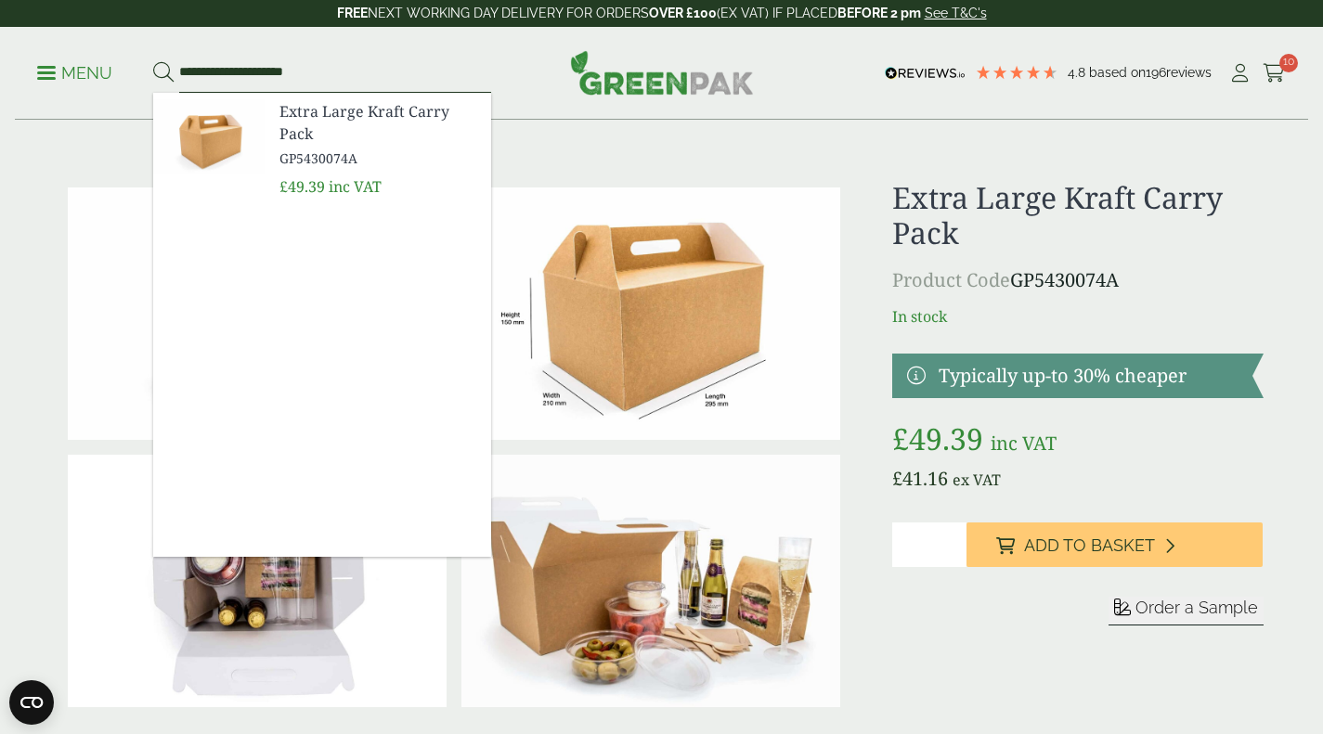
click at [212, 73] on input "**********" at bounding box center [335, 73] width 312 height 39
type input "**********"
click at [153, 61] on button at bounding box center [163, 73] width 20 height 24
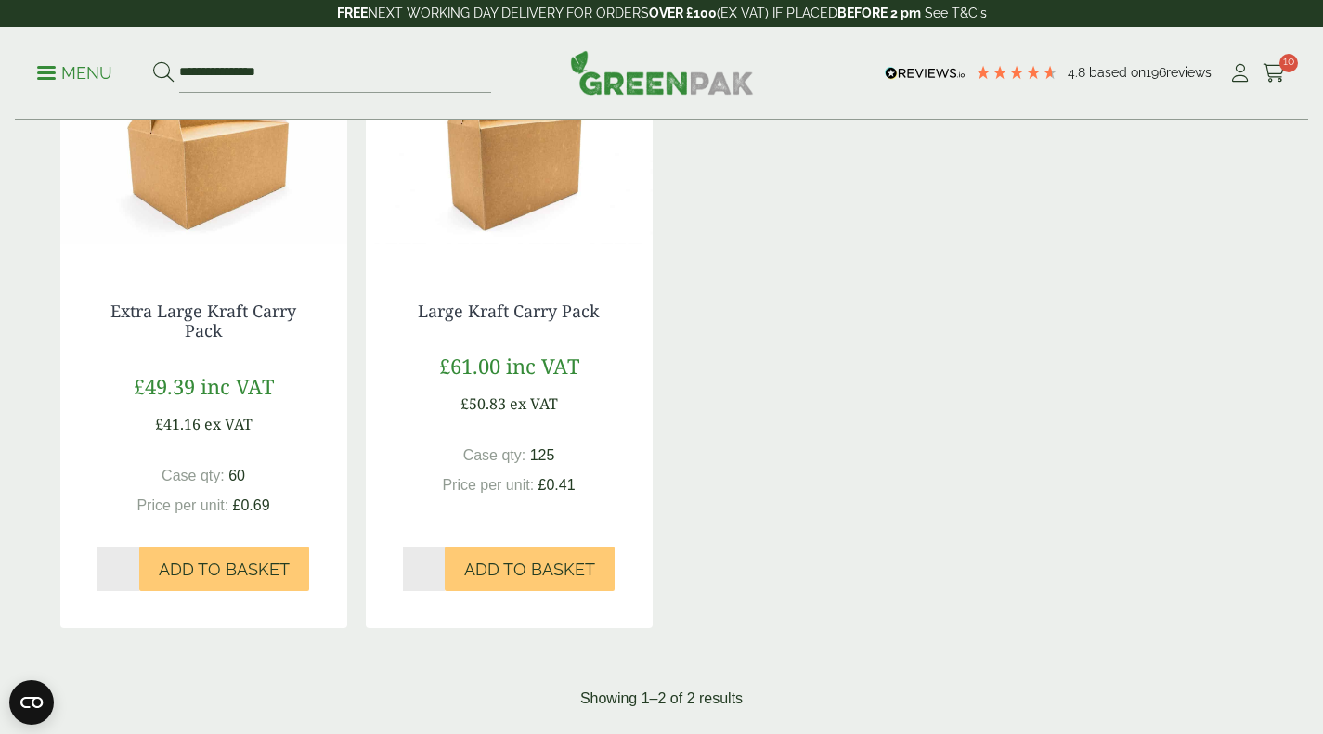
scroll to position [371, 0]
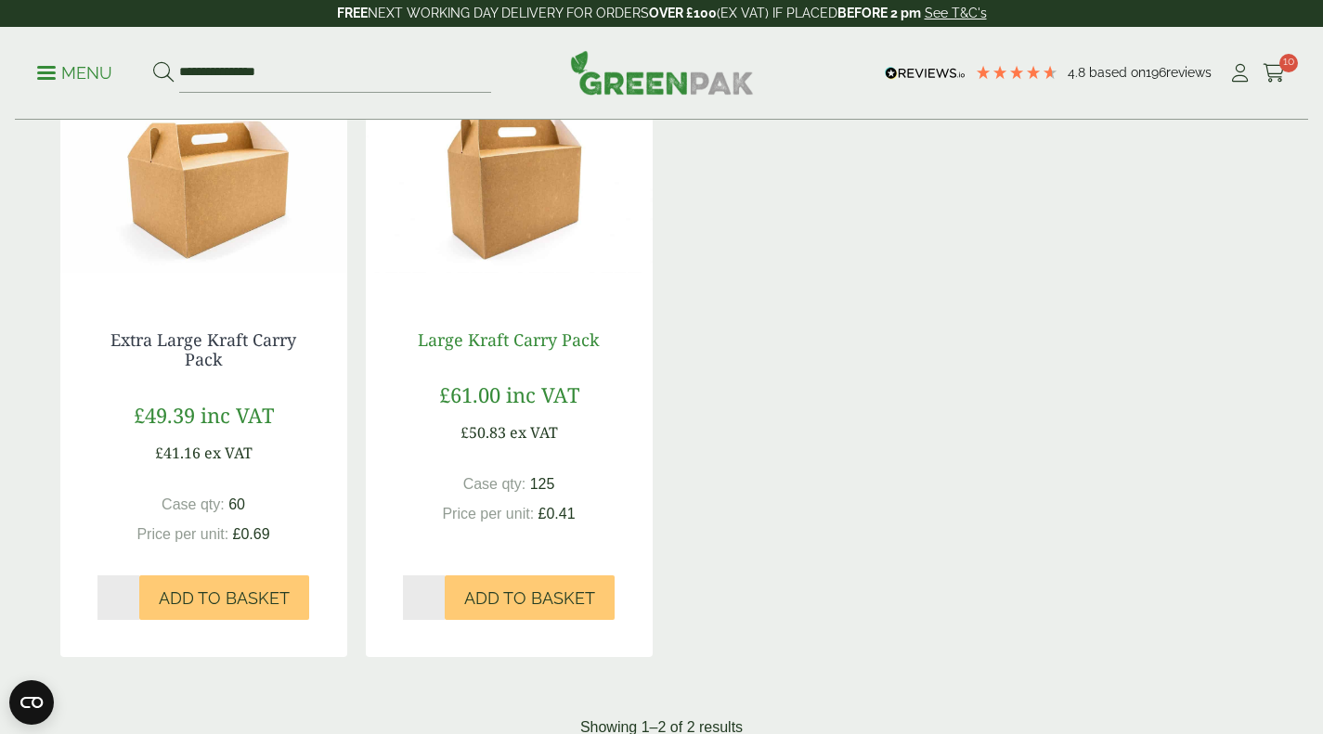
click at [492, 344] on link "Large Kraft Carry Pack" at bounding box center [509, 340] width 182 height 22
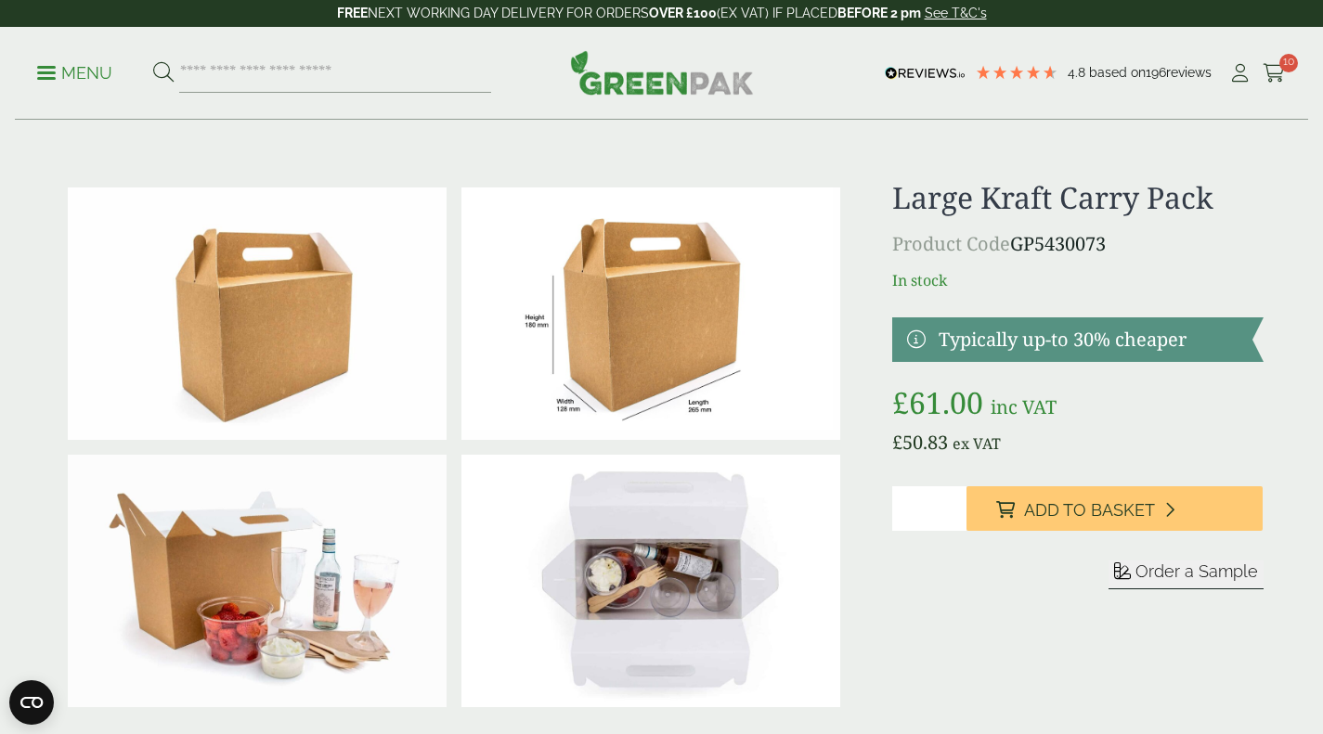
click at [1168, 575] on span "Order a Sample" at bounding box center [1197, 571] width 123 height 19
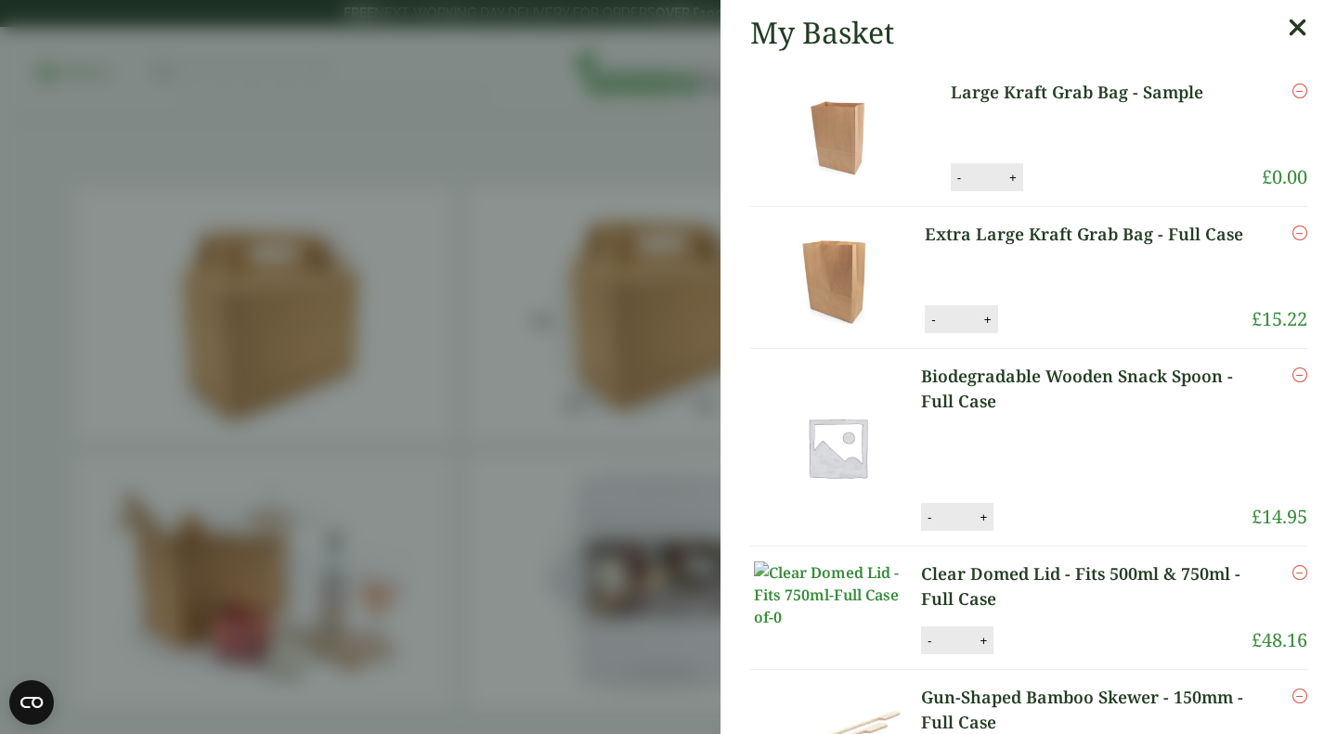
click at [1288, 30] on icon at bounding box center [1297, 28] width 19 height 26
